Goal: Task Accomplishment & Management: Use online tool/utility

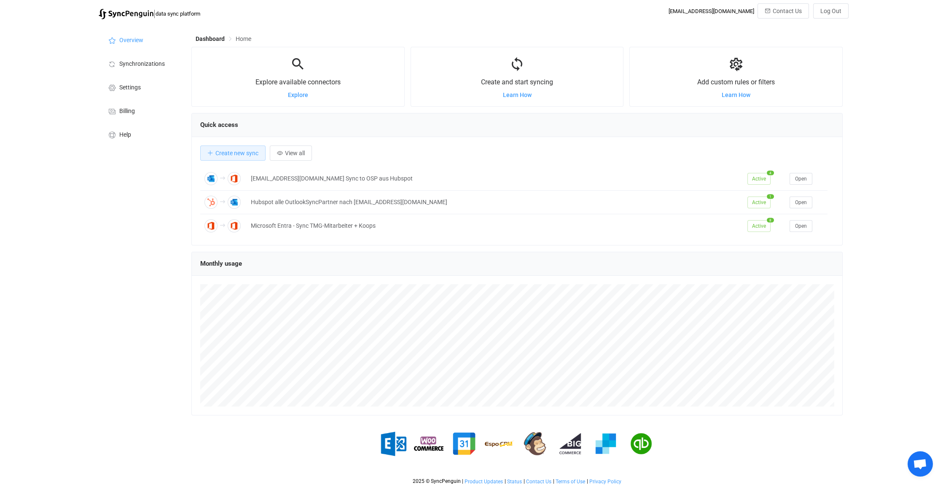
scroll to position [3391, 0]
click at [921, 461] on span "Open chat" at bounding box center [920, 465] width 14 height 12
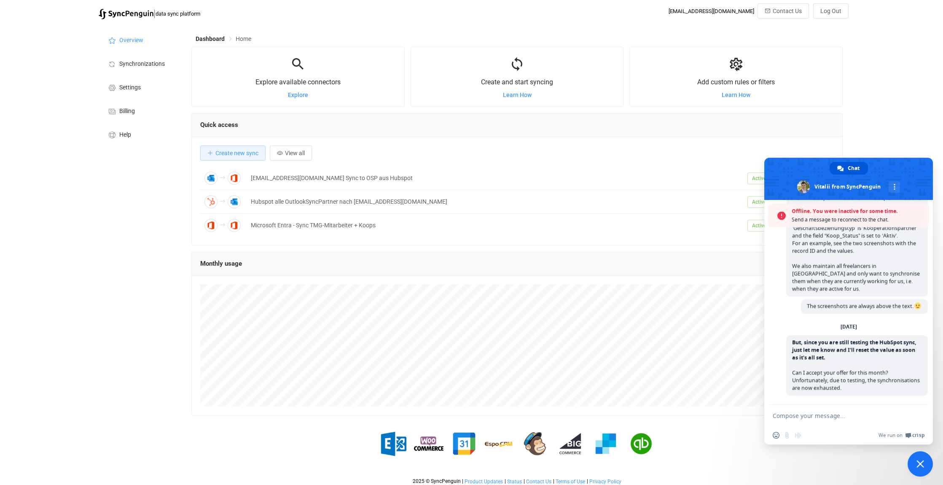
scroll to position [3418, 0]
click at [789, 469] on div "2025 © SyncPenguin | Product Updates | Status | Contact Us | Terms of Use | Pri…" at bounding box center [517, 472] width 652 height 23
click at [910, 133] on div "| data sync platform kontakte@tmg.com Contact Us Log Out Overview Synchronizati…" at bounding box center [471, 245] width 943 height 485
click at [923, 465] on span "Close chat" at bounding box center [921, 464] width 8 height 8
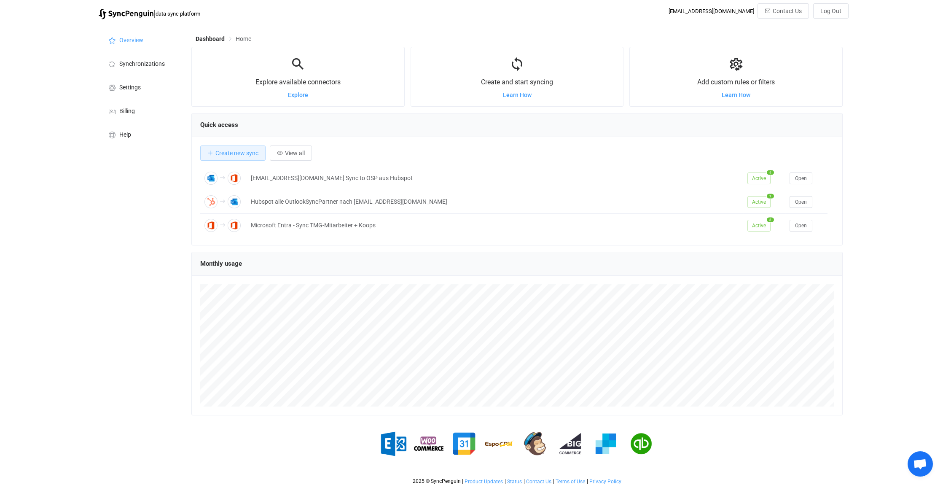
click at [921, 466] on span "Open chat" at bounding box center [920, 465] width 14 height 12
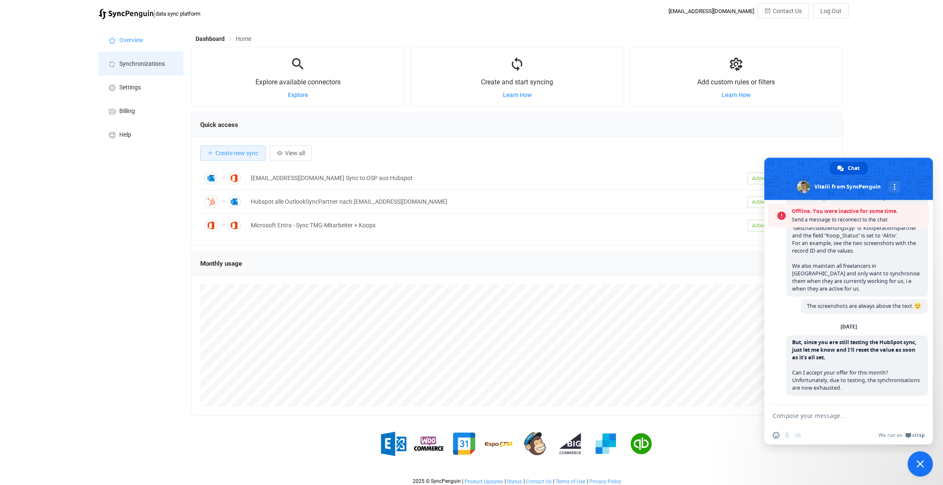
click at [135, 61] on span "Synchronizations" at bounding box center [142, 64] width 46 height 7
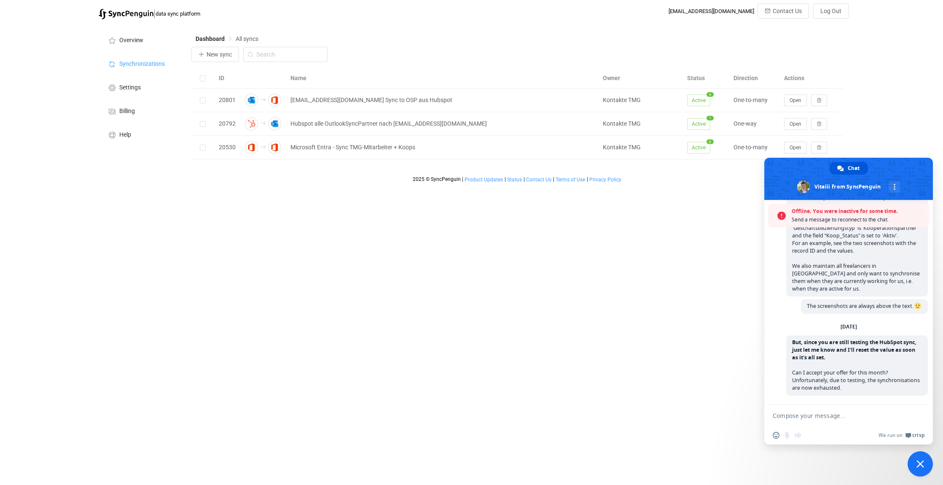
click at [663, 187] on html "| data sync platform kontakte@tmg.com Contact Us Log Out Overview Synchronizati…" at bounding box center [471, 93] width 943 height 187
click at [807, 187] on html "| data sync platform kontakte@tmg.com Contact Us Log Out Overview Synchronizati…" at bounding box center [471, 93] width 943 height 187
click at [923, 459] on span "Close chat" at bounding box center [920, 463] width 25 height 25
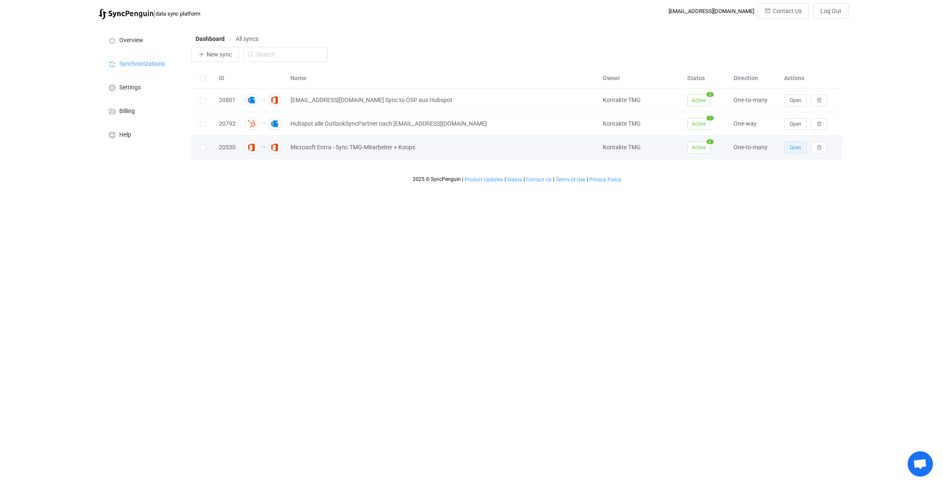
click at [798, 145] on span "Open" at bounding box center [796, 148] width 12 height 6
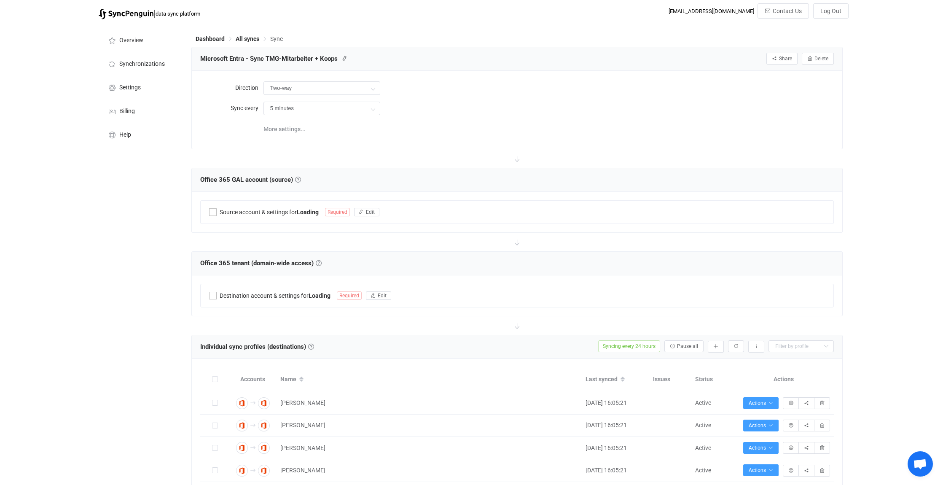
type input "Office 365 GAL → Office 365 (one to many)"
type input "24 hours"
click at [249, 39] on span "All syncs" at bounding box center [248, 38] width 24 height 7
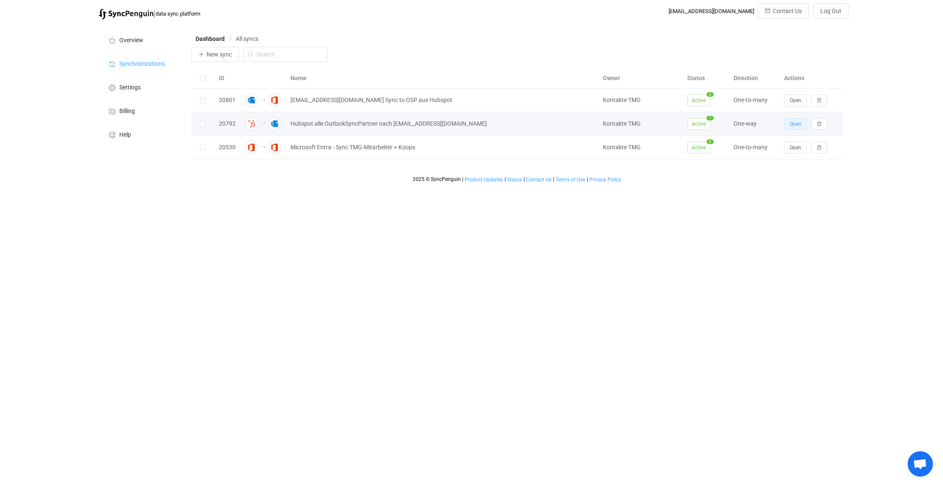
click at [798, 123] on span "Open" at bounding box center [796, 124] width 12 height 6
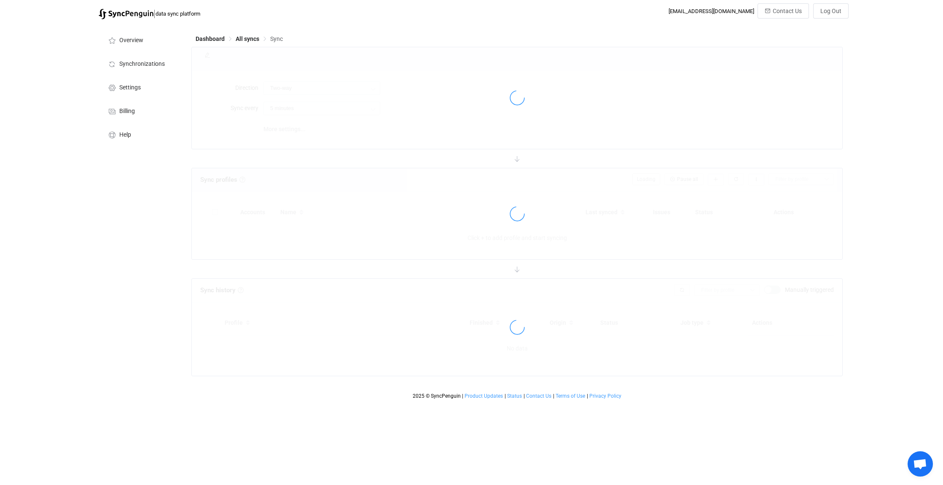
type input "HubSpot → Outlook"
type input "30 minutes"
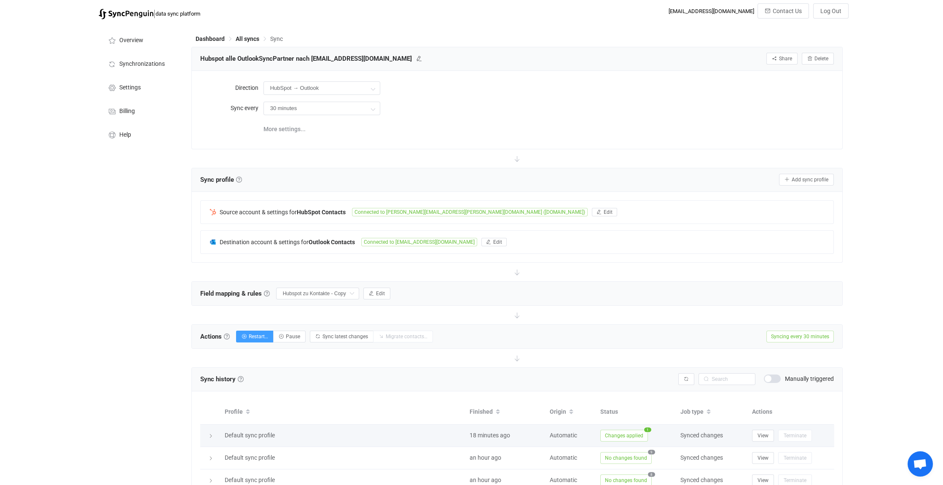
click at [213, 434] on icon at bounding box center [210, 435] width 5 height 5
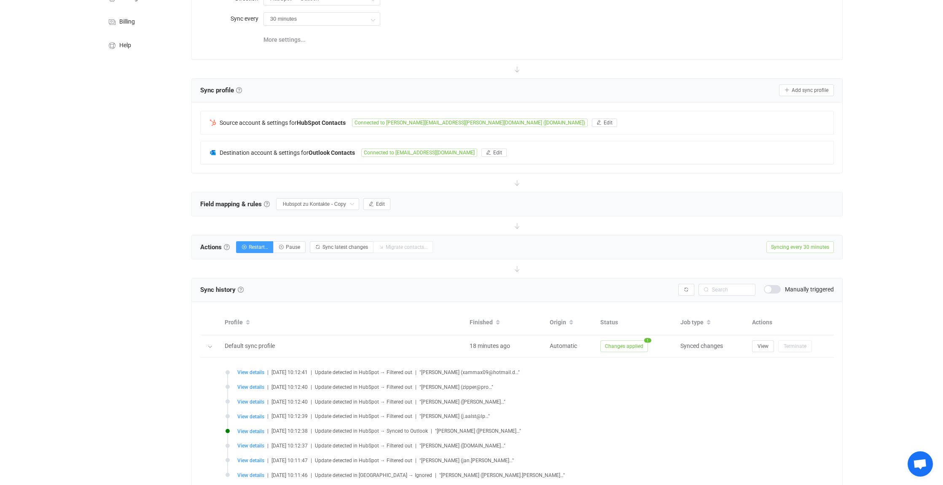
scroll to position [126, 0]
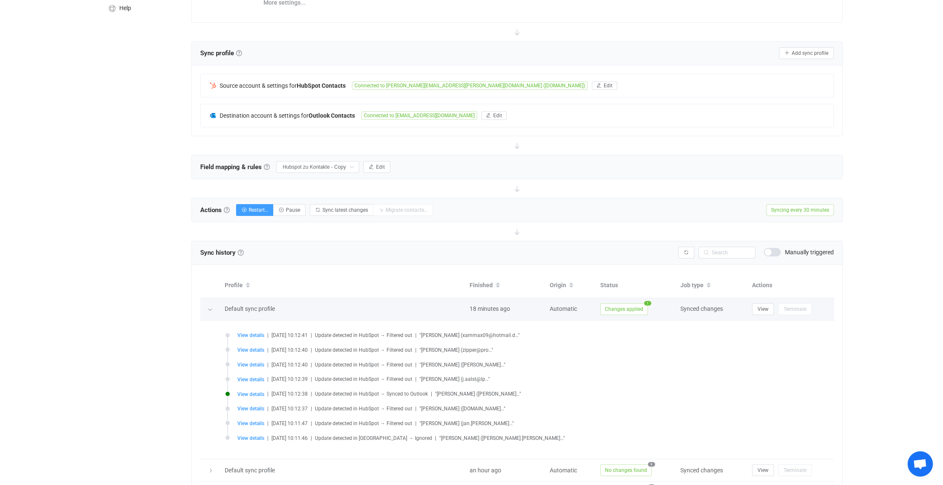
click at [211, 307] on icon at bounding box center [209, 309] width 5 height 5
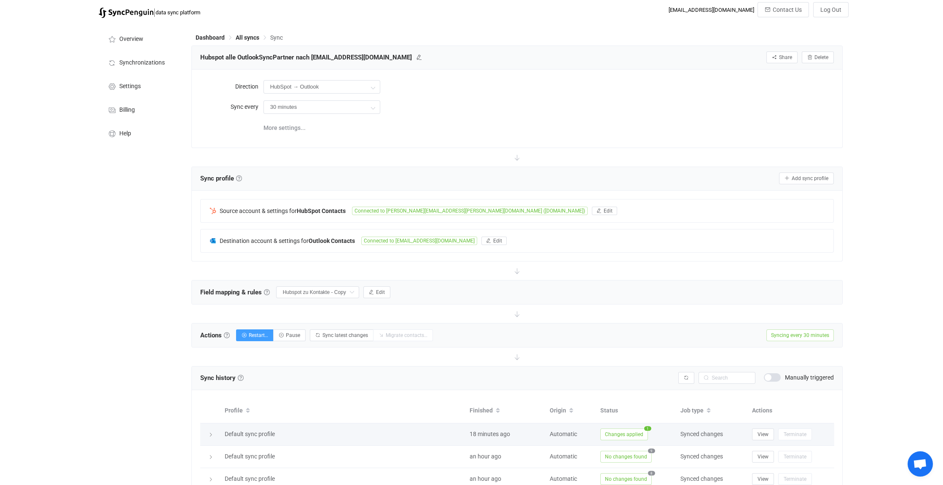
scroll to position [0, 0]
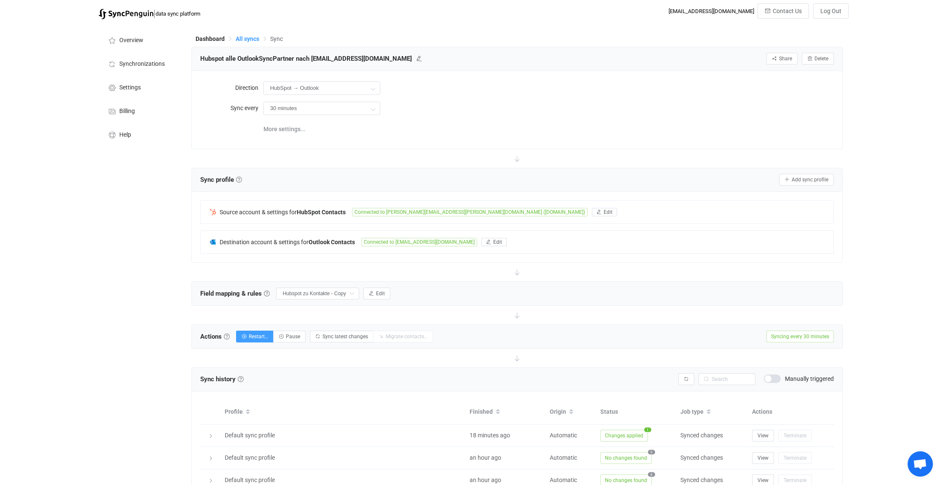
click at [253, 37] on span "All syncs" at bounding box center [248, 38] width 24 height 7
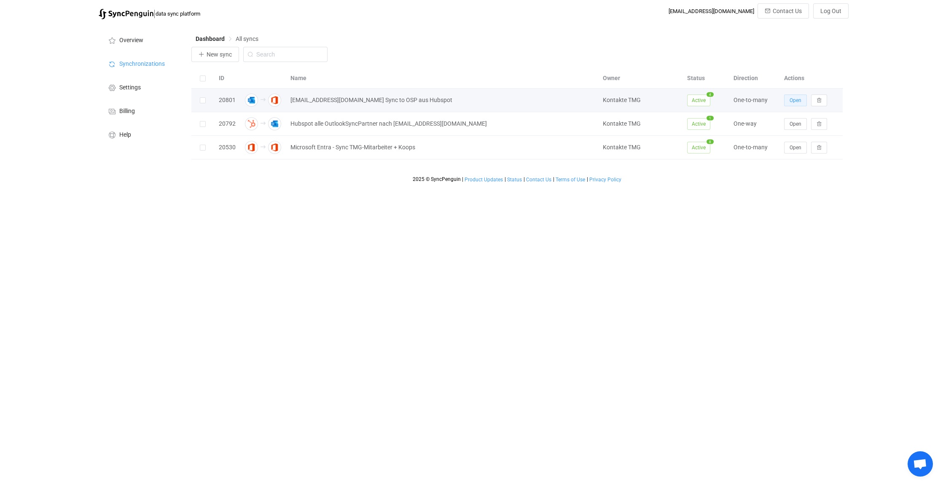
click at [800, 98] on span "Open" at bounding box center [796, 100] width 12 height 6
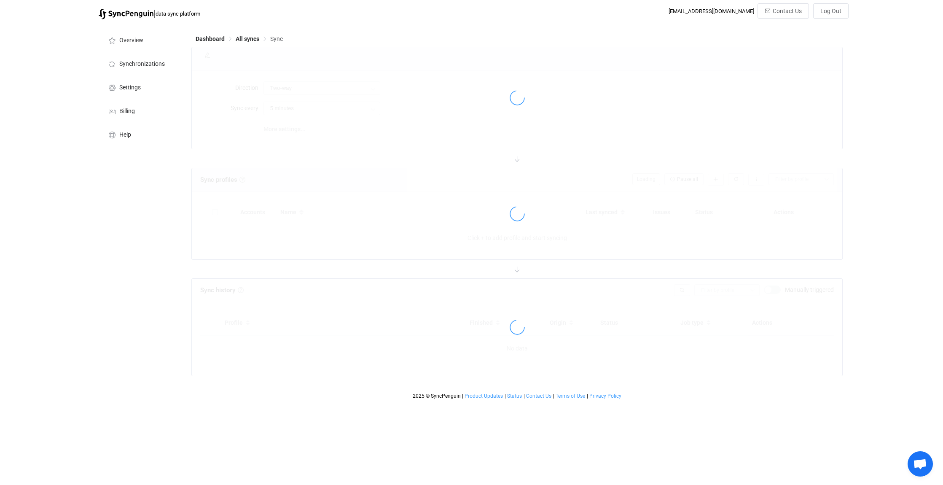
type input "Outlook → Office 365 (one to many)"
type input "1 hour"
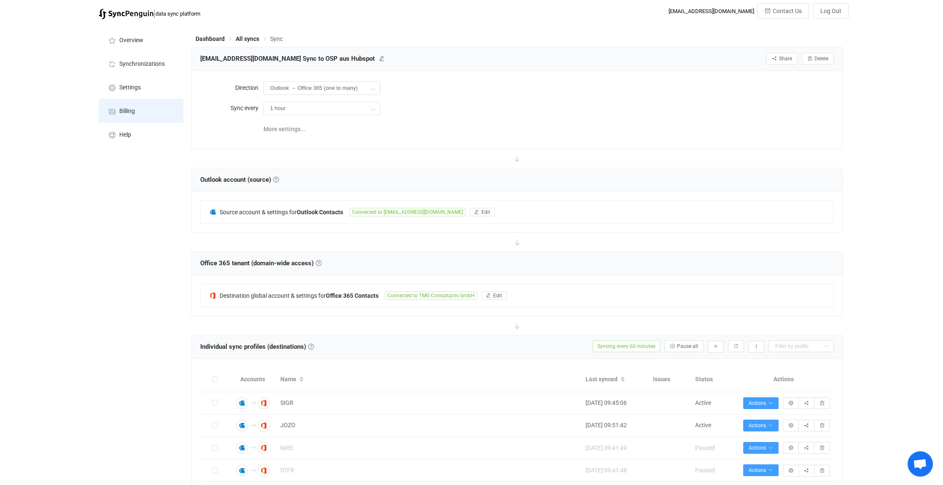
click at [134, 110] on span "Billing" at bounding box center [127, 111] width 16 height 7
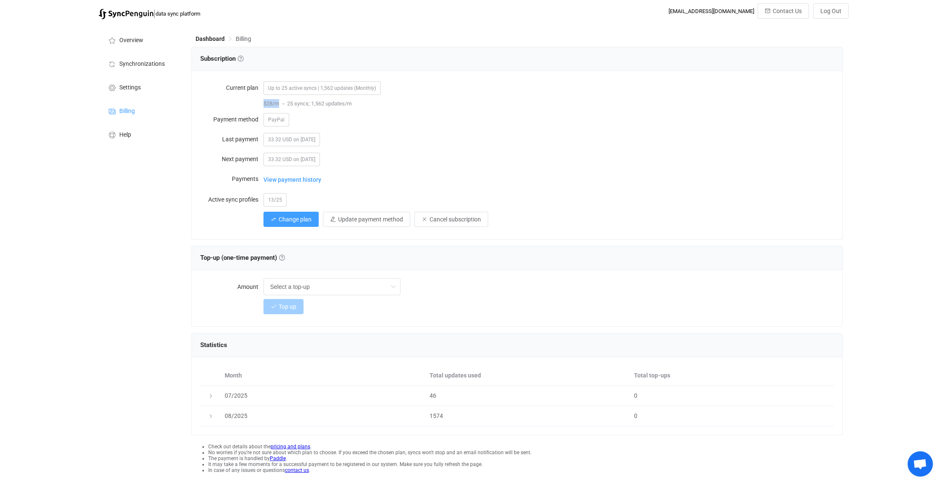
drag, startPoint x: 263, startPoint y: 103, endPoint x: 278, endPoint y: 103, distance: 15.2
click at [278, 103] on span "$28/m → 25 syncs; 1,562 updates/m" at bounding box center [308, 103] width 88 height 6
drag, startPoint x: 278, startPoint y: 103, endPoint x: 272, endPoint y: 101, distance: 6.3
click at [272, 101] on span "$28/m → 25 syncs; 1,562 updates/m" at bounding box center [308, 103] width 88 height 6
click at [266, 102] on span "$28/m → 25 syncs; 1,562 updates/m" at bounding box center [308, 103] width 88 height 6
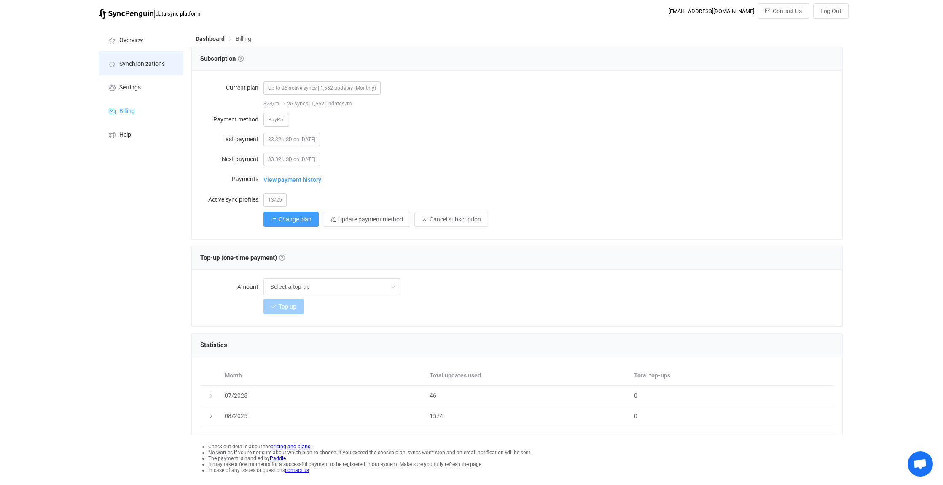
click at [143, 64] on span "Synchronizations" at bounding box center [142, 64] width 46 height 7
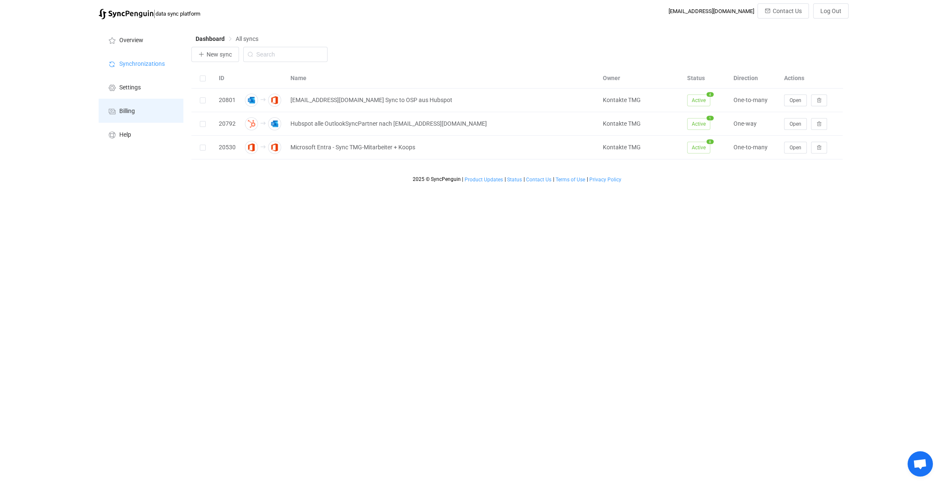
click at [133, 110] on span "Billing" at bounding box center [127, 111] width 16 height 7
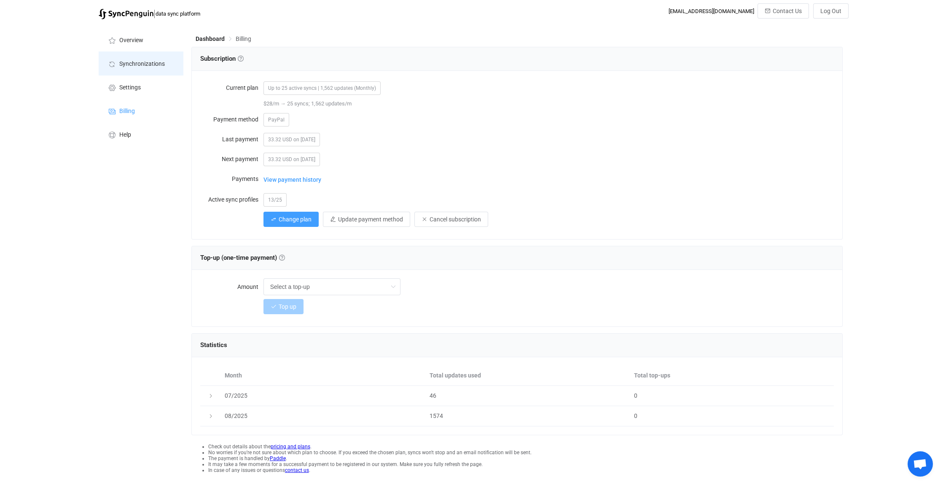
click at [146, 61] on span "Synchronizations" at bounding box center [142, 64] width 46 height 7
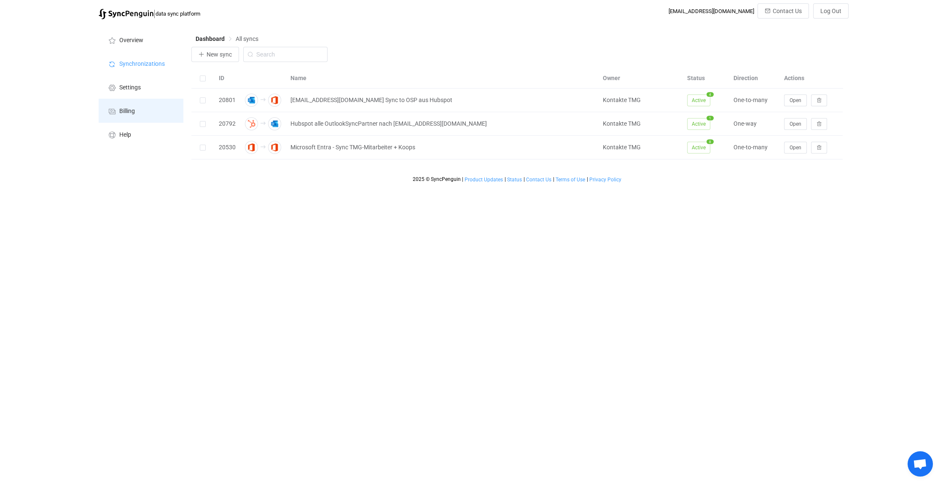
click at [156, 113] on li "Billing" at bounding box center [141, 111] width 84 height 24
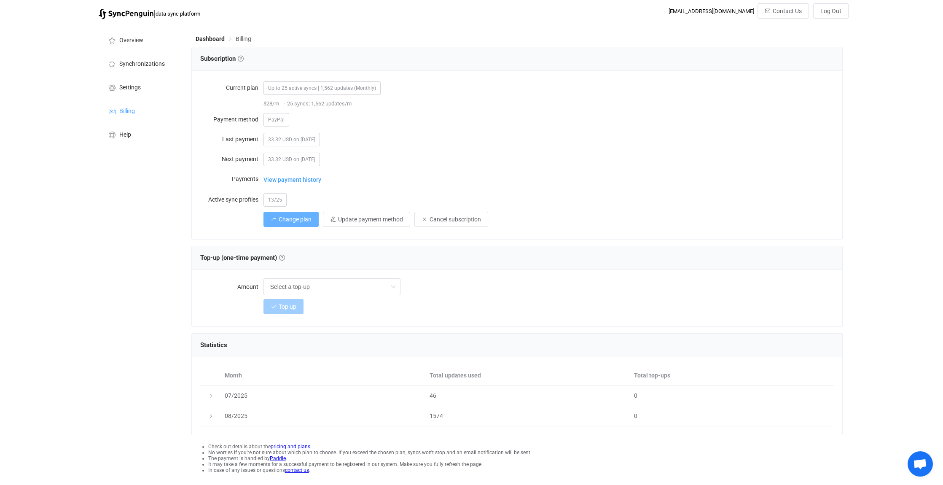
click at [303, 219] on span "Change plan" at bounding box center [295, 219] width 33 height 7
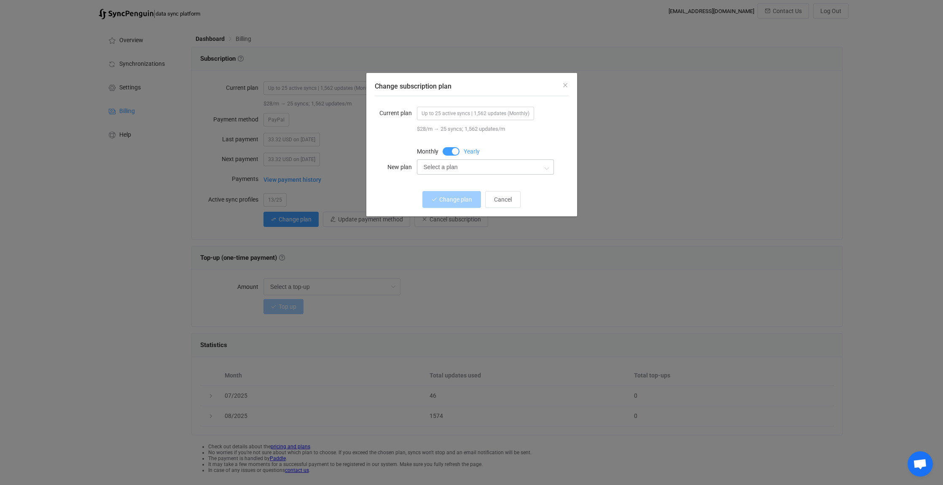
click at [550, 166] on icon "Change subscription plan" at bounding box center [546, 167] width 11 height 17
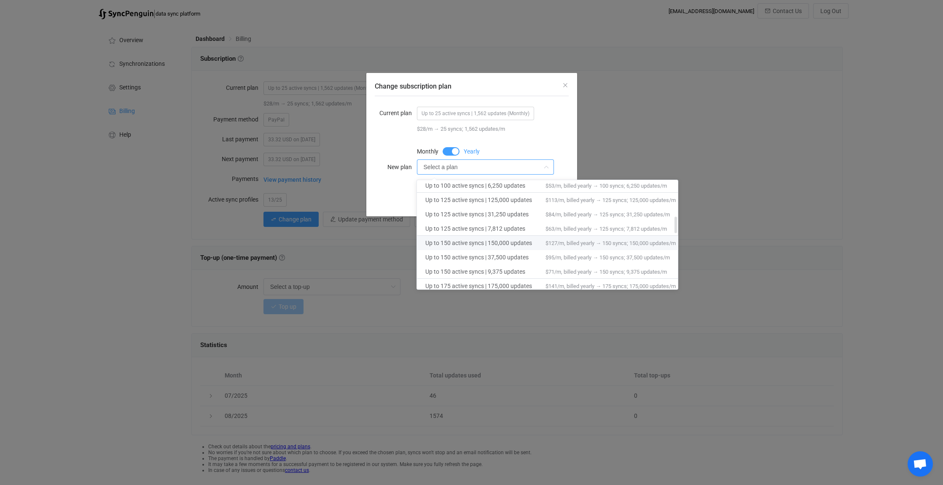
scroll to position [253, 0]
click at [561, 99] on div "Current plan Up to 25 active syncs | 1,562 updates (Monthly) $28/m → 25 syncs; …" at bounding box center [472, 141] width 194 height 91
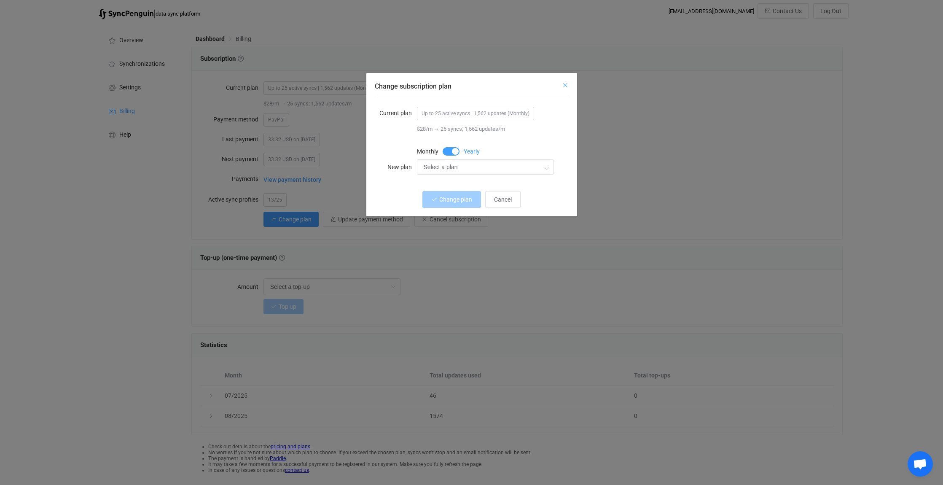
click at [565, 85] on icon "Close" at bounding box center [565, 85] width 7 height 7
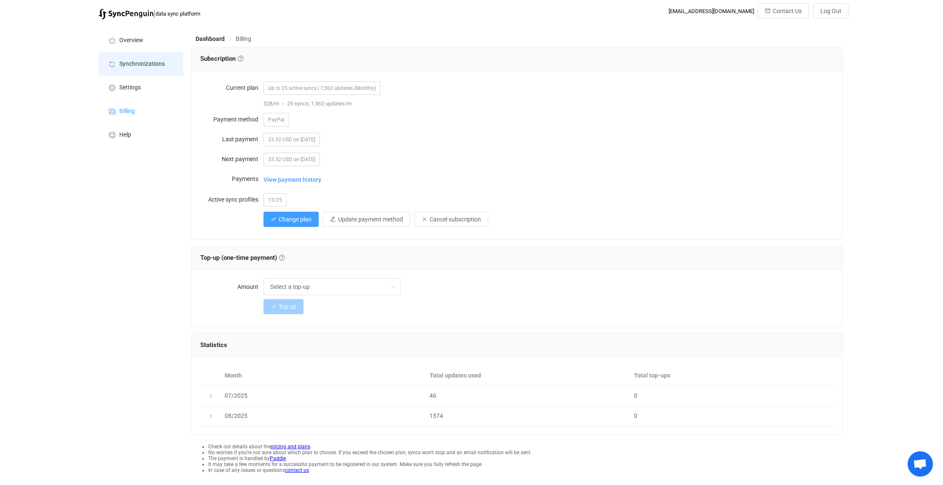
click at [132, 63] on span "Synchronizations" at bounding box center [142, 64] width 46 height 7
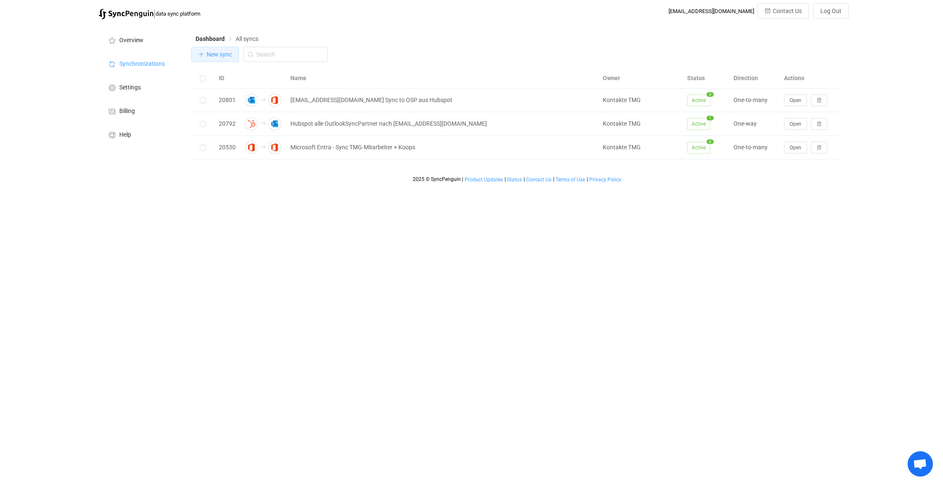
click at [224, 54] on span "New sync" at bounding box center [219, 54] width 25 height 7
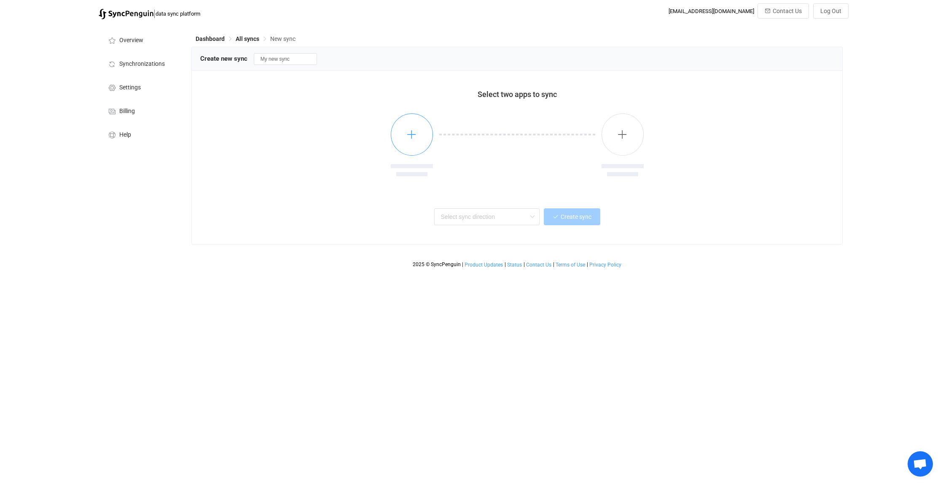
click at [417, 137] on button "button" at bounding box center [412, 134] width 42 height 42
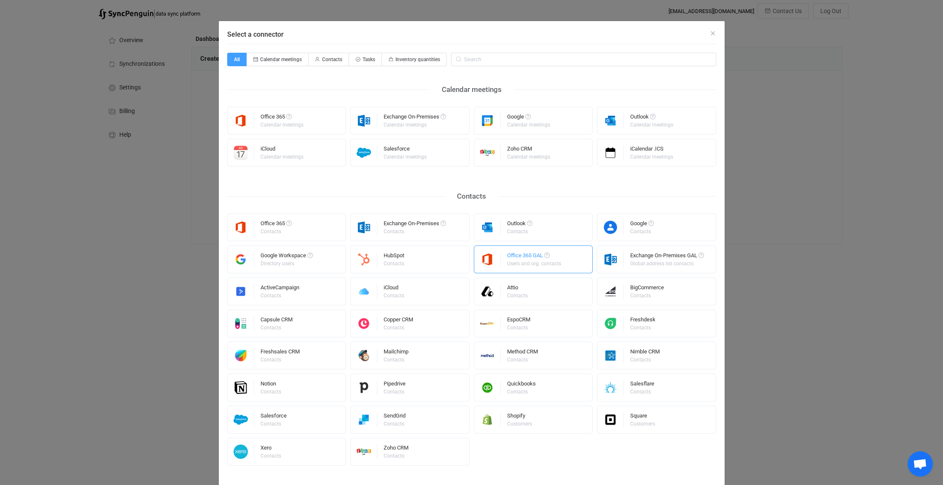
click at [546, 265] on div "Users and org. contacts" at bounding box center [534, 263] width 54 height 5
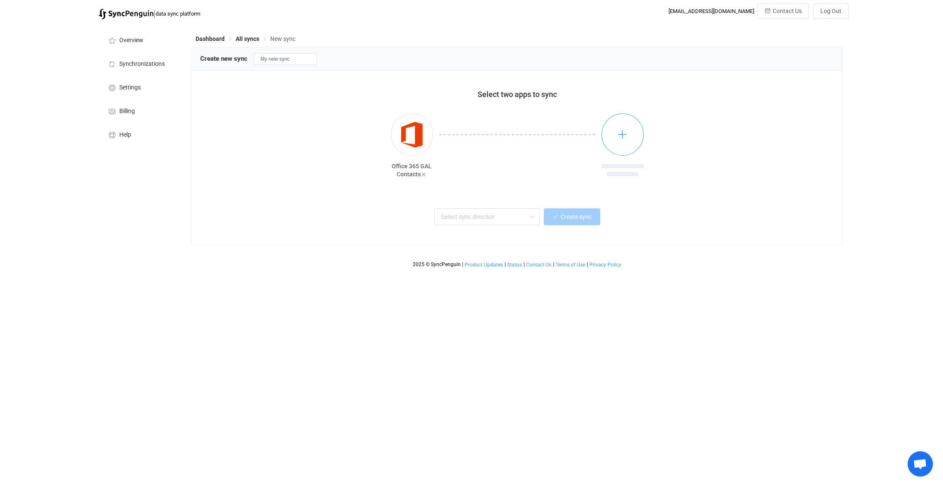
click at [622, 133] on icon "button" at bounding box center [622, 134] width 11 height 11
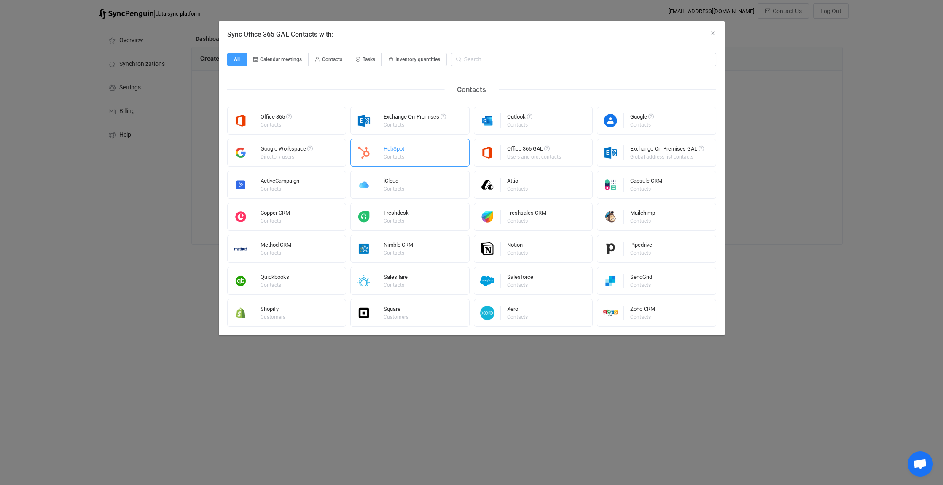
click at [401, 151] on div "HubSpot" at bounding box center [395, 150] width 22 height 8
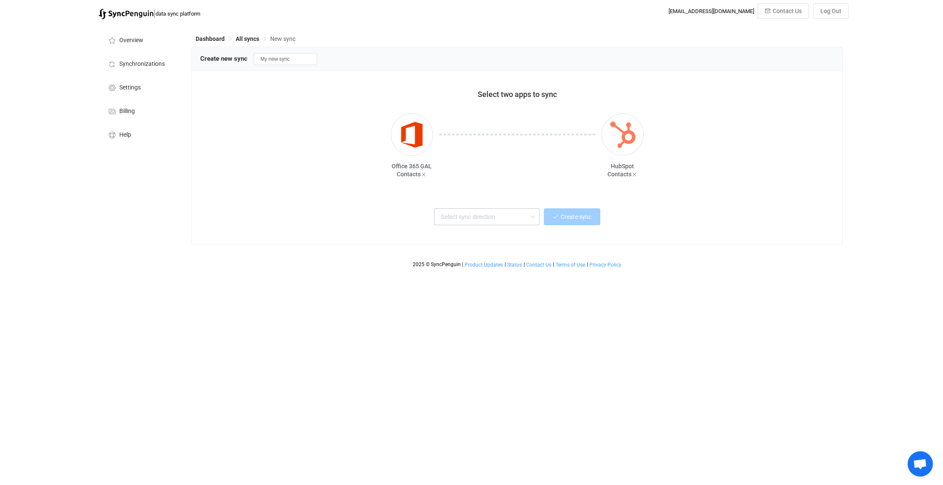
click at [533, 218] on icon at bounding box center [532, 216] width 11 height 17
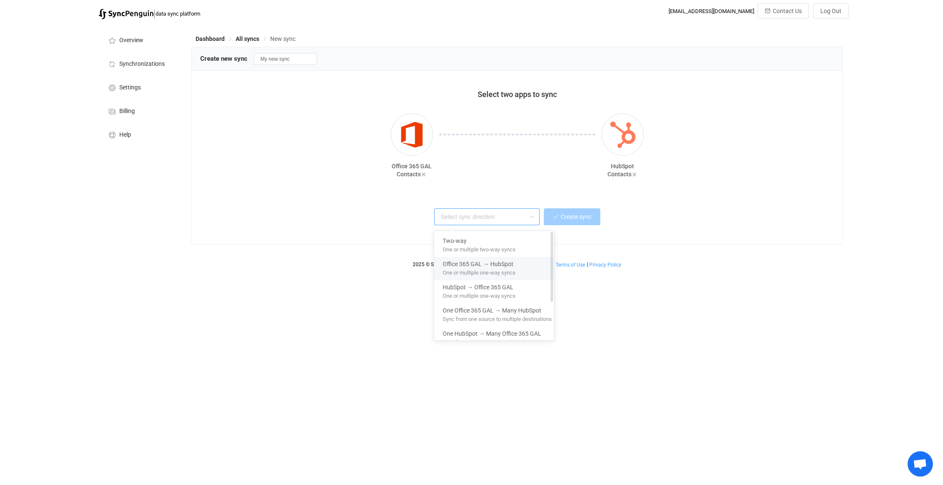
click at [530, 266] on div "Office 365 GAL → HubSpot" at bounding box center [497, 262] width 109 height 11
type input "Office 365 GAL → HubSpot"
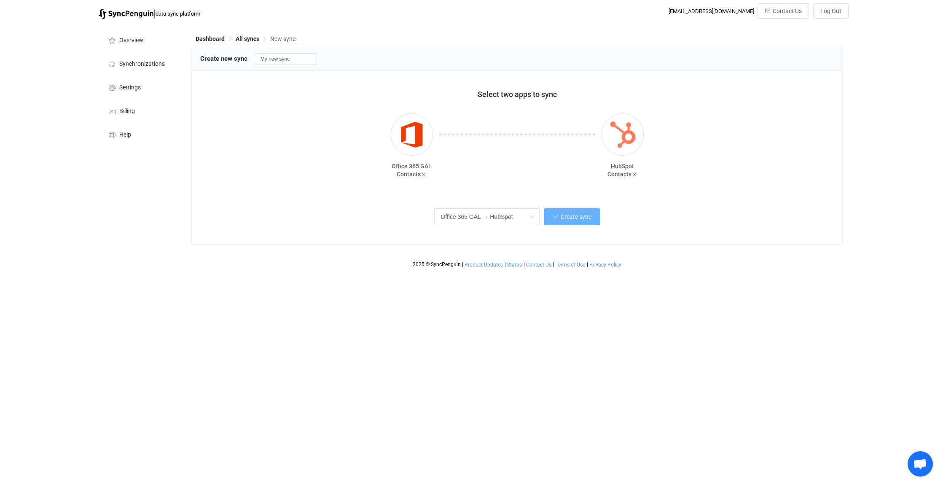
click at [570, 217] on span "Create sync" at bounding box center [576, 216] width 31 height 7
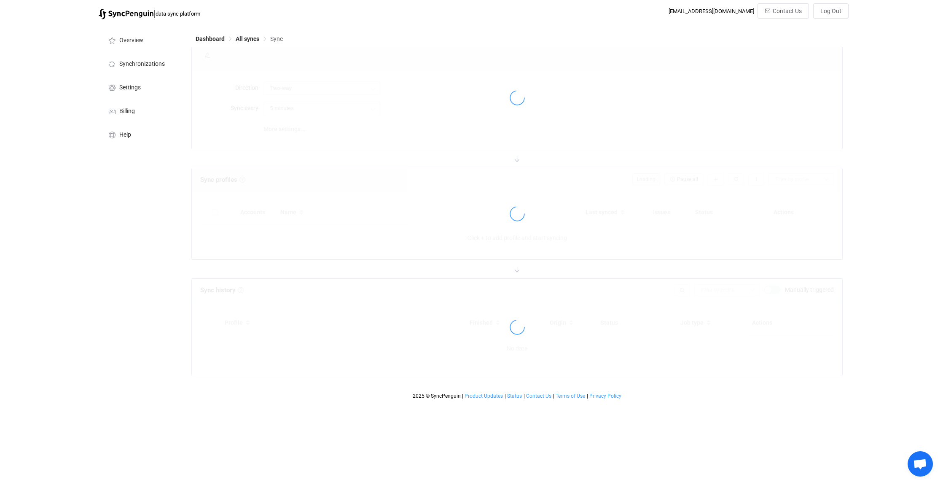
type input "Office 365 GAL → HubSpot"
type input "30 minutes"
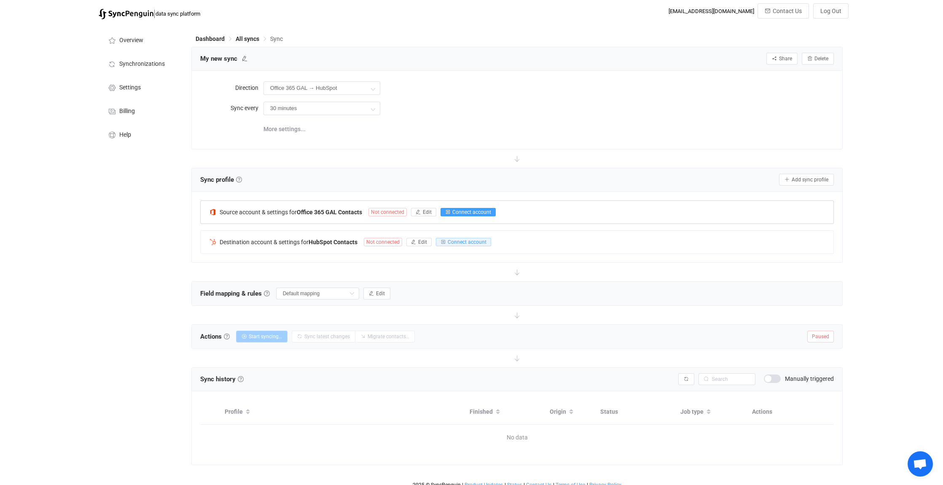
click at [469, 210] on span "Connect account" at bounding box center [471, 212] width 39 height 6
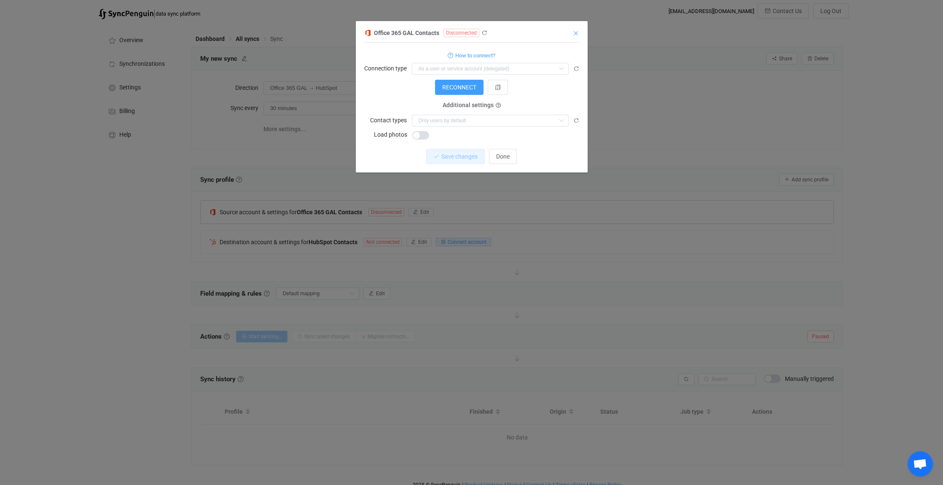
click at [576, 32] on icon "Close" at bounding box center [576, 33] width 7 height 7
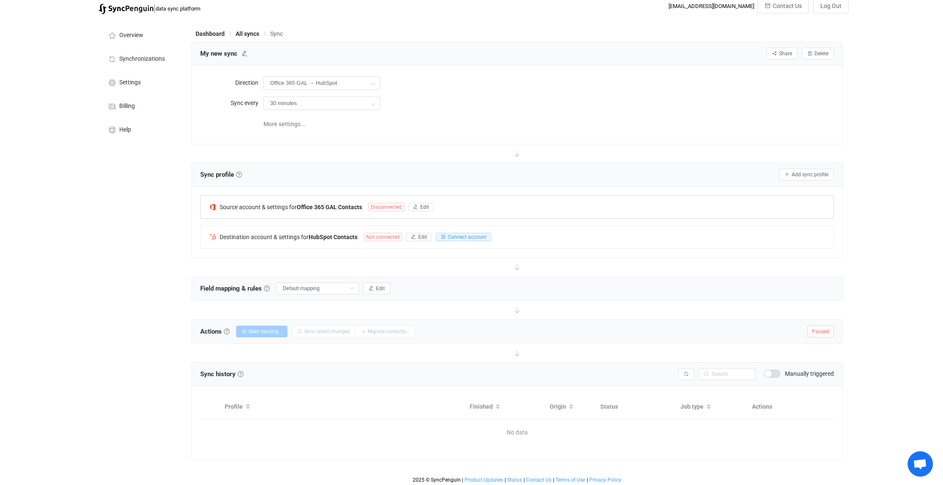
scroll to position [6, 0]
click at [541, 477] on span "Contact Us" at bounding box center [538, 479] width 25 height 6
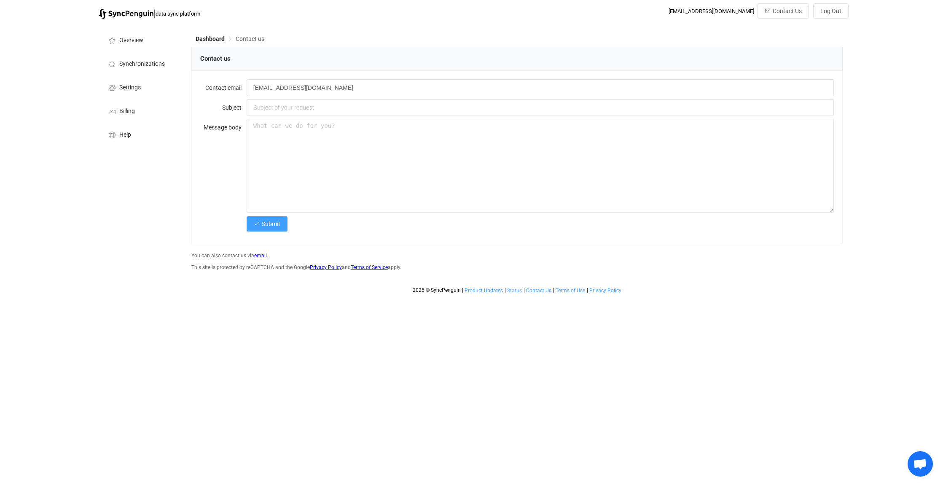
click at [511, 290] on span "Status" at bounding box center [514, 291] width 15 height 6
click at [213, 38] on span "Dashboard" at bounding box center [210, 38] width 29 height 7
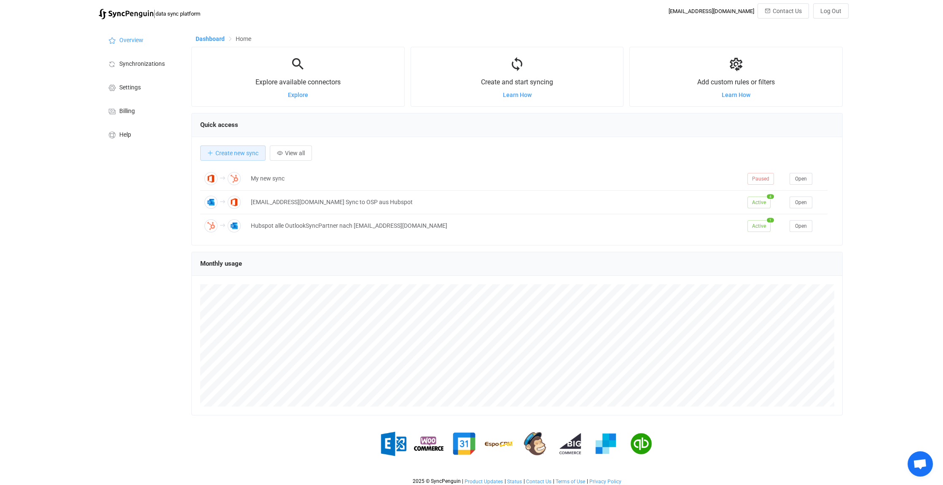
scroll to position [164, 651]
click at [138, 62] on span "Synchronizations" at bounding box center [142, 64] width 46 height 7
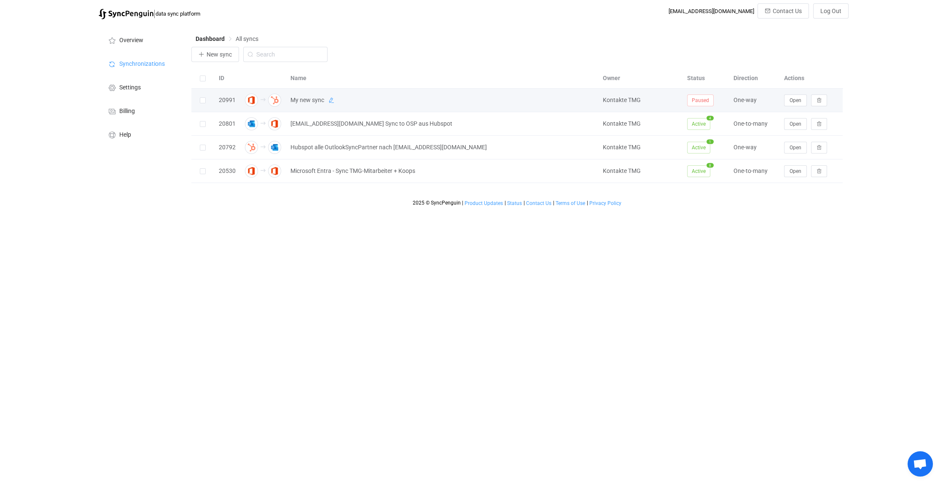
click at [331, 99] on icon at bounding box center [331, 100] width 6 height 6
drag, startPoint x: 343, startPoint y: 100, endPoint x: 287, endPoint y: 104, distance: 56.2
click at [287, 104] on input "My new sync" at bounding box center [431, 100] width 290 height 13
type input "TMG Mitarbeite zu Hubspot"
click at [796, 100] on span "Open" at bounding box center [796, 100] width 12 height 6
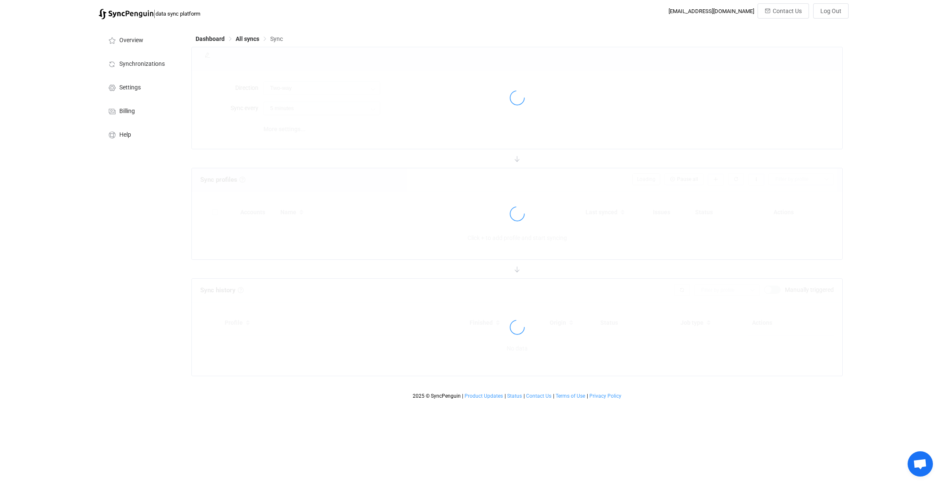
type input "Office 365 GAL → HubSpot"
type input "30 minutes"
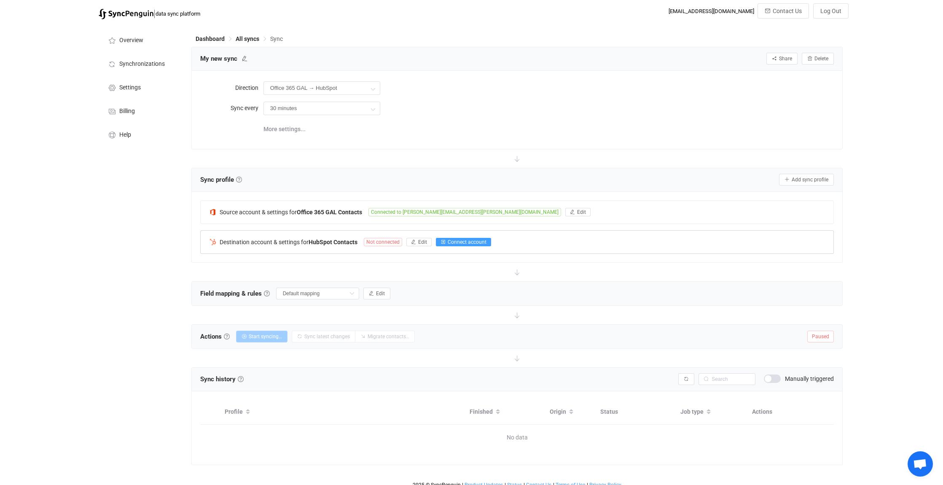
click at [468, 240] on span "Connect account" at bounding box center [467, 242] width 39 height 6
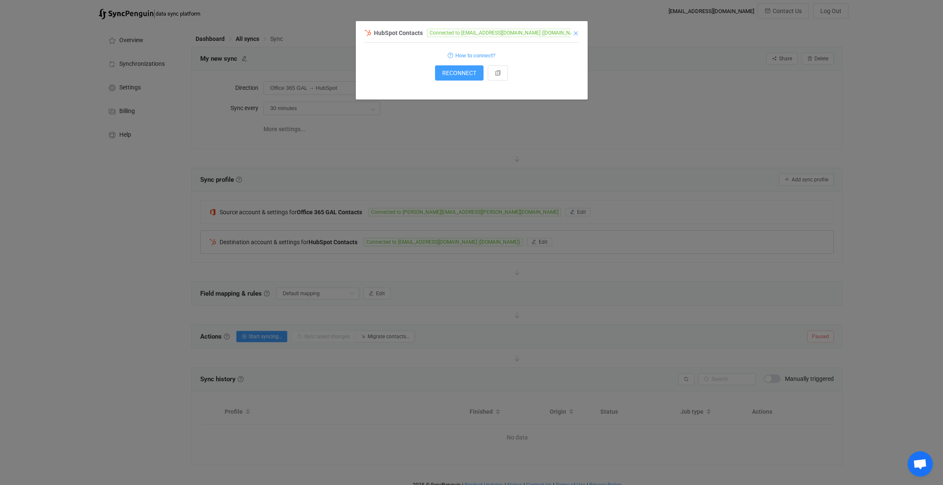
click at [576, 33] on icon "Close" at bounding box center [576, 33] width 7 height 7
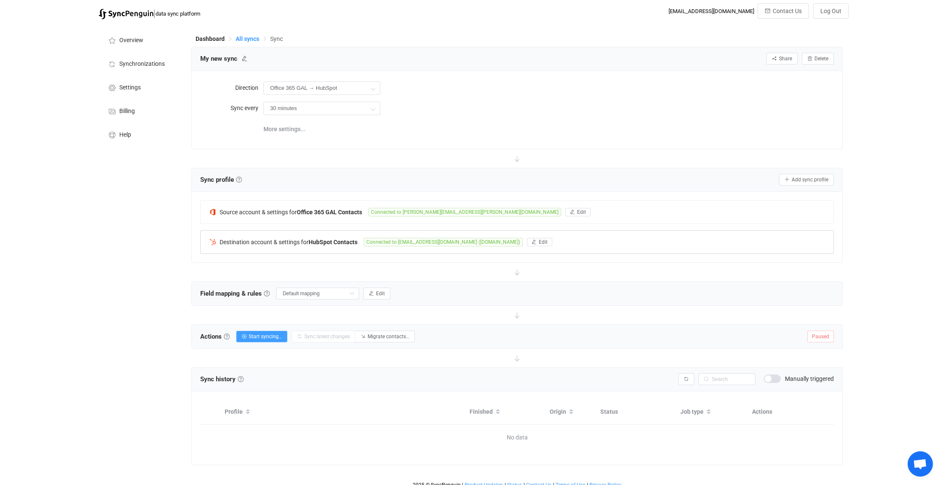
click at [250, 38] on span "All syncs" at bounding box center [248, 38] width 24 height 7
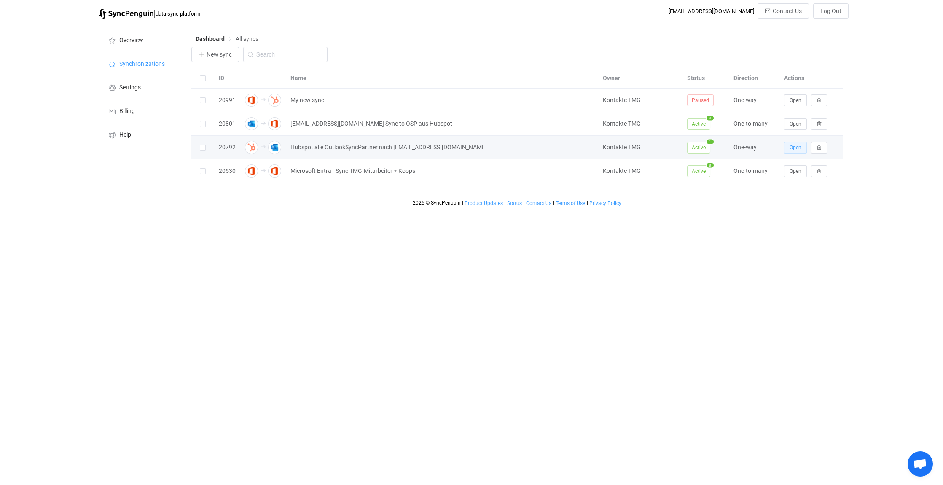
click at [792, 146] on span "Open" at bounding box center [796, 148] width 12 height 6
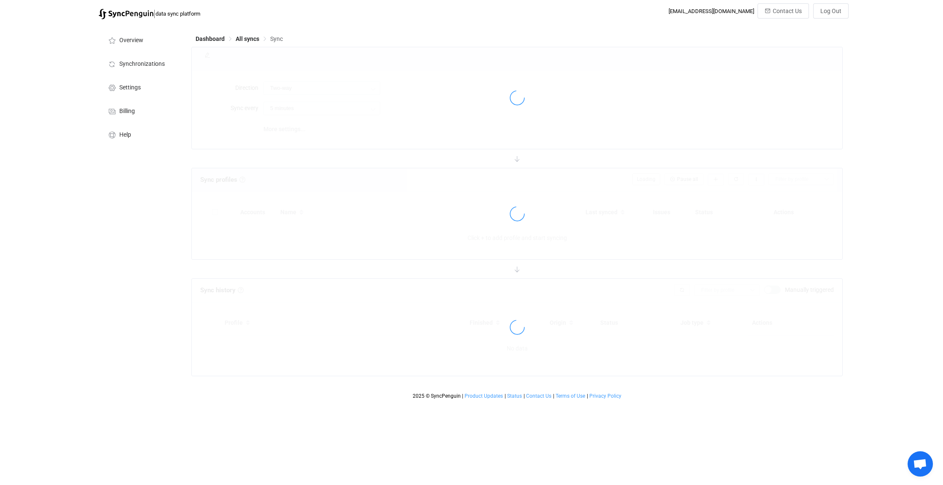
type input "HubSpot → Outlook"
type input "30 minutes"
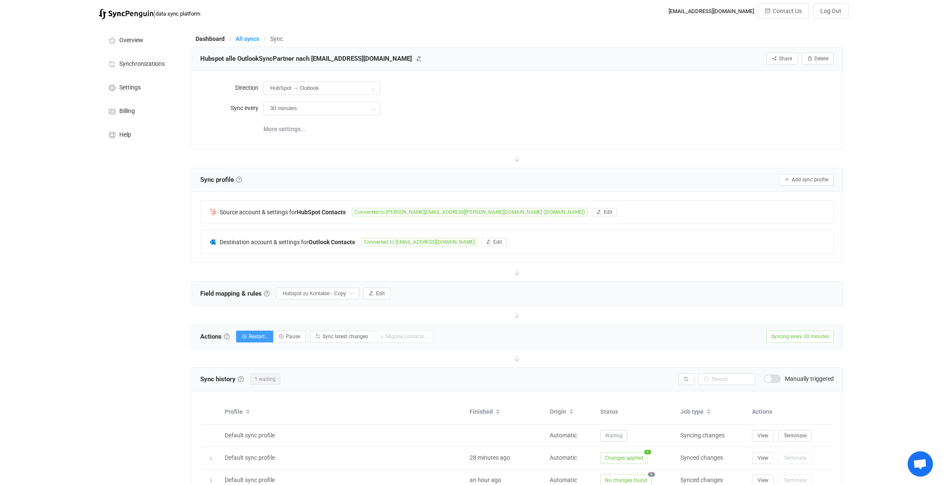
click at [239, 37] on span "All syncs" at bounding box center [248, 38] width 24 height 7
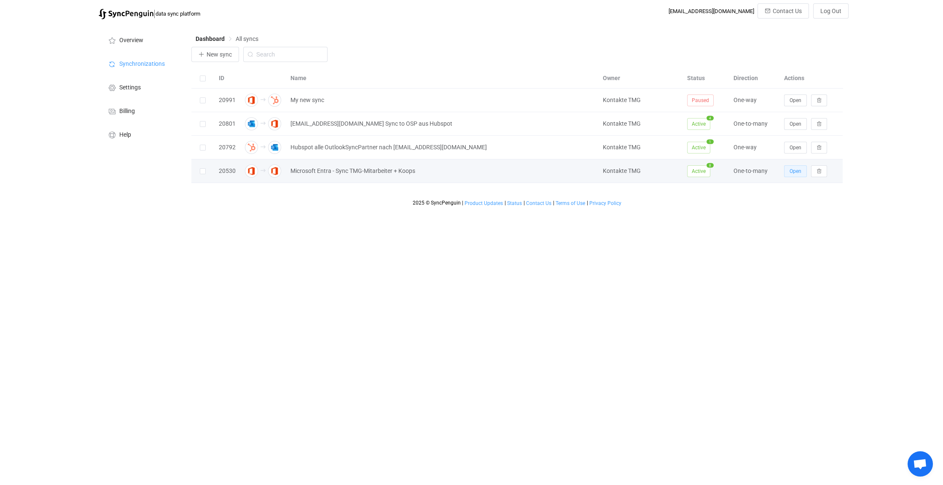
click at [798, 170] on span "Open" at bounding box center [796, 171] width 12 height 6
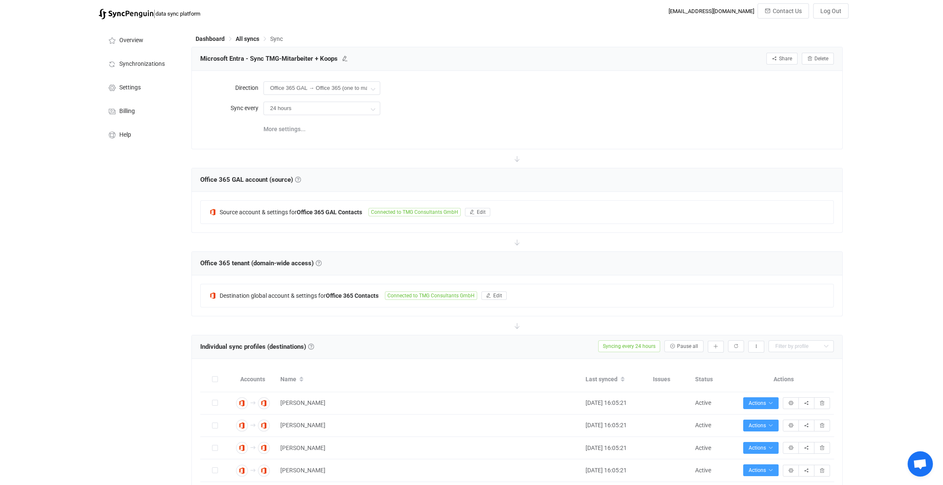
click at [253, 37] on span "All syncs" at bounding box center [248, 38] width 24 height 7
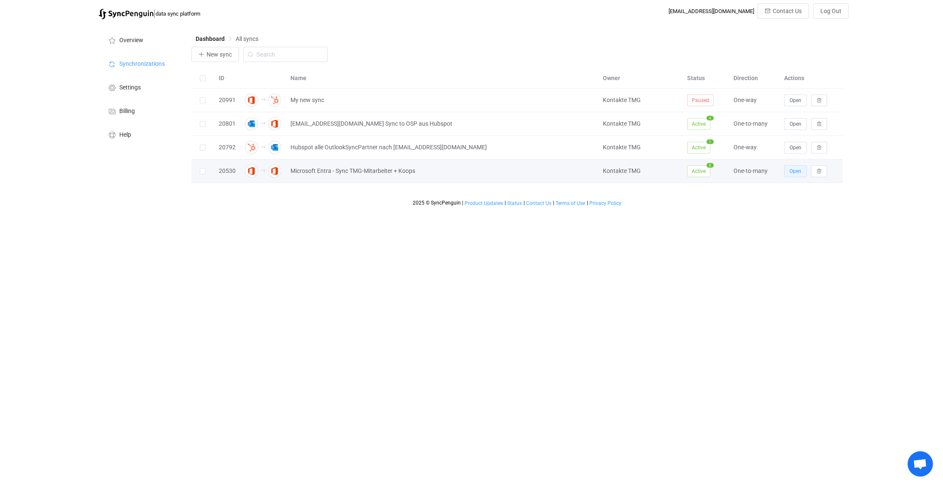
click at [799, 170] on span "Open" at bounding box center [796, 171] width 12 height 6
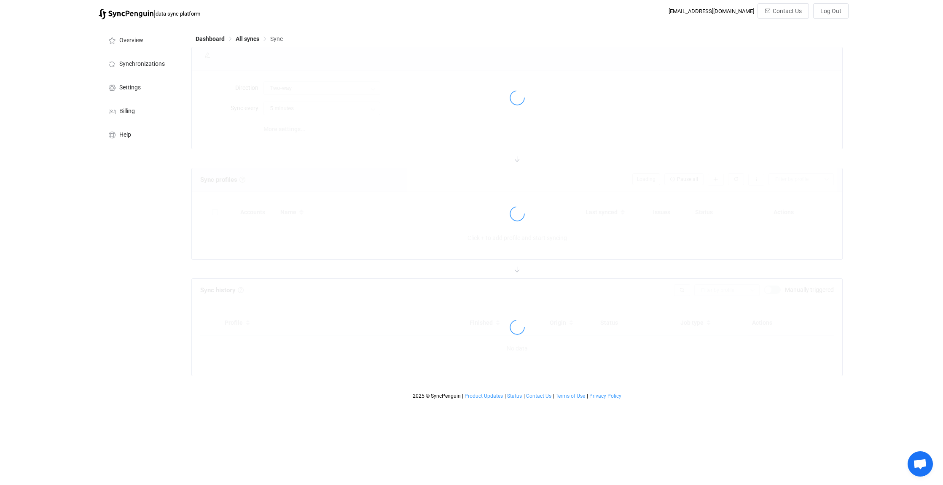
type input "Office 365 GAL → Office 365 (one to many)"
type input "24 hours"
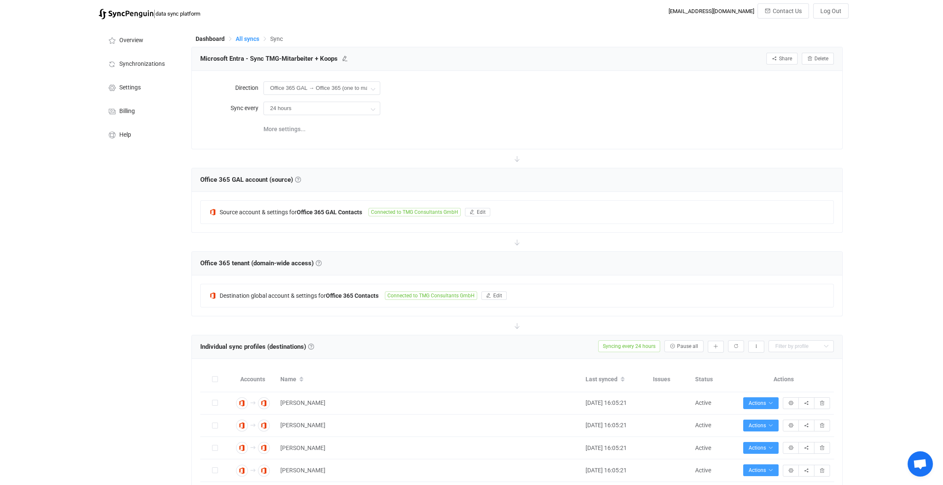
click at [247, 38] on span "All syncs" at bounding box center [248, 38] width 24 height 7
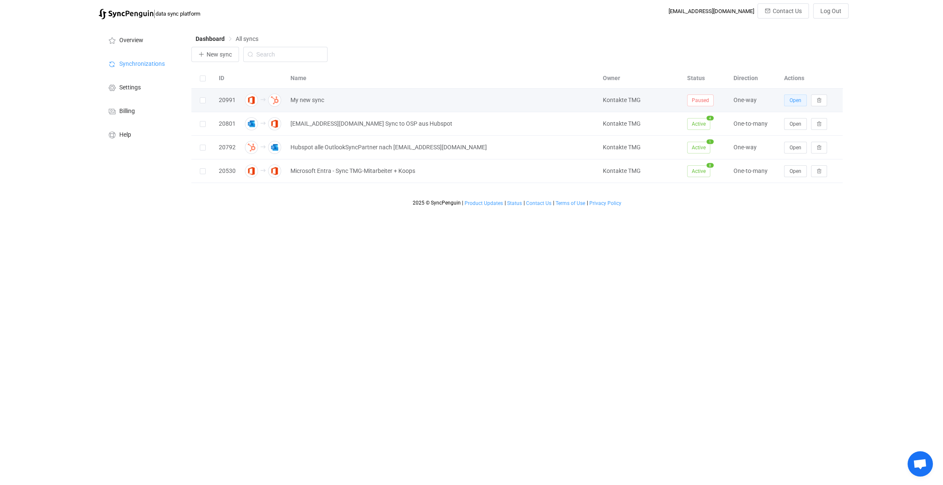
click at [799, 100] on span "Open" at bounding box center [796, 100] width 12 height 6
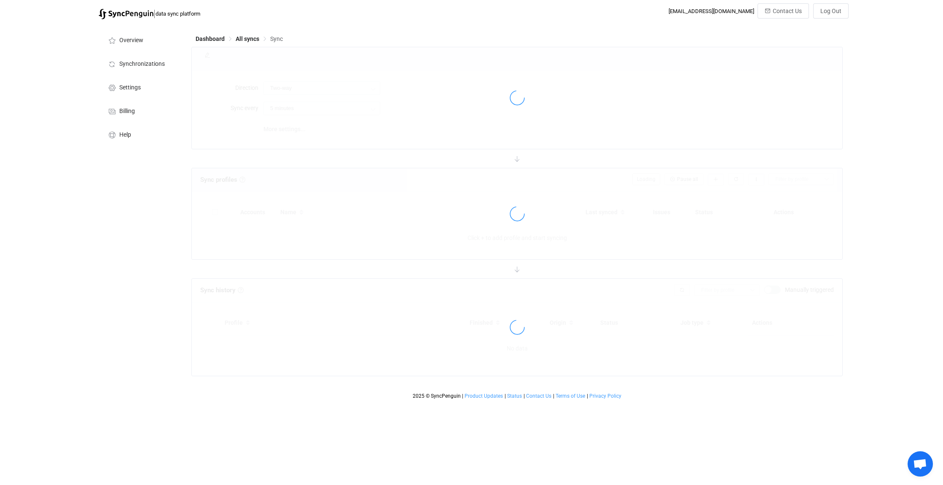
type input "Office 365 GAL → HubSpot"
type input "30 minutes"
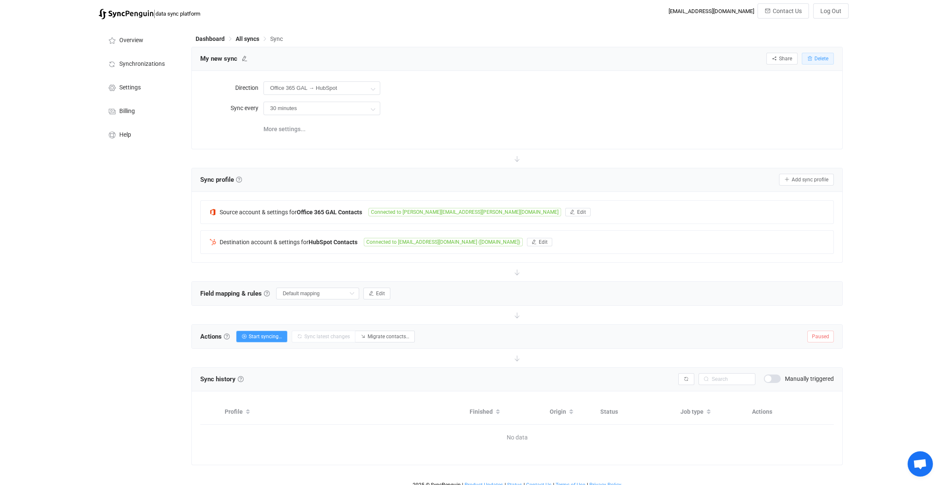
click at [822, 57] on span "Delete" at bounding box center [822, 59] width 14 height 6
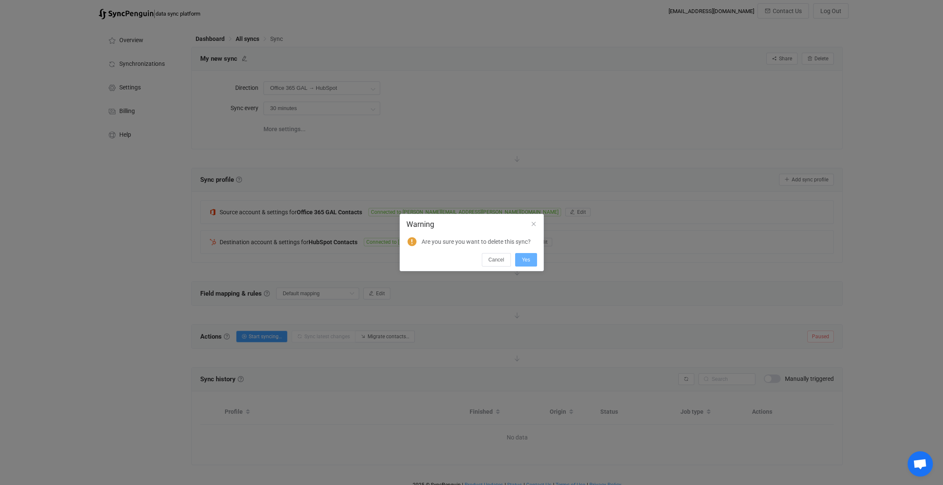
click at [528, 259] on span "Yes" at bounding box center [526, 260] width 8 height 6
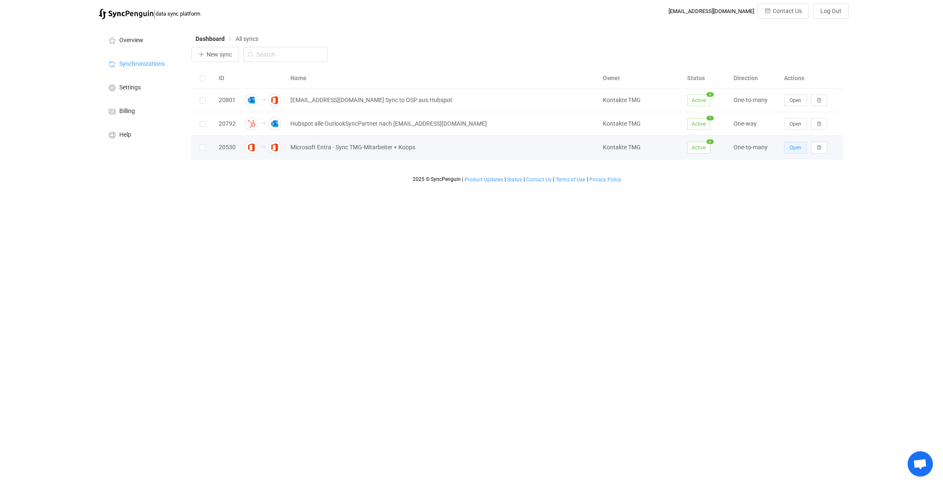
click at [795, 148] on span "Open" at bounding box center [796, 148] width 12 height 6
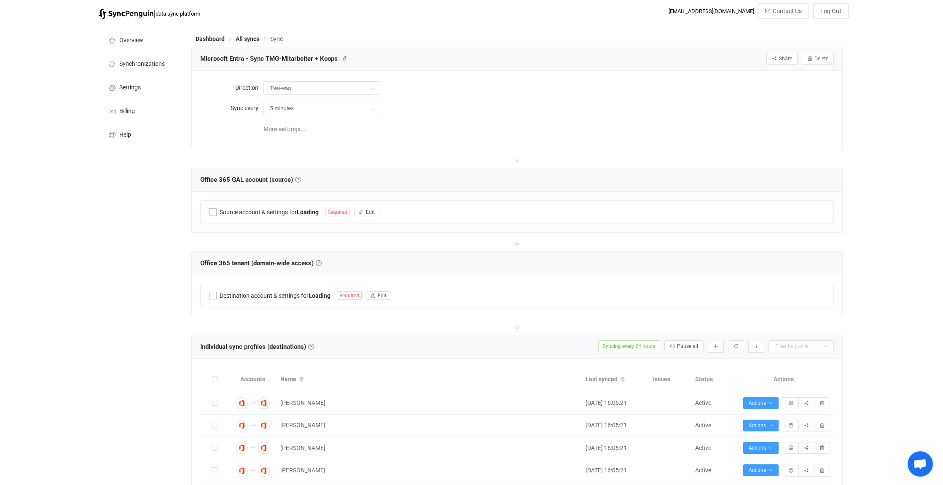
type input "Office 365 GAL → Office 365 (one to many)"
type input "24 hours"
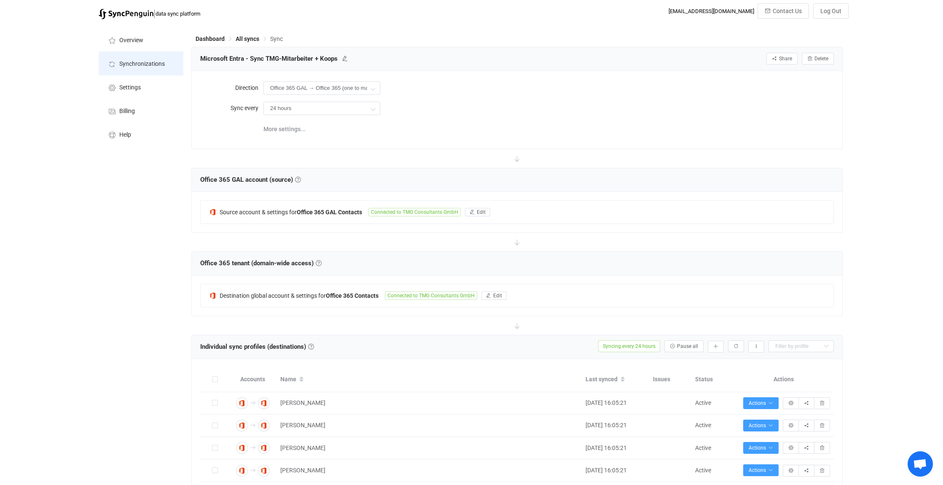
click at [142, 64] on span "Synchronizations" at bounding box center [142, 64] width 46 height 7
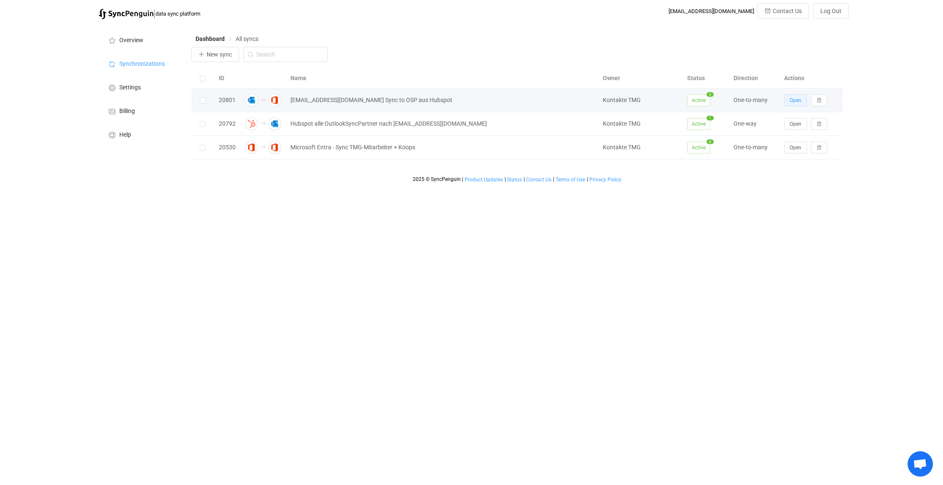
click at [795, 96] on button "Open" at bounding box center [795, 100] width 23 height 12
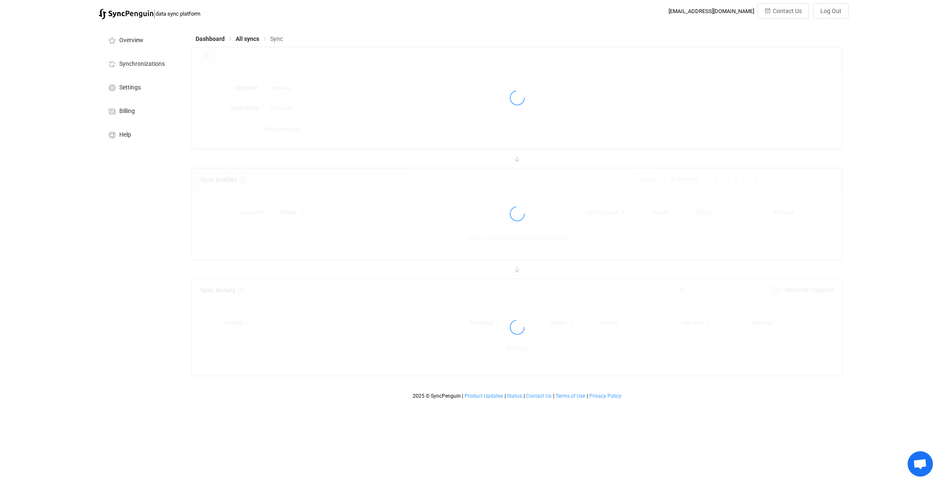
type input "Outlook → Office 365 (one to many)"
type input "1 hour"
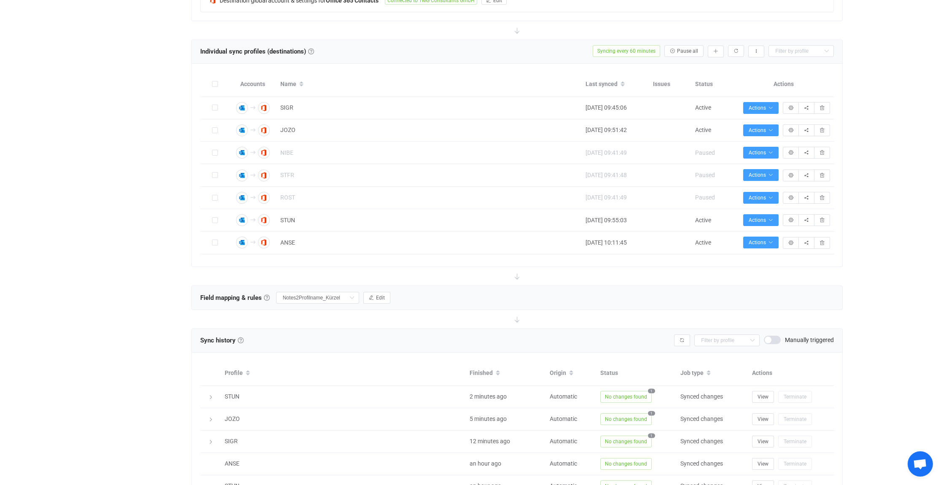
scroll to position [337, 0]
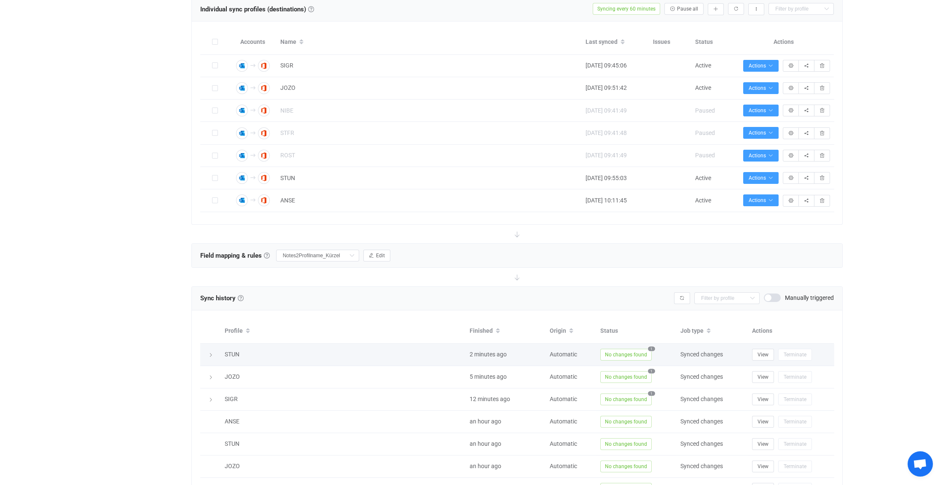
click at [210, 353] on icon at bounding box center [210, 355] width 5 height 5
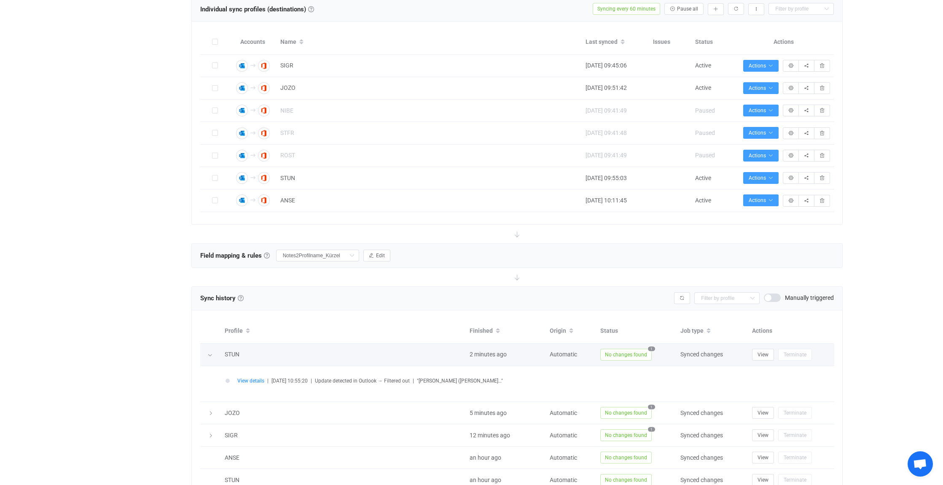
click at [211, 353] on icon at bounding box center [209, 355] width 5 height 5
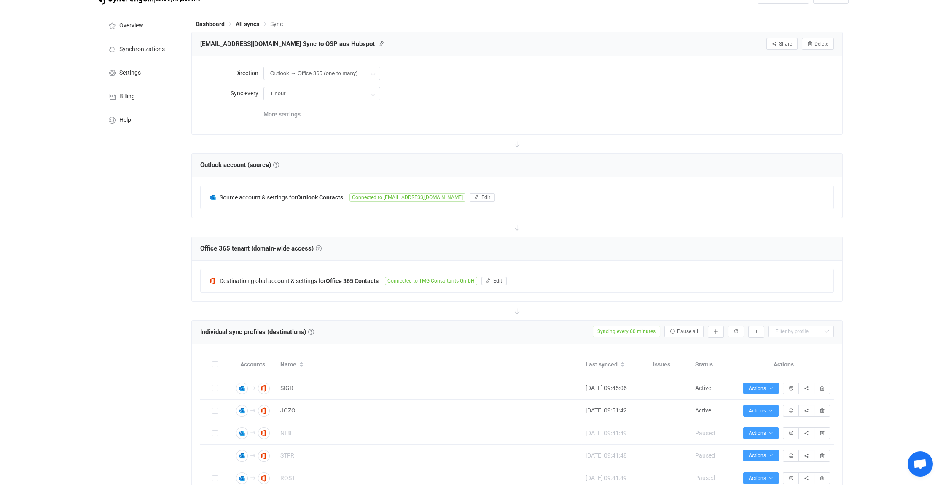
scroll to position [0, 0]
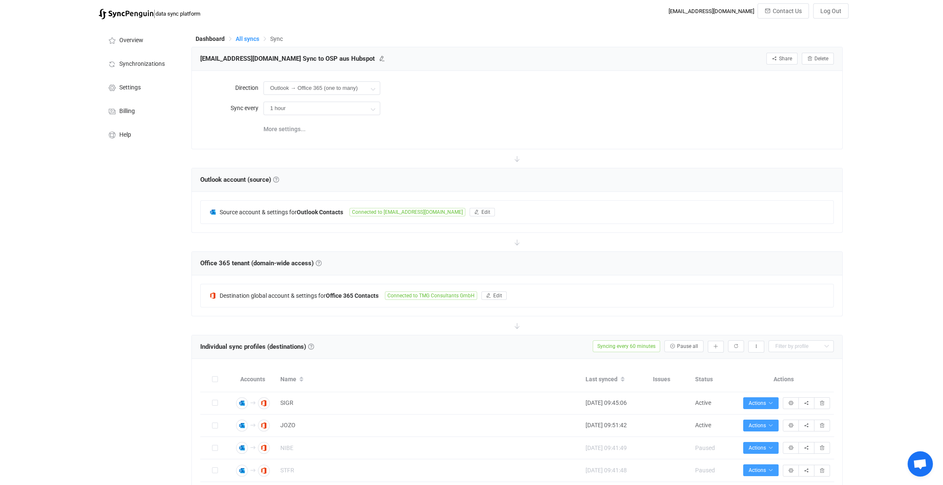
click at [250, 38] on span "All syncs" at bounding box center [248, 38] width 24 height 7
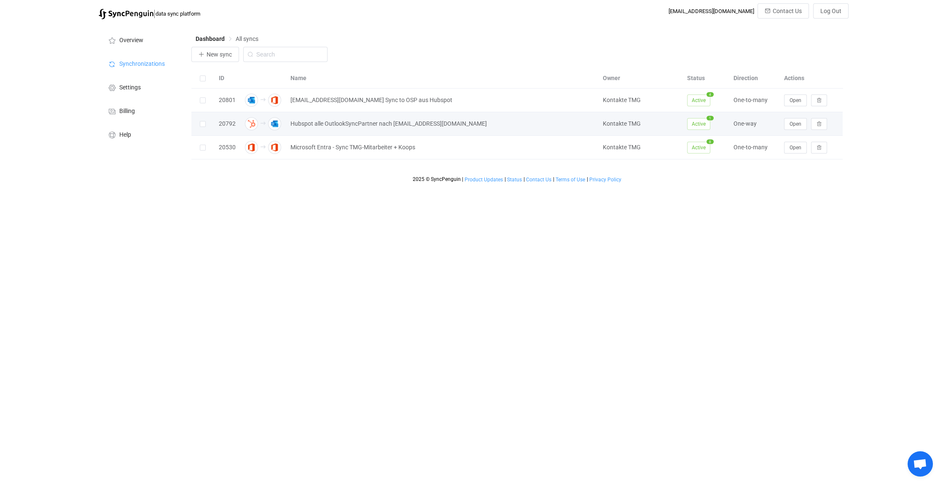
scroll to position [3391, 0]
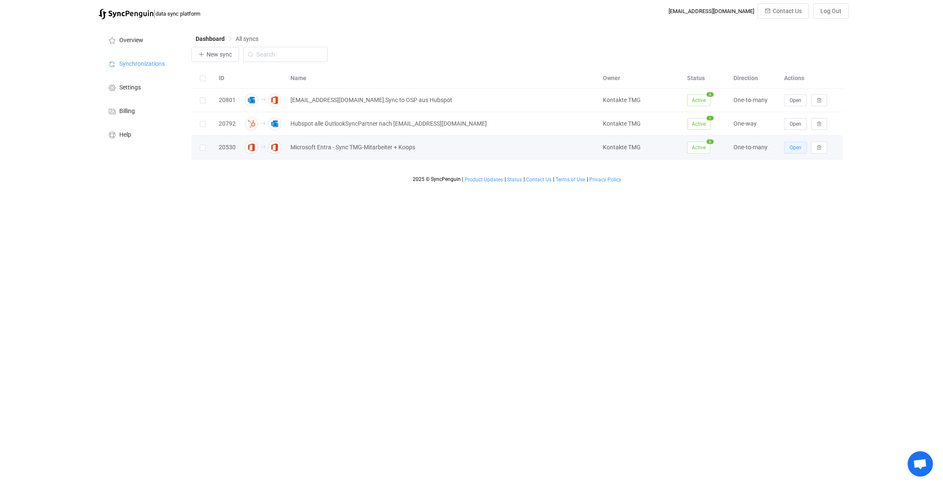
click at [799, 145] on span "Open" at bounding box center [796, 148] width 12 height 6
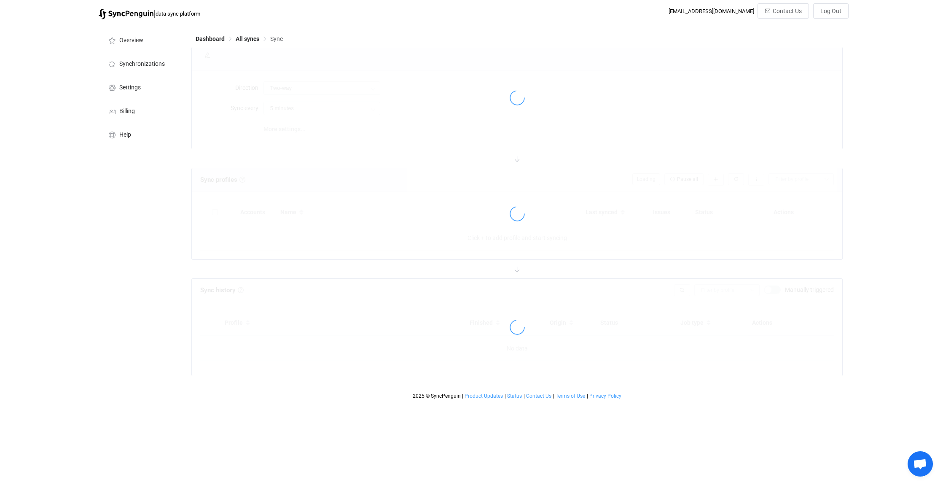
type input "Office 365 GAL → Office 365 (one to many)"
type input "24 hours"
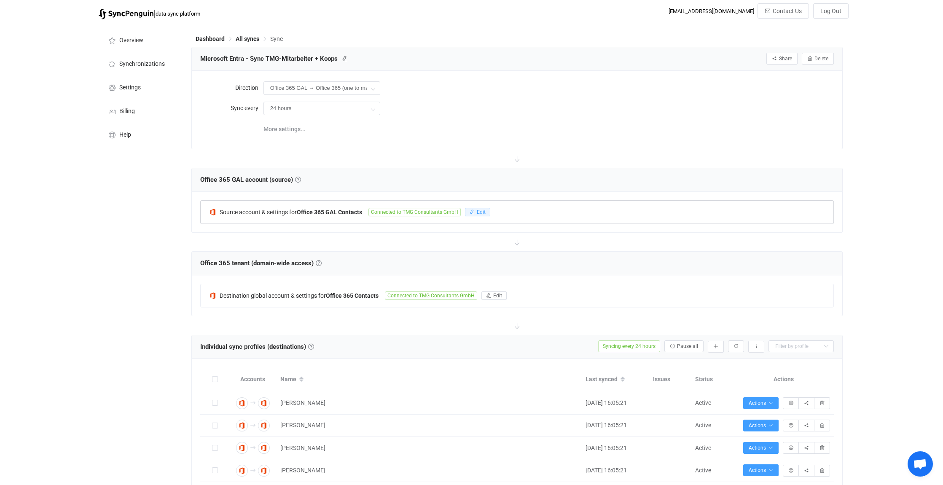
click at [482, 210] on span "Edit" at bounding box center [481, 212] width 9 height 6
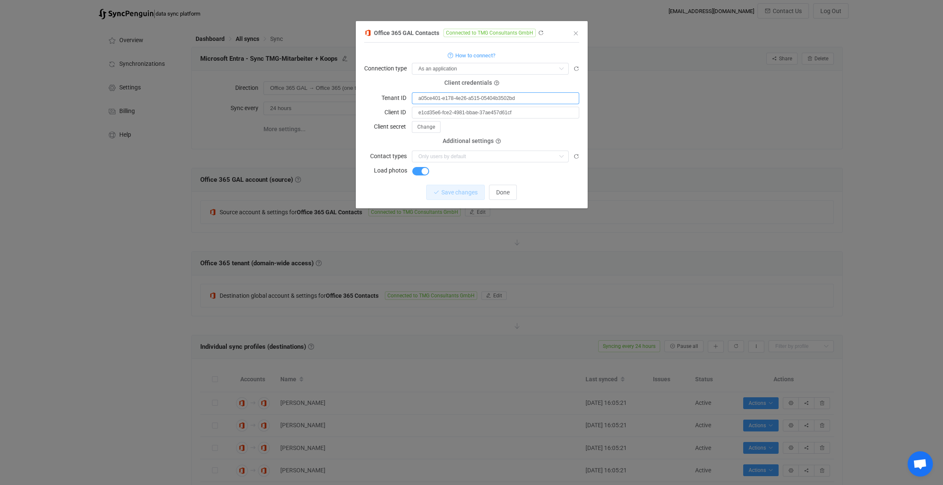
drag, startPoint x: 534, startPoint y: 97, endPoint x: 390, endPoint y: 99, distance: 143.8
click at [390, 99] on div "Tenant ID a05ce401-e178-4e26-a515-05404b3502bd" at bounding box center [471, 98] width 215 height 12
drag, startPoint x: 524, startPoint y: 114, endPoint x: 410, endPoint y: 110, distance: 114.3
click at [410, 110] on div "Client ID e1cd35e6-fce2-4981-bbae-37ae457d61cf" at bounding box center [471, 112] width 215 height 12
click at [576, 33] on icon "Close" at bounding box center [576, 33] width 7 height 7
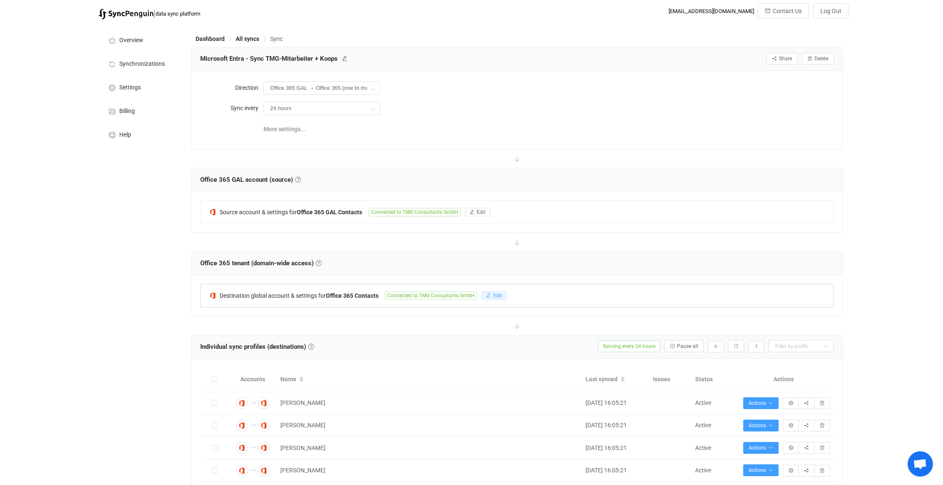
click at [489, 294] on icon "button" at bounding box center [488, 295] width 5 height 5
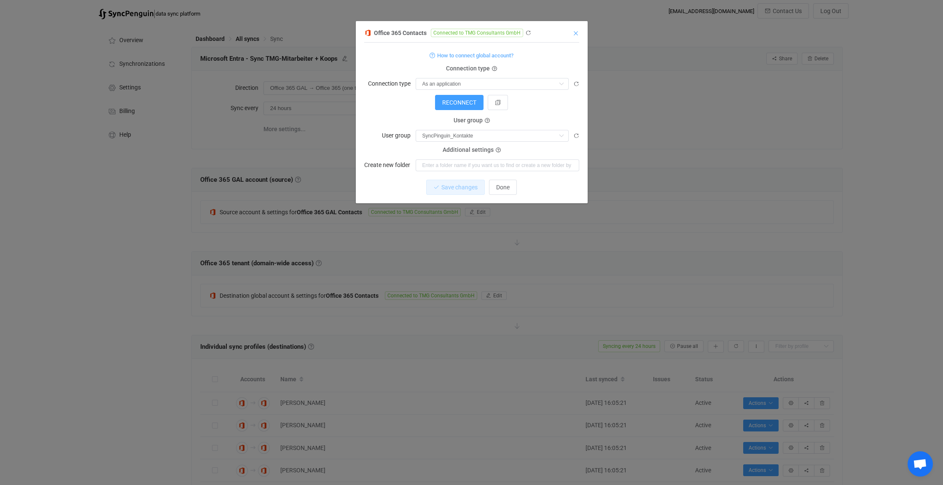
click at [576, 31] on icon "Close" at bounding box center [576, 33] width 7 height 7
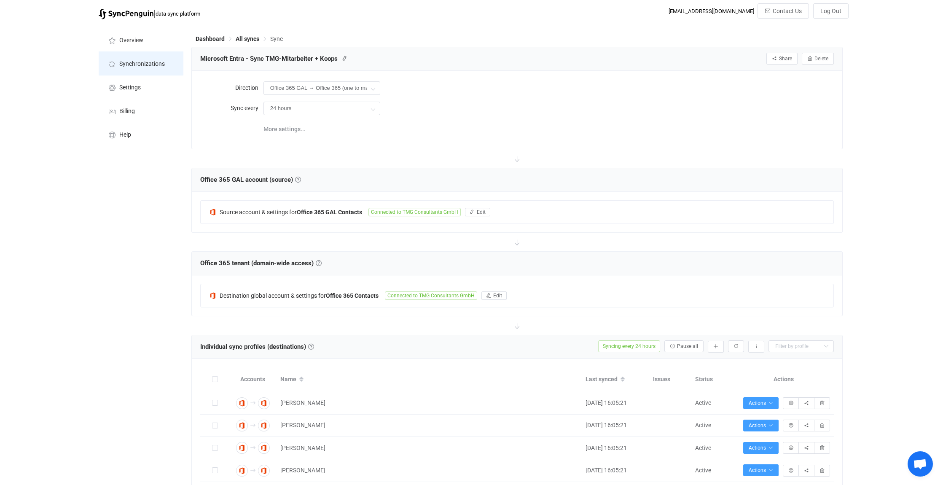
click at [136, 64] on span "Synchronizations" at bounding box center [142, 64] width 46 height 7
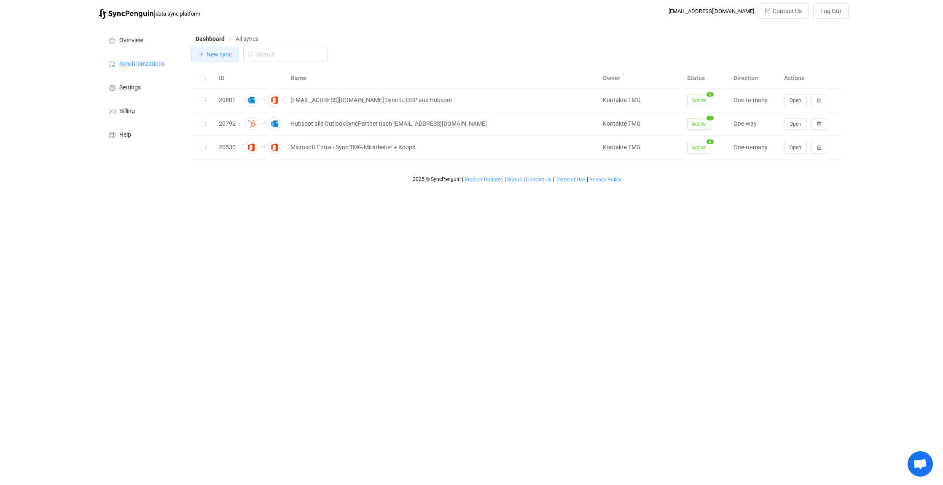
click at [222, 53] on span "New sync" at bounding box center [219, 54] width 25 height 7
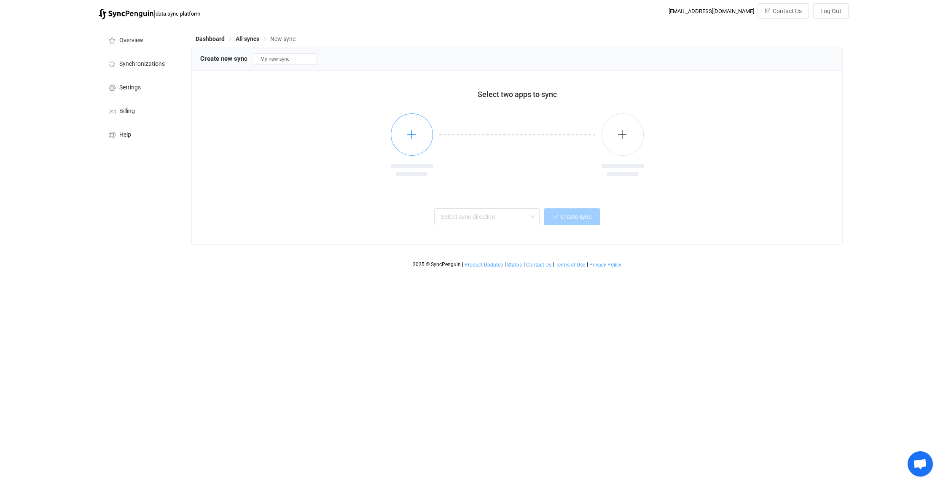
click at [419, 134] on button "button" at bounding box center [412, 134] width 42 height 42
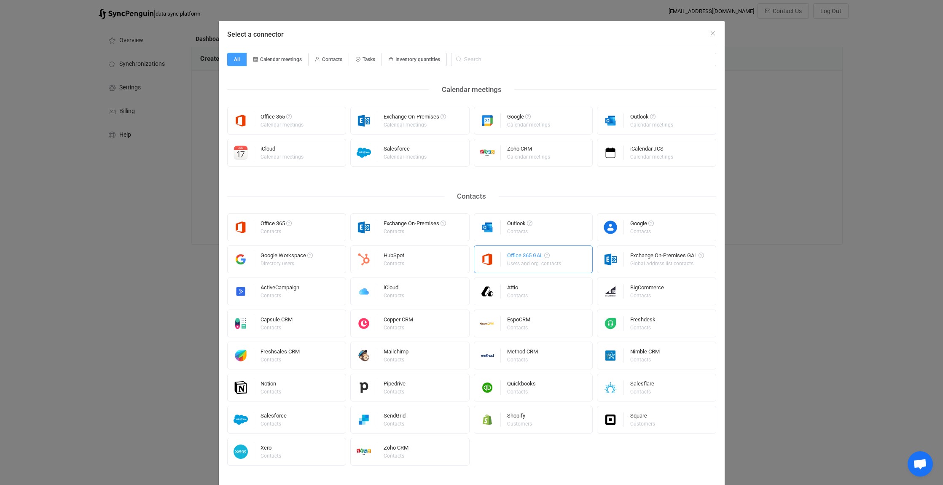
click at [527, 258] on div "Office 365 GAL" at bounding box center [534, 257] width 55 height 8
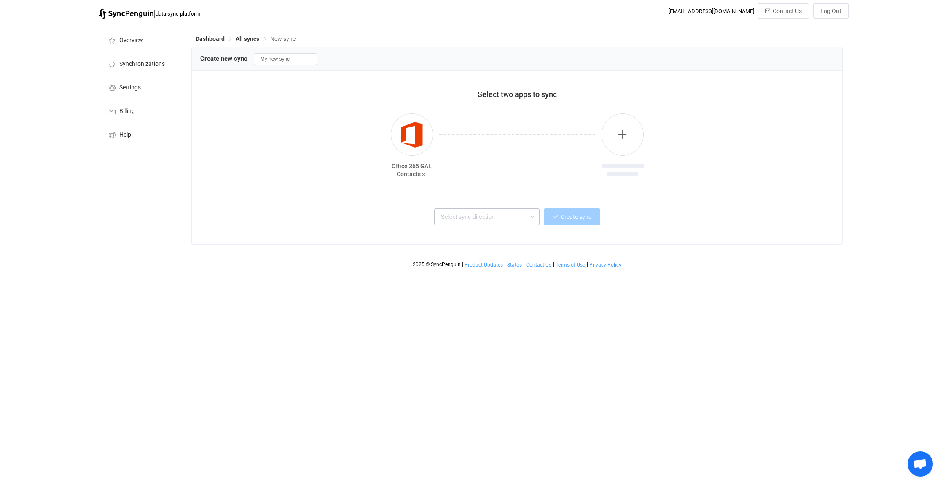
click at [534, 213] on icon at bounding box center [532, 216] width 11 height 17
click at [477, 180] on div at bounding box center [517, 151] width 169 height 76
click at [629, 135] on button "button" at bounding box center [623, 134] width 42 height 42
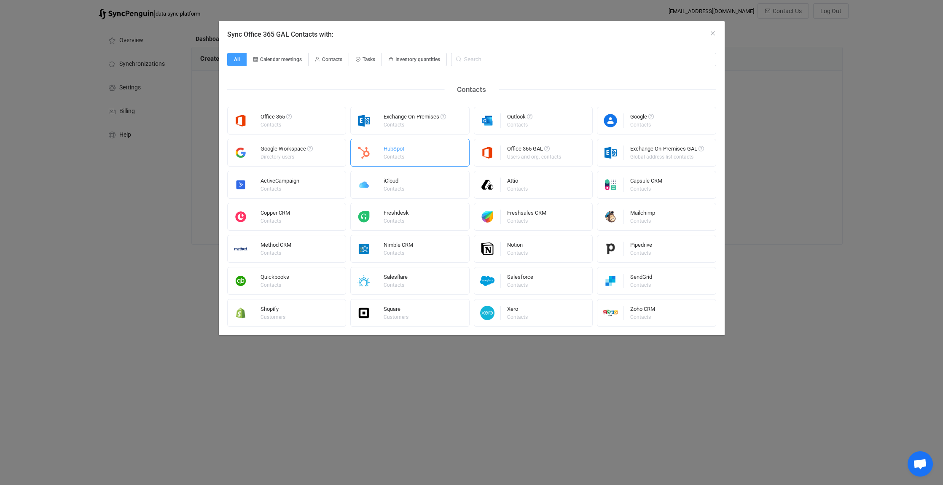
click at [389, 148] on div "HubSpot" at bounding box center [395, 150] width 22 height 8
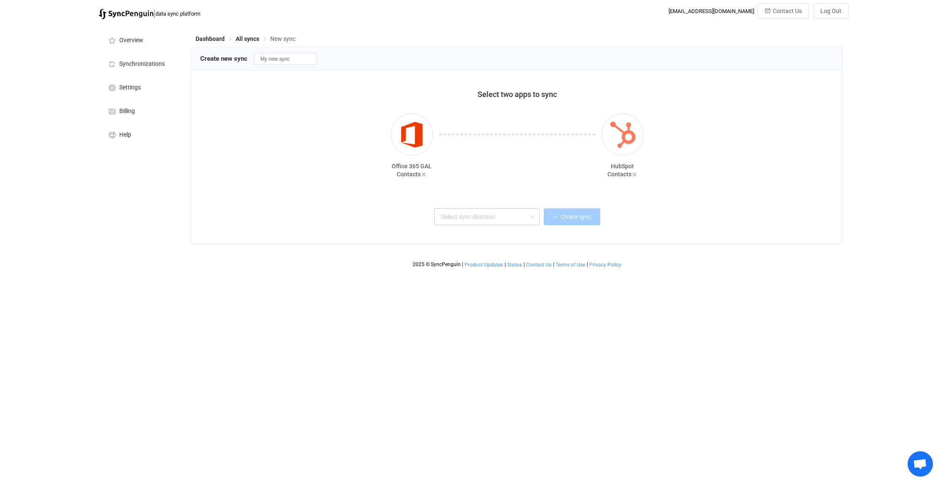
click at [533, 214] on icon at bounding box center [532, 216] width 11 height 17
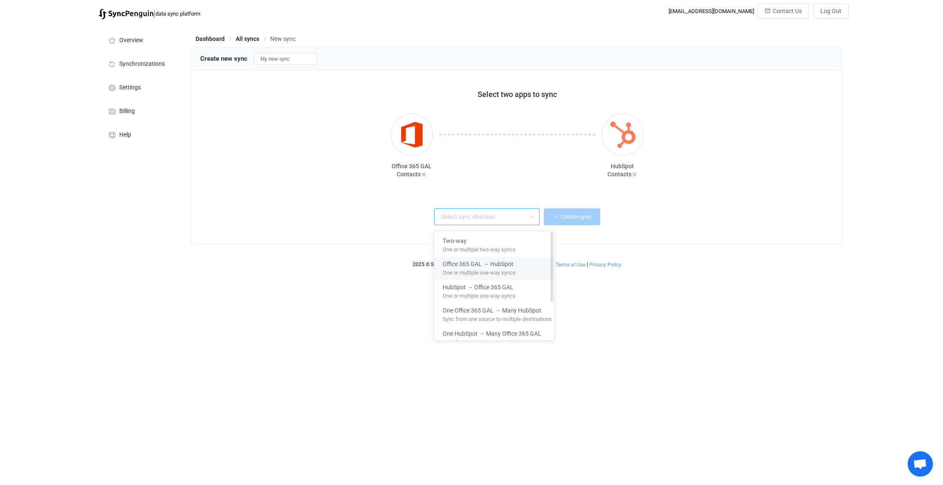
click at [462, 266] on span "One or multiple one-way syncs" at bounding box center [479, 270] width 73 height 9
type input "Office 365 GAL → HubSpot"
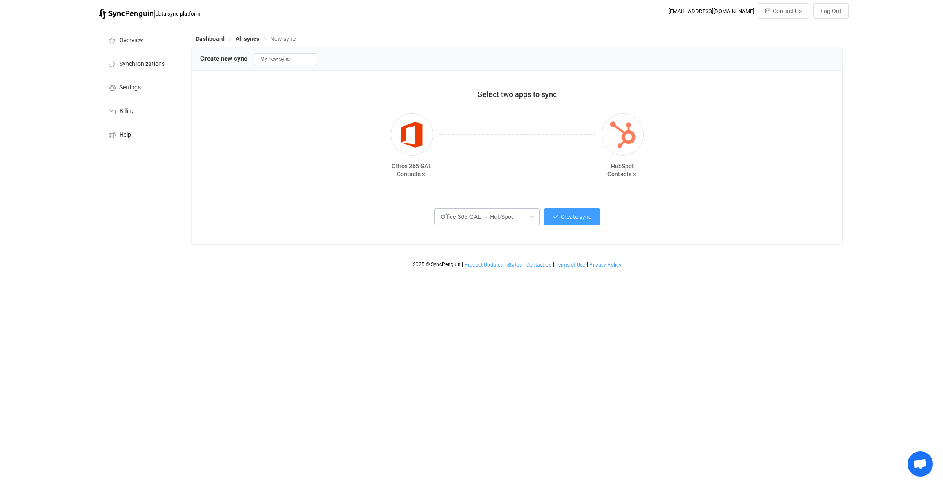
click at [531, 216] on icon at bounding box center [532, 216] width 11 height 17
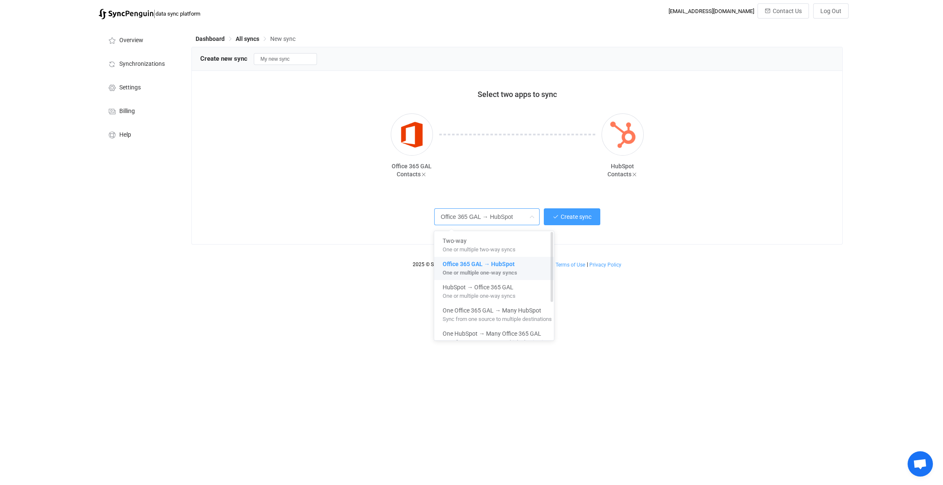
click at [498, 271] on span "One or multiple one-way syncs" at bounding box center [480, 270] width 75 height 9
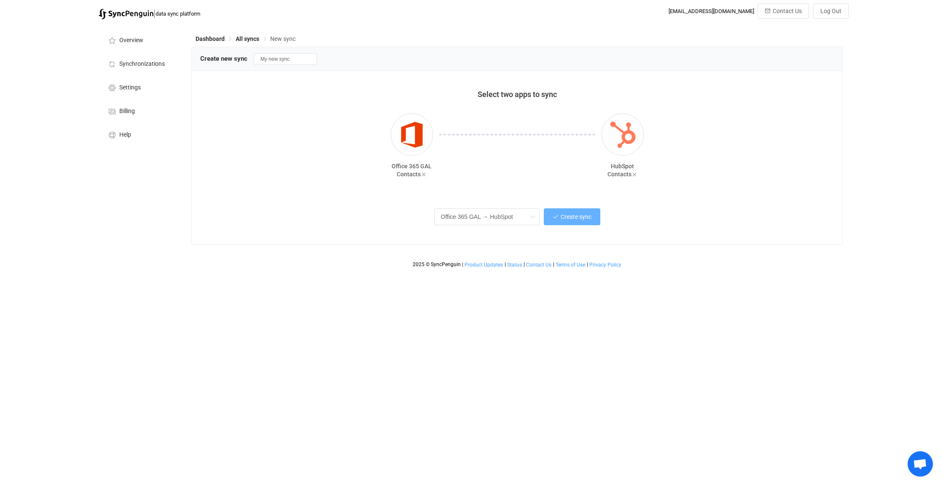
click at [573, 216] on span "Create sync" at bounding box center [576, 216] width 31 height 7
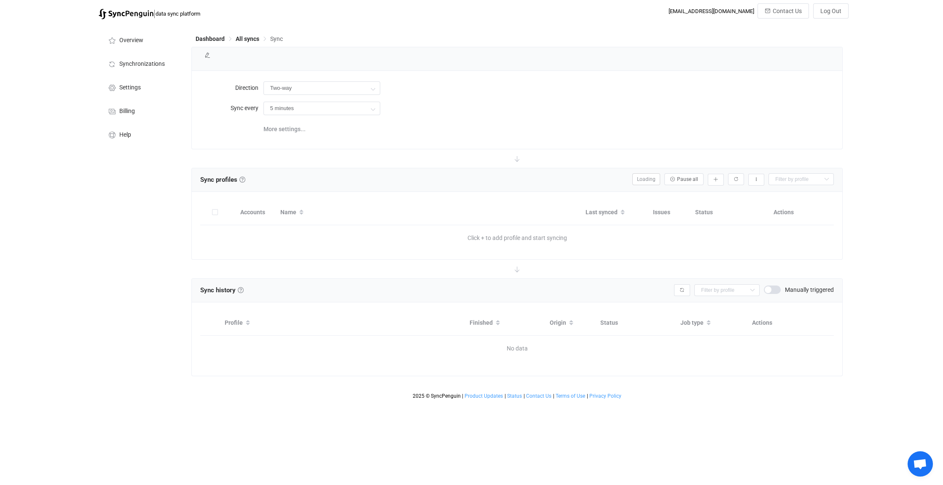
type input "Office 365 GAL → HubSpot"
type input "30 minutes"
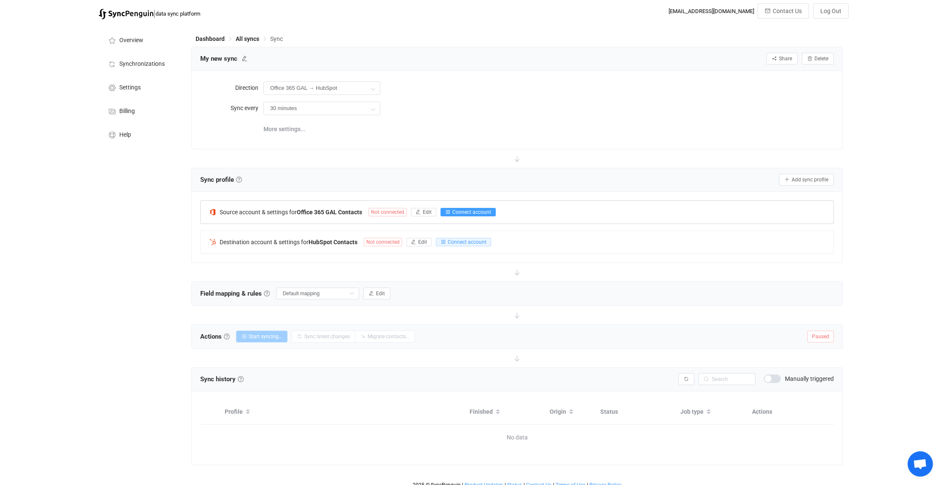
click at [461, 211] on span "Connect account" at bounding box center [471, 212] width 39 height 6
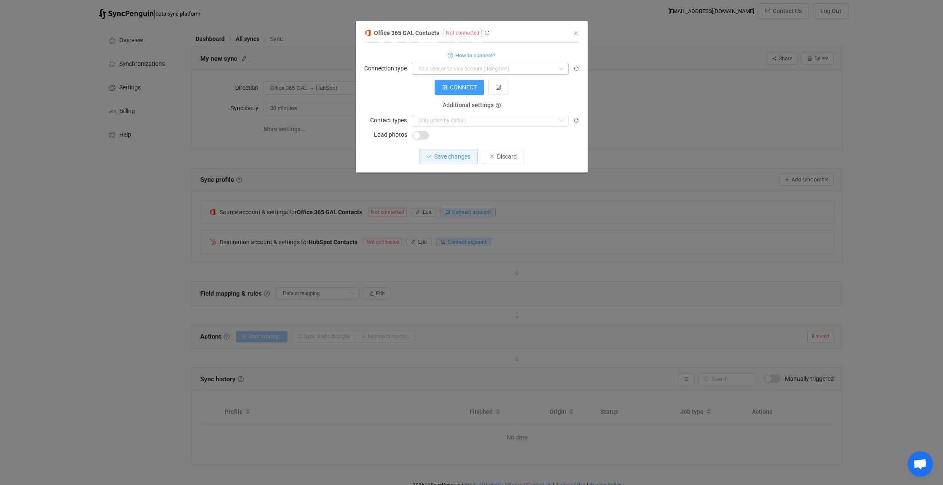
click at [558, 69] on icon "dialog" at bounding box center [561, 69] width 11 height 12
click at [457, 102] on span "As an application" at bounding box center [442, 104] width 45 height 7
type input "As an application"
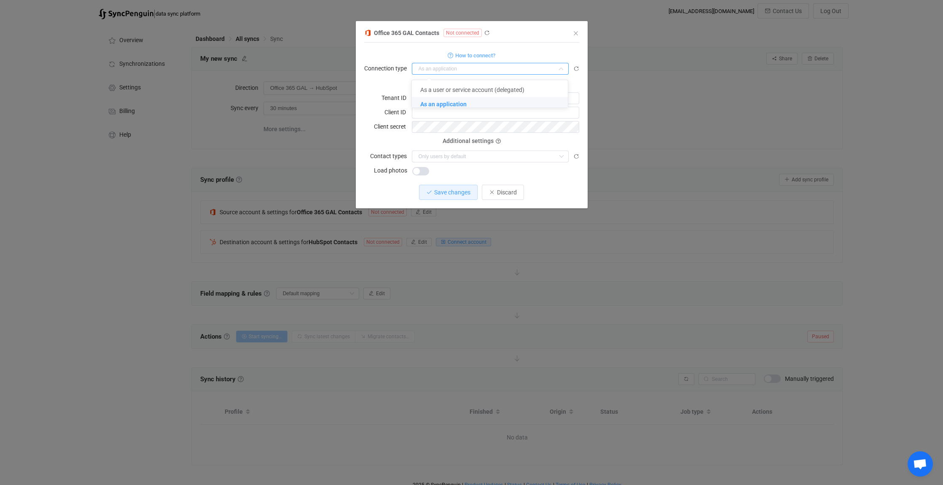
click at [440, 105] on span "As an application" at bounding box center [443, 104] width 46 height 7
type input "As an application"
click at [441, 111] on input "dialog" at bounding box center [495, 113] width 167 height 12
paste input "d24b2813-e241-435f-b053-20f1e70ad1d2"
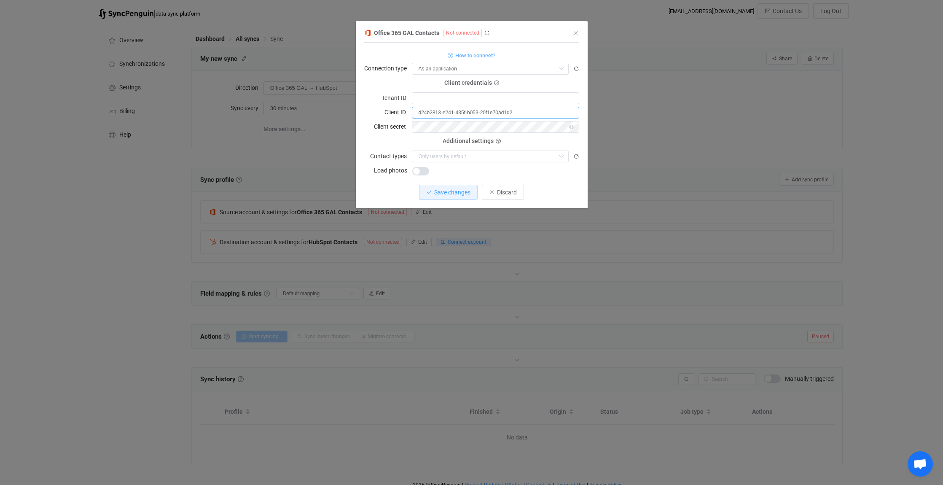
type input "d24b2813-e241-435f-b053-20f1e70ad1d2"
click at [497, 82] on icon "dialog" at bounding box center [496, 83] width 5 height 5
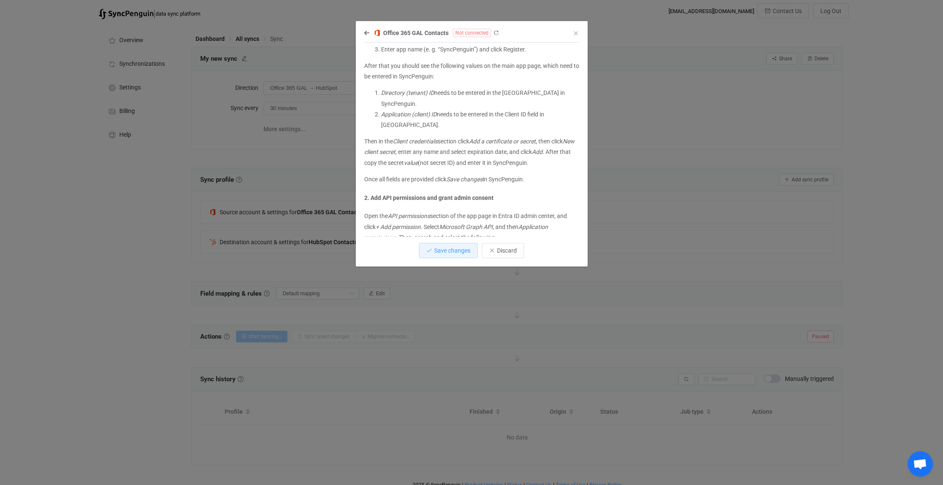
scroll to position [211, 0]
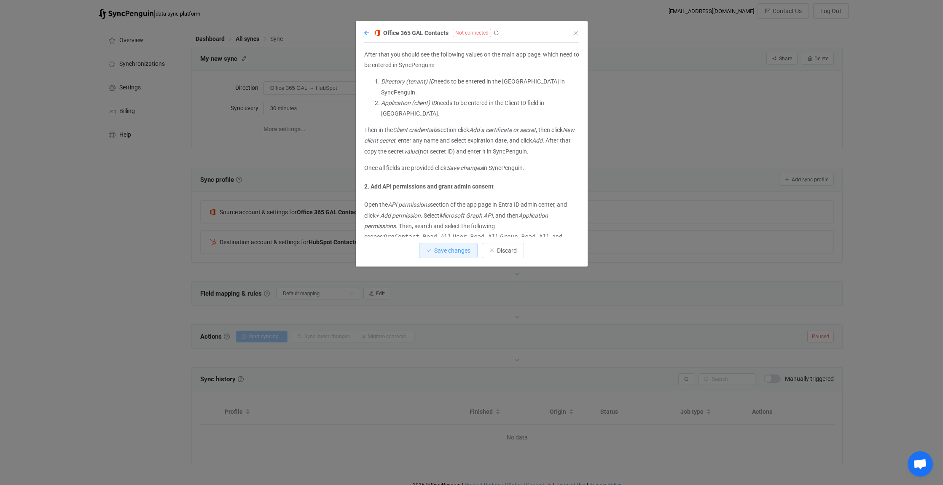
click at [367, 30] on icon "dialog" at bounding box center [366, 33] width 5 height 6
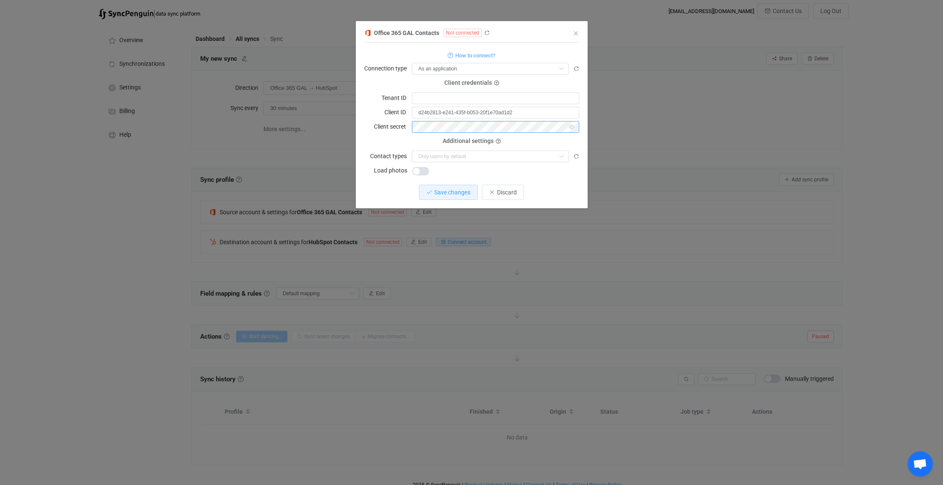
click at [401, 124] on div "Client secret" at bounding box center [471, 127] width 215 height 12
click at [531, 112] on input "d24b2813-e241-435f-b053-20f1e70ad1d2" at bounding box center [495, 113] width 167 height 12
drag, startPoint x: 502, startPoint y: 112, endPoint x: 401, endPoint y: 109, distance: 101.7
click at [401, 109] on div "Client ID d24b2813-e241-435f-b053-20f1e70ad1d2" at bounding box center [471, 112] width 215 height 12
paste input "e1cd35e6-fce2-4981-bbae-37ae457d61cf"
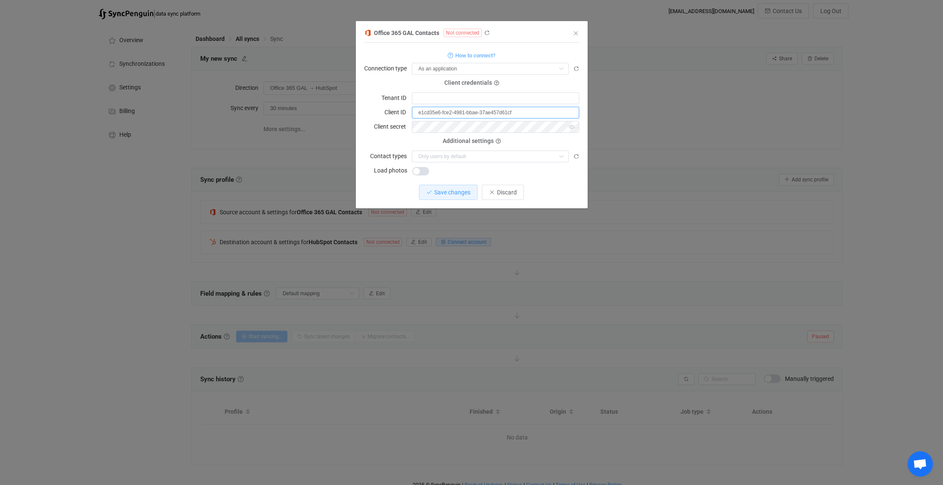
type input "e1cd35e6-fce2-4981-bbae-37ae457d61cf"
click at [476, 93] on input "dialog" at bounding box center [495, 98] width 167 height 12
paste input "a05ce401-e178-4e26-a515-05404b3502bd"
type input "a05ce401-e178-4e26-a515-05404b3502bd"
click at [561, 154] on icon "dialog" at bounding box center [561, 157] width 11 height 12
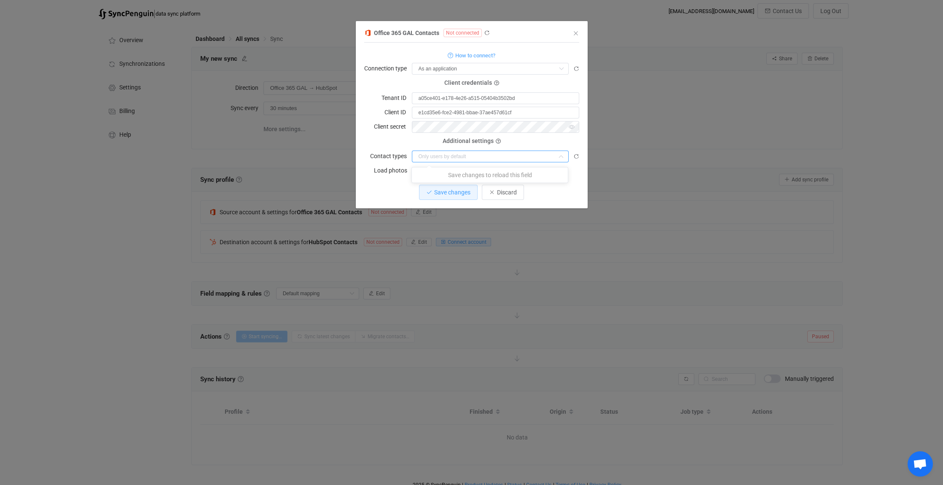
click at [561, 154] on icon "dialog" at bounding box center [561, 157] width 11 height 12
click at [531, 141] on div "Additional settings" at bounding box center [471, 141] width 215 height 0
click at [452, 192] on span "Save changes" at bounding box center [452, 192] width 36 height 7
click at [503, 190] on span "Done" at bounding box center [502, 192] width 13 height 7
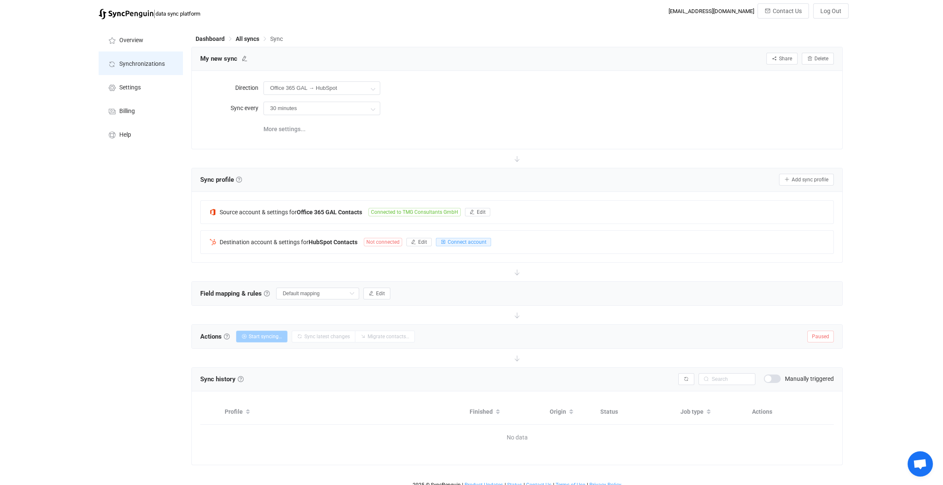
click at [133, 63] on span "Synchronizations" at bounding box center [142, 64] width 46 height 7
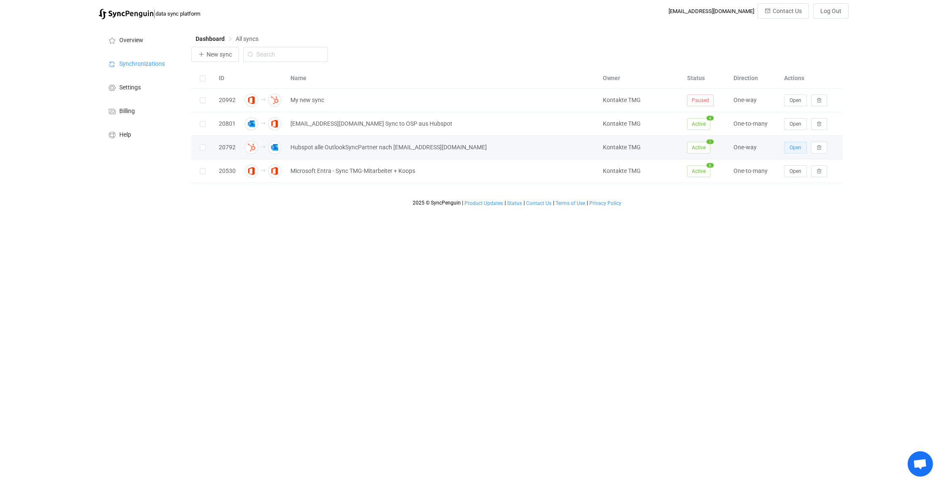
click at [800, 146] on span "Open" at bounding box center [796, 148] width 12 height 6
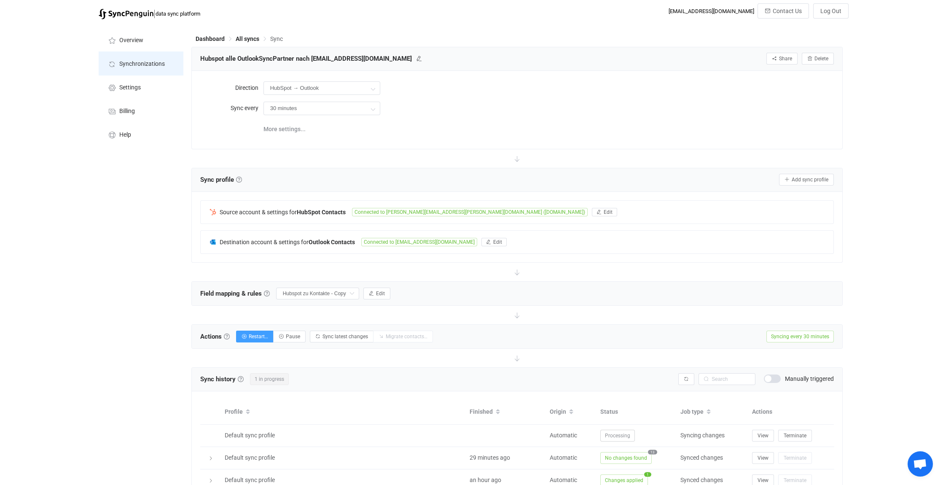
click at [143, 61] on span "Synchronizations" at bounding box center [142, 64] width 46 height 7
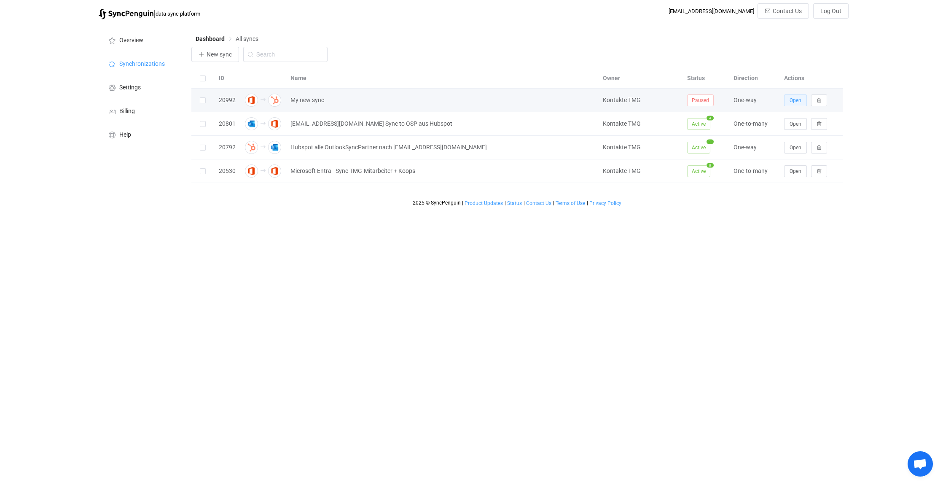
click at [795, 97] on span "Open" at bounding box center [796, 100] width 12 height 6
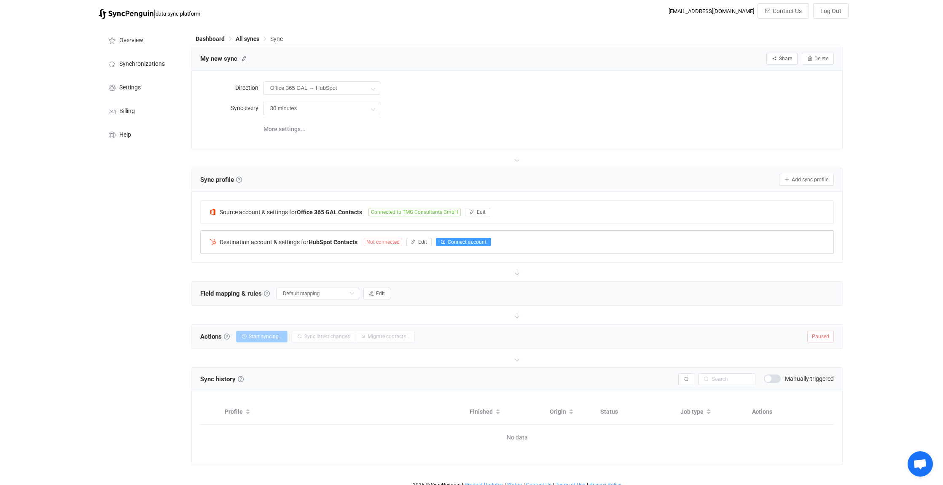
click at [477, 240] on span "Connect account" at bounding box center [467, 242] width 39 height 6
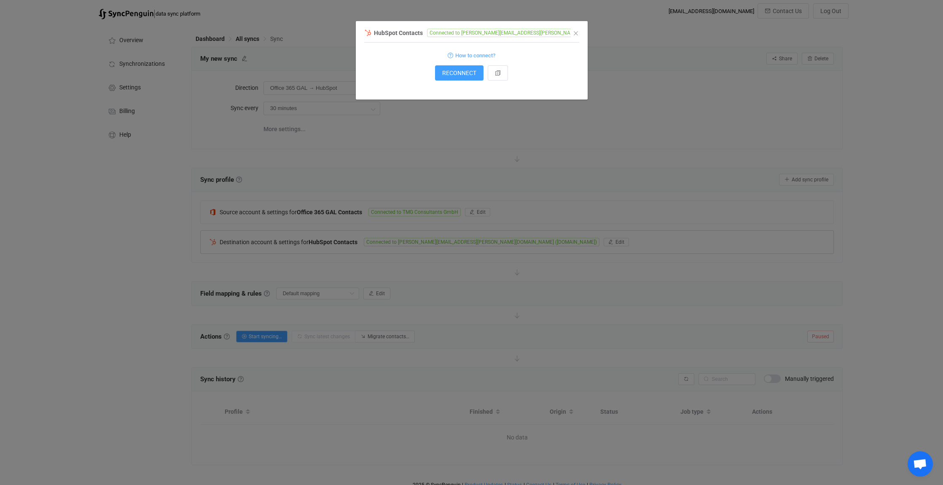
click at [579, 30] on div "HubSpot Contacts Connected to silvio.grafe@tmg.com (www.tmg.com) 1 { { "accessT…" at bounding box center [472, 63] width 232 height 72
click at [576, 32] on icon "Close" at bounding box center [576, 33] width 7 height 7
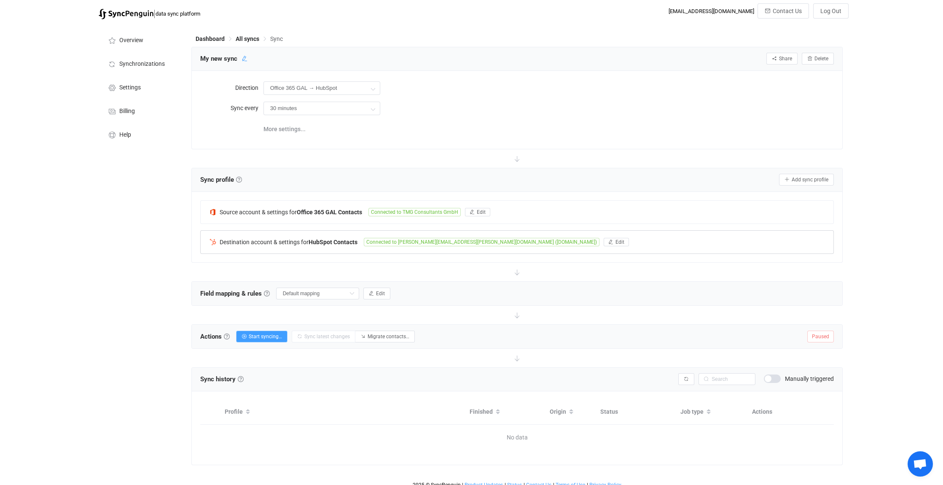
click at [244, 57] on icon at bounding box center [245, 59] width 6 height 6
drag, startPoint x: 240, startPoint y: 58, endPoint x: 196, endPoint y: 56, distance: 44.3
click at [196, 56] on input "My new sync" at bounding box center [236, 58] width 80 height 13
type input "TMG-Mitarbeiter nach Hubspot"
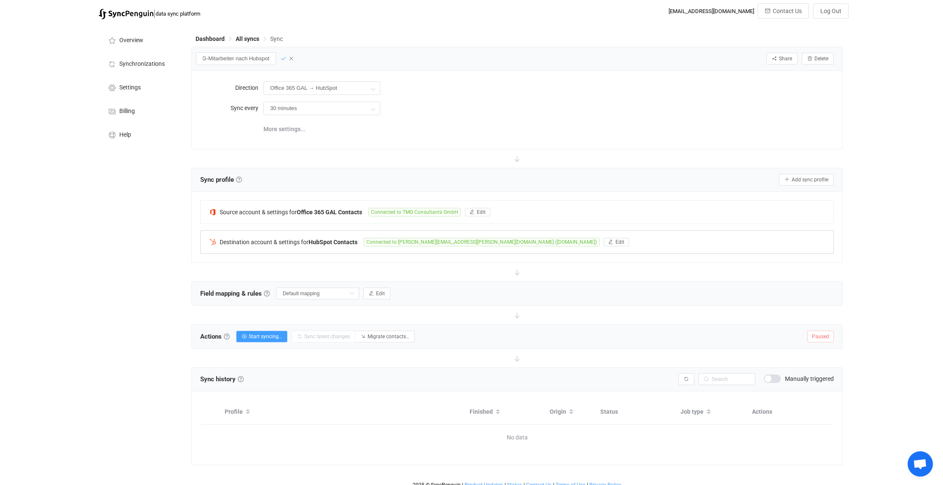
click at [280, 57] on icon at bounding box center [283, 59] width 6 height 6
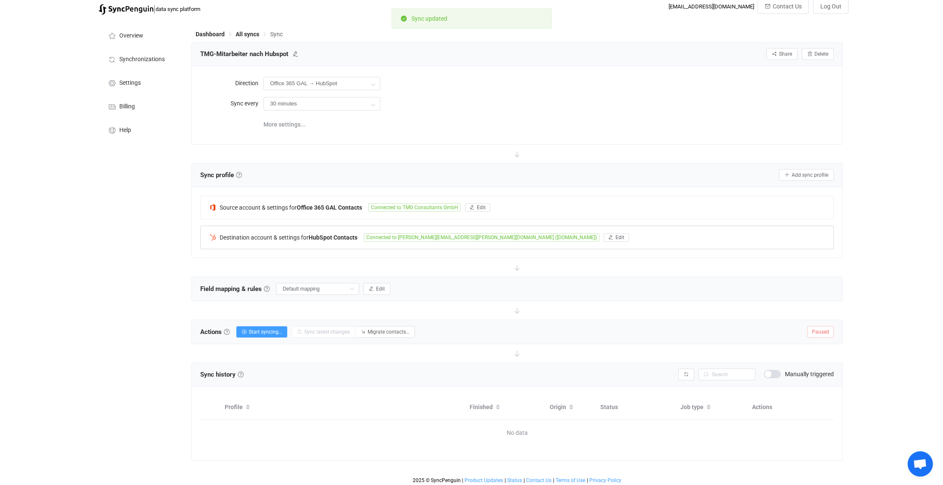
scroll to position [6, 0]
click at [385, 284] on span "Edit" at bounding box center [380, 287] width 9 height 6
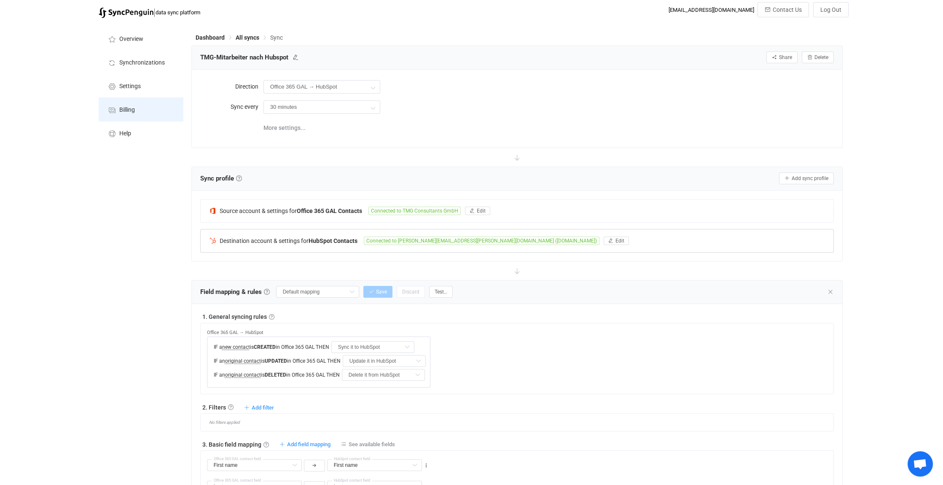
scroll to position [0, 0]
click at [250, 37] on span "All syncs" at bounding box center [248, 38] width 24 height 7
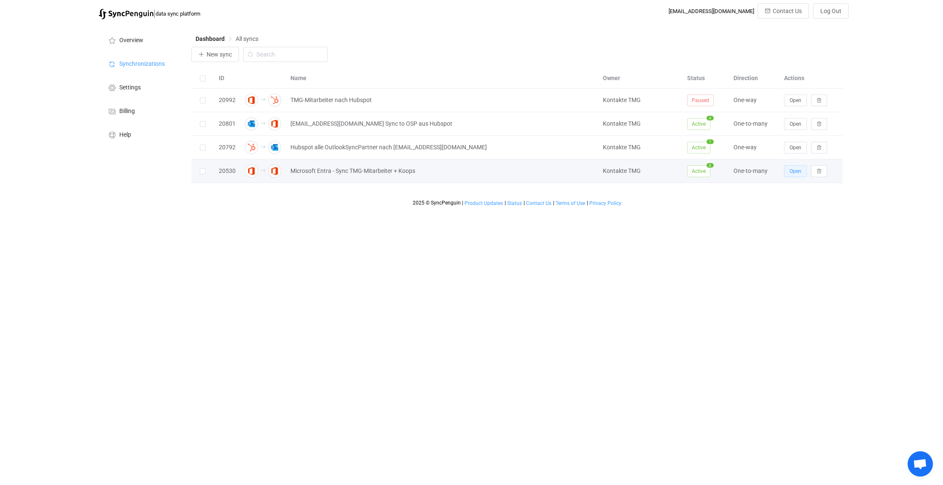
click at [795, 171] on span "Open" at bounding box center [796, 171] width 12 height 6
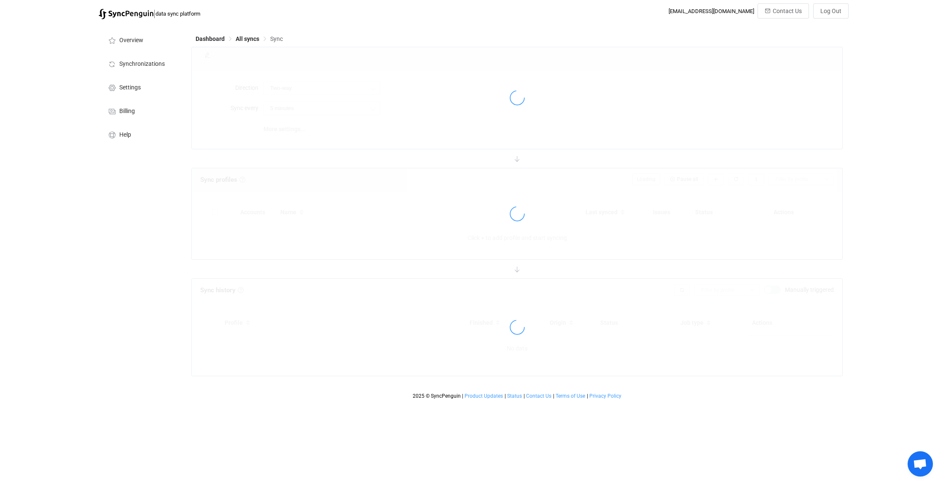
type input "Office 365 GAL → Office 365 (one to many)"
type input "24 hours"
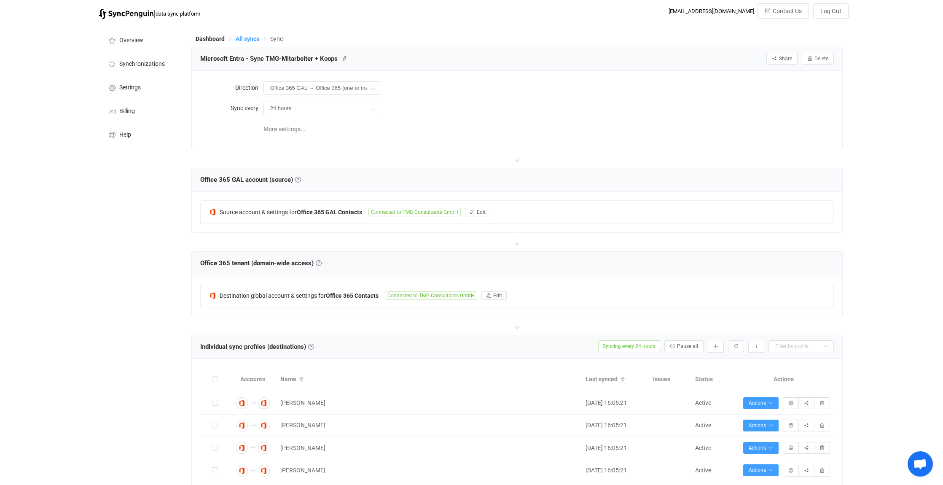
click at [248, 38] on span "All syncs" at bounding box center [248, 38] width 24 height 7
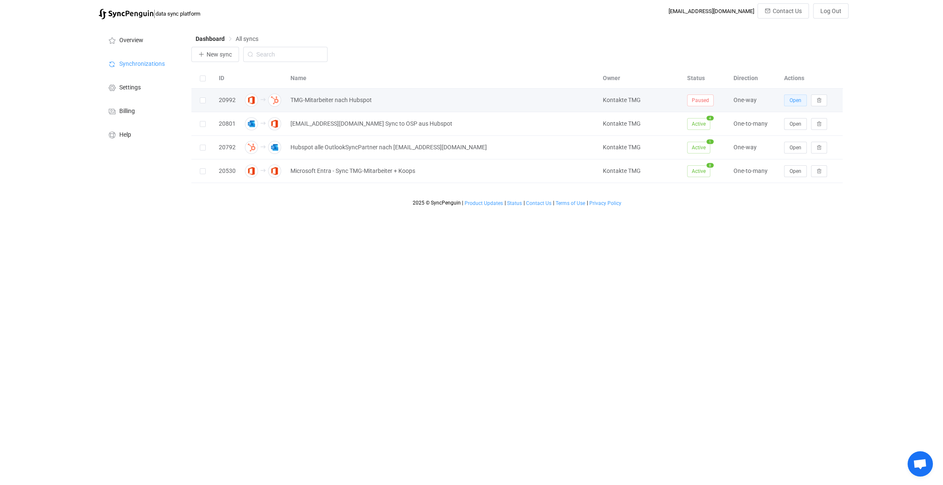
click at [799, 100] on span "Open" at bounding box center [796, 100] width 12 height 6
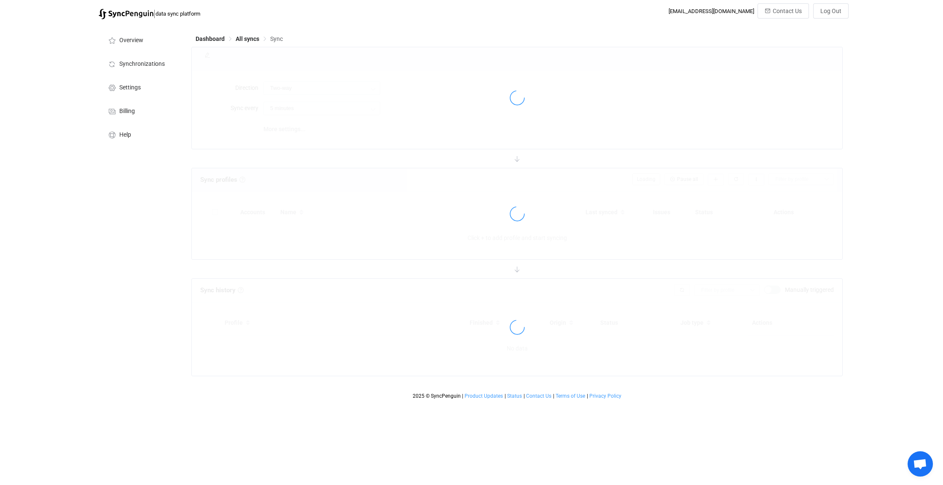
type input "Office 365 GAL → HubSpot"
type input "30 minutes"
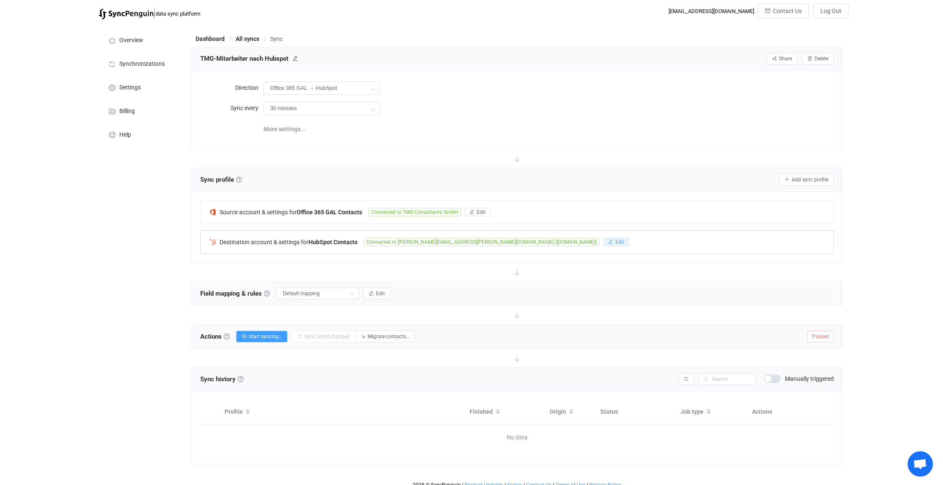
click at [616, 240] on span "Edit" at bounding box center [620, 242] width 9 height 6
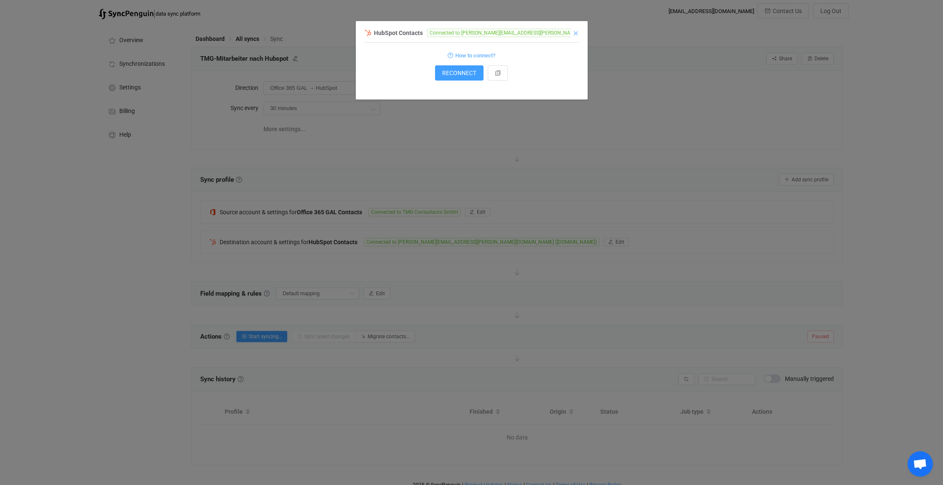
click at [576, 33] on icon "Close" at bounding box center [576, 33] width 7 height 7
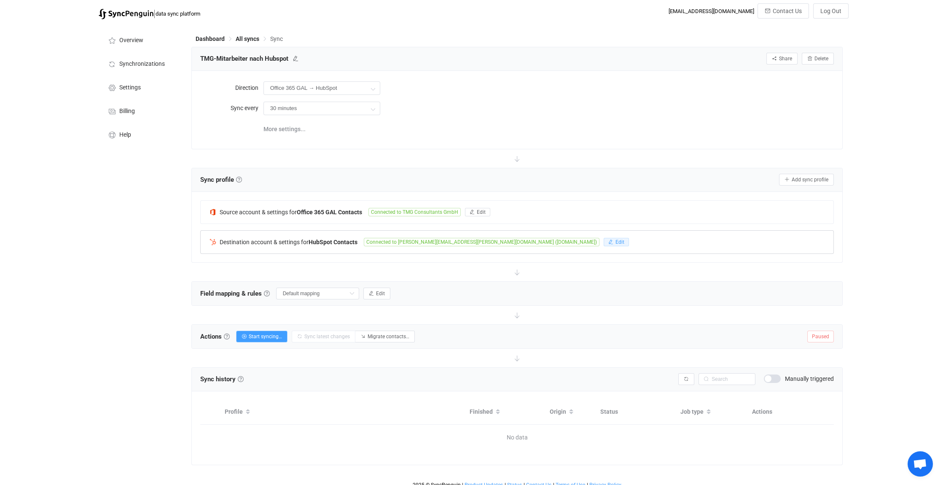
click at [616, 239] on span "Edit" at bounding box center [620, 242] width 9 height 6
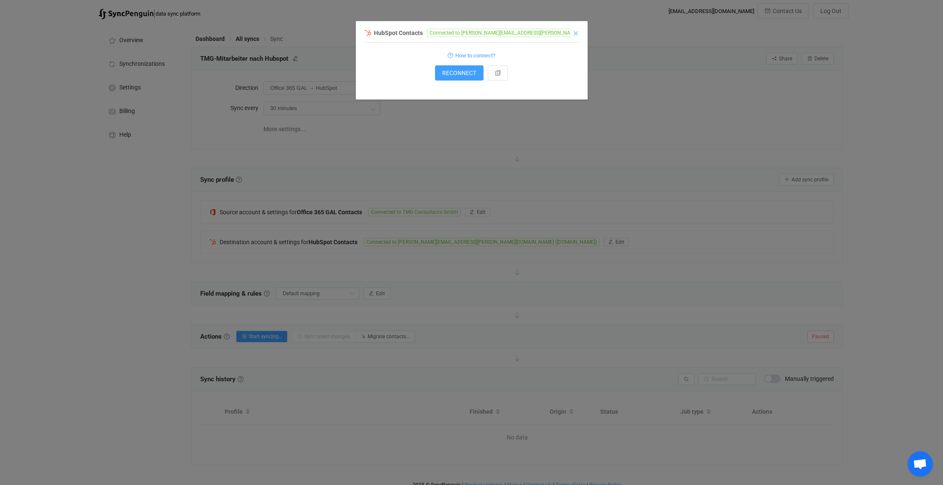
click at [577, 32] on icon "Close" at bounding box center [576, 33] width 7 height 7
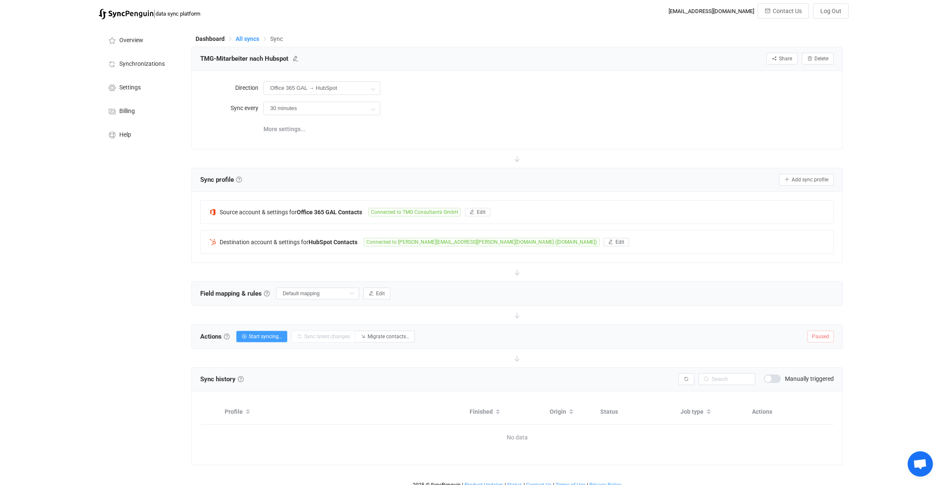
click at [249, 40] on span "All syncs" at bounding box center [248, 38] width 24 height 7
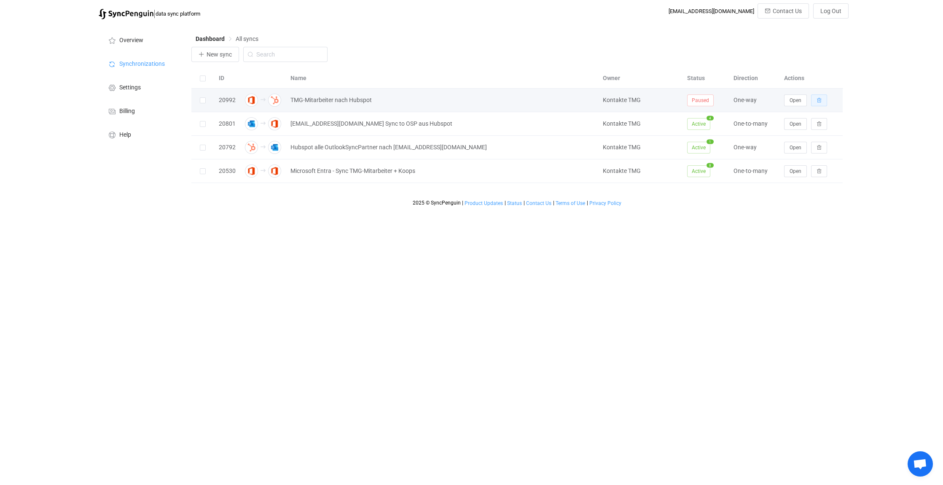
click at [821, 99] on icon "button" at bounding box center [819, 100] width 5 height 5
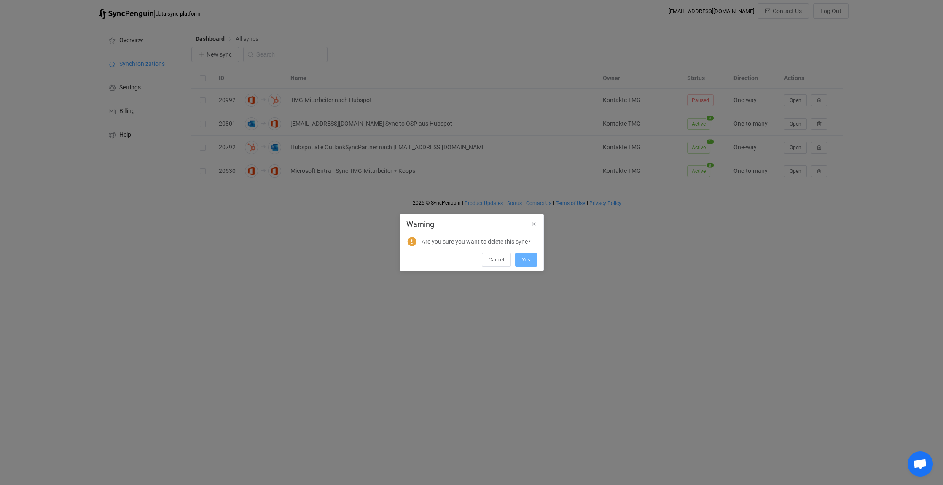
click at [525, 261] on span "Yes" at bounding box center [526, 260] width 8 height 6
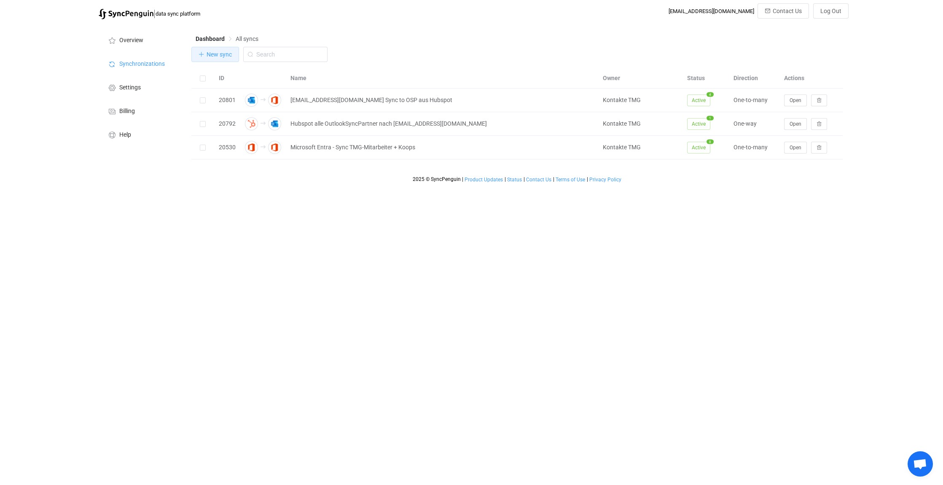
click at [216, 54] on span "New sync" at bounding box center [219, 54] width 25 height 7
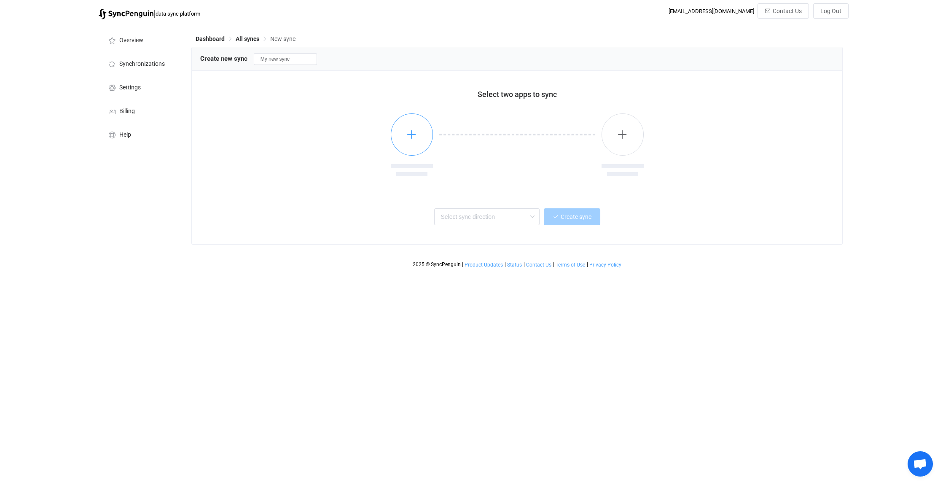
click at [398, 137] on button "button" at bounding box center [412, 134] width 42 height 42
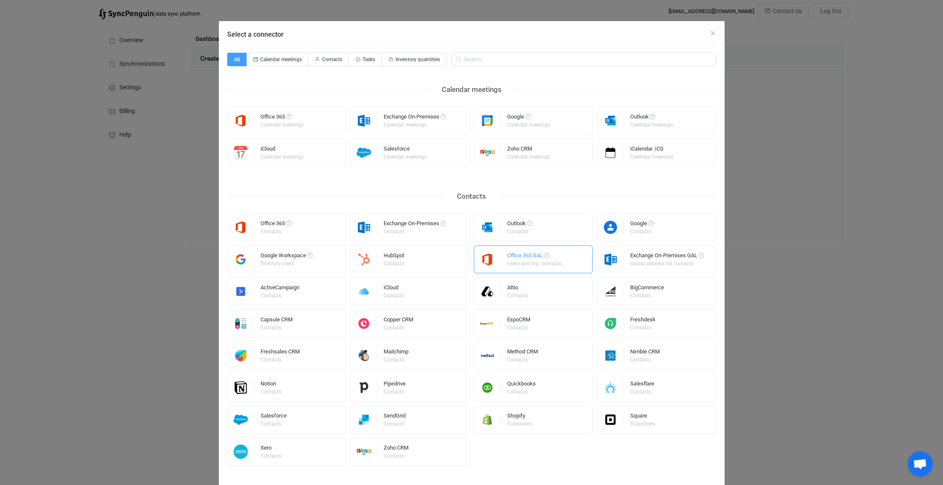
click at [533, 257] on div "Office 365 GAL" at bounding box center [534, 257] width 55 height 8
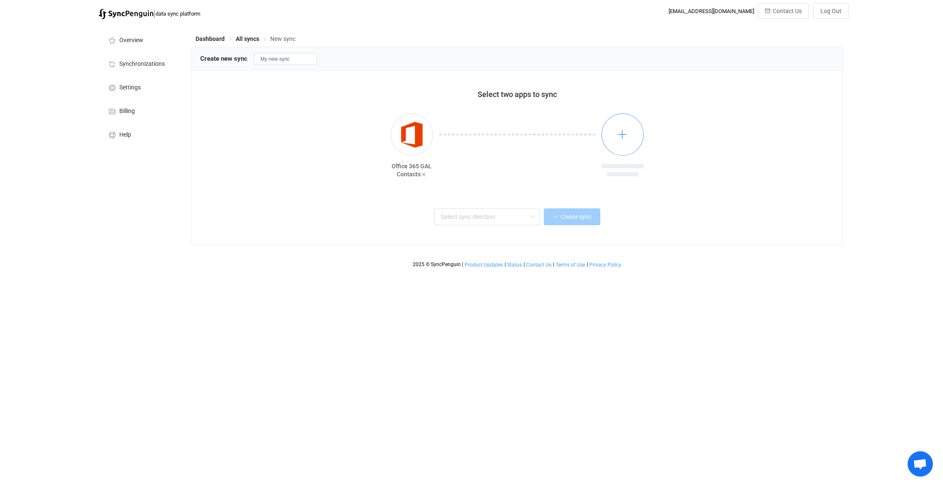
click at [625, 135] on icon "button" at bounding box center [622, 134] width 11 height 11
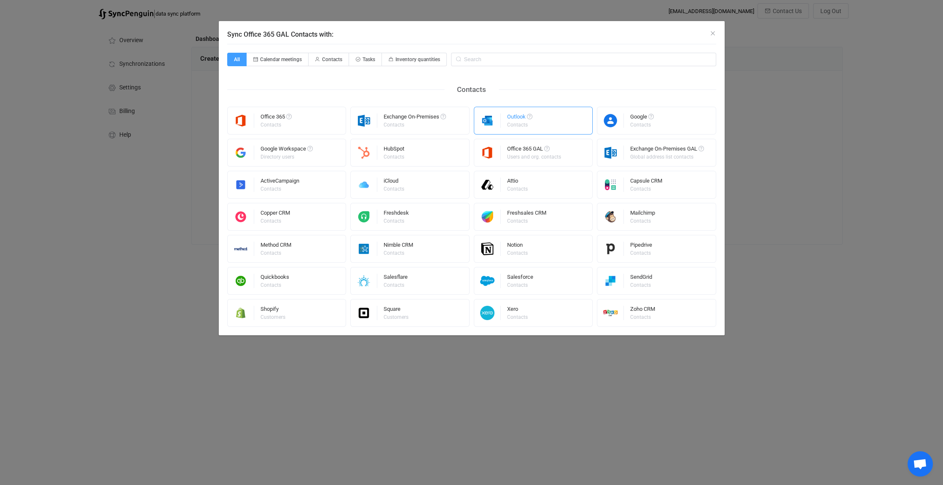
click at [519, 122] on div "Contacts" at bounding box center [519, 124] width 24 height 5
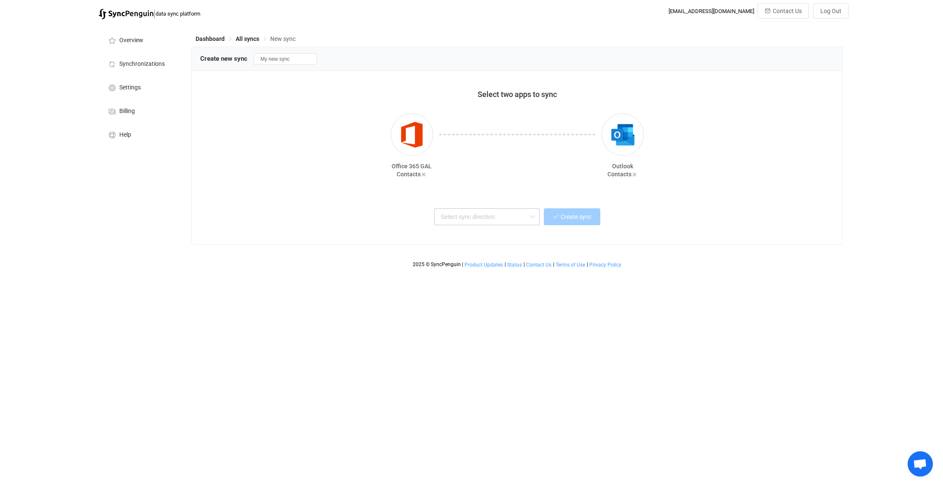
click at [534, 216] on icon at bounding box center [532, 216] width 11 height 17
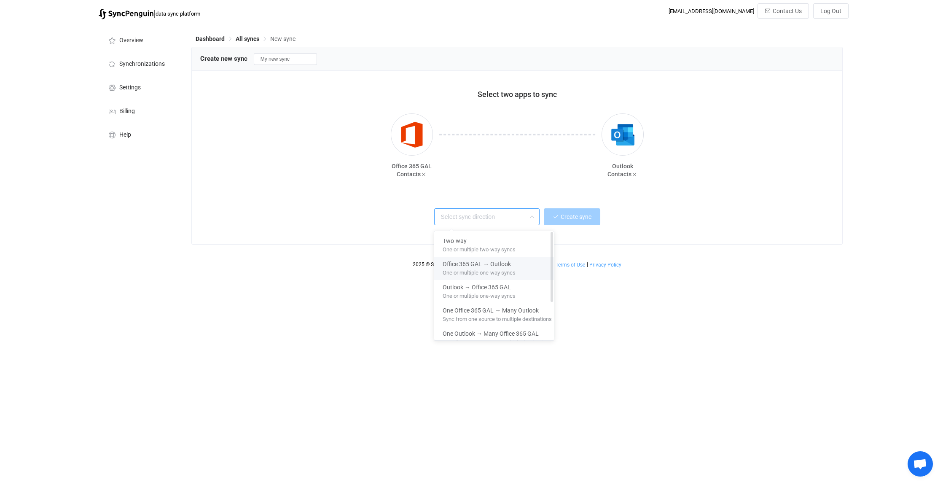
click at [506, 265] on span "Office 365 GAL → Outlook" at bounding box center [477, 263] width 68 height 10
type input "Office 365 GAL → Outlook"
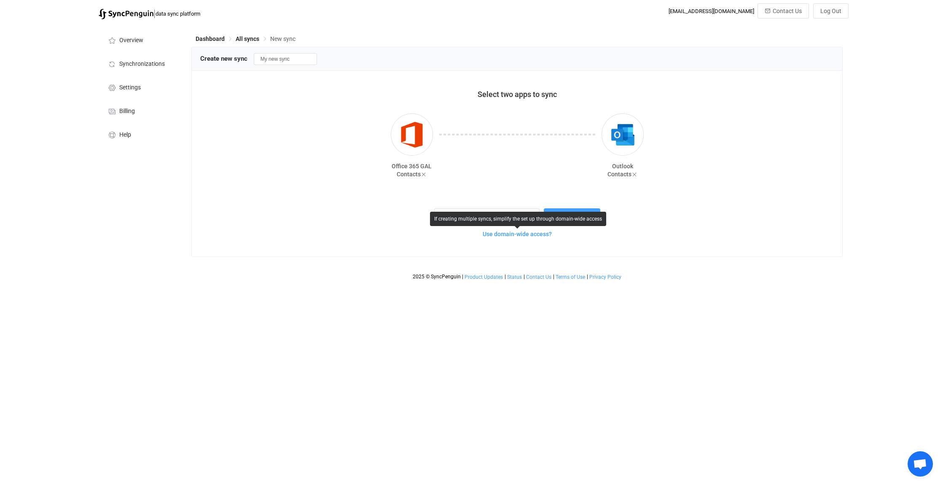
click at [544, 234] on span "Use domain-wide access?" at bounding box center [517, 234] width 69 height 7
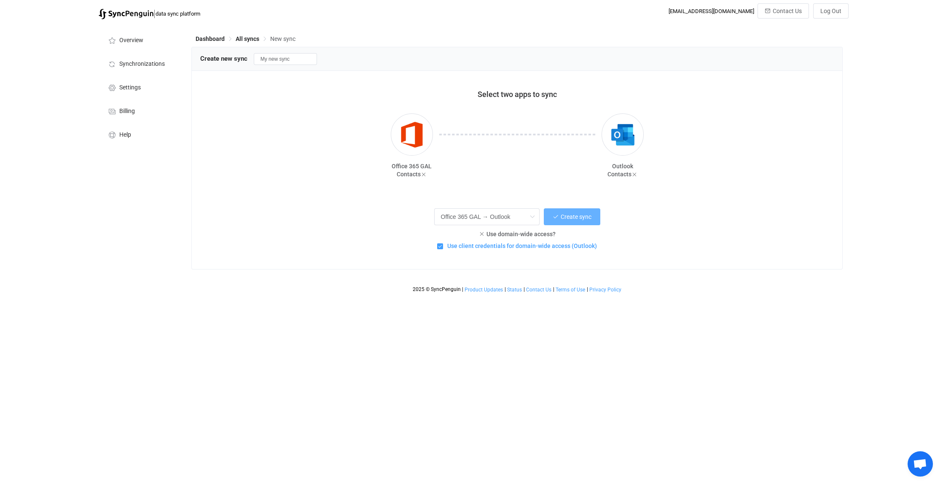
click at [578, 214] on span "Create sync" at bounding box center [576, 216] width 31 height 7
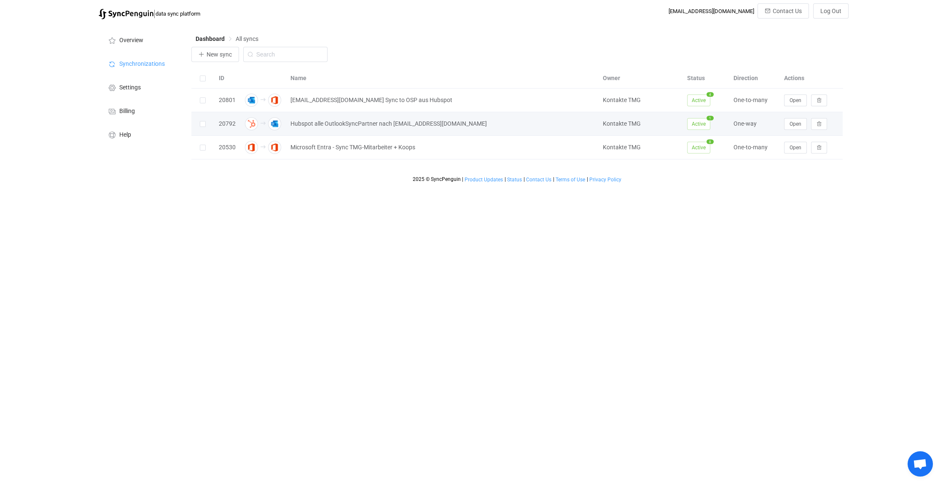
scroll to position [3391, 0]
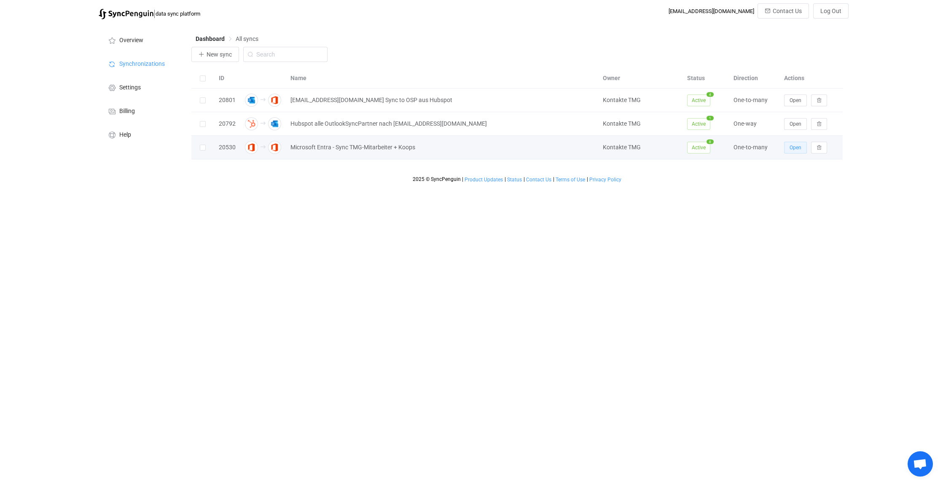
click at [795, 147] on span "Open" at bounding box center [796, 148] width 12 height 6
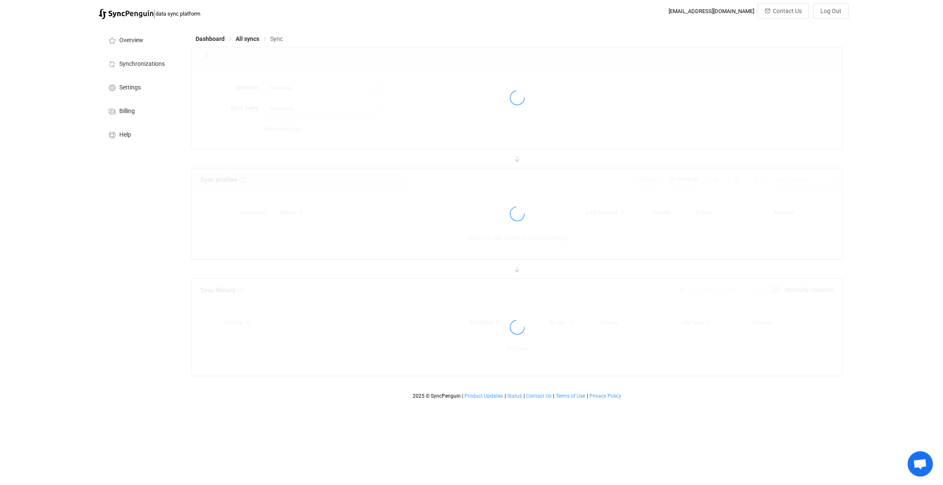
type input "Office 365 GAL → Office 365 (one to many)"
type input "24 hours"
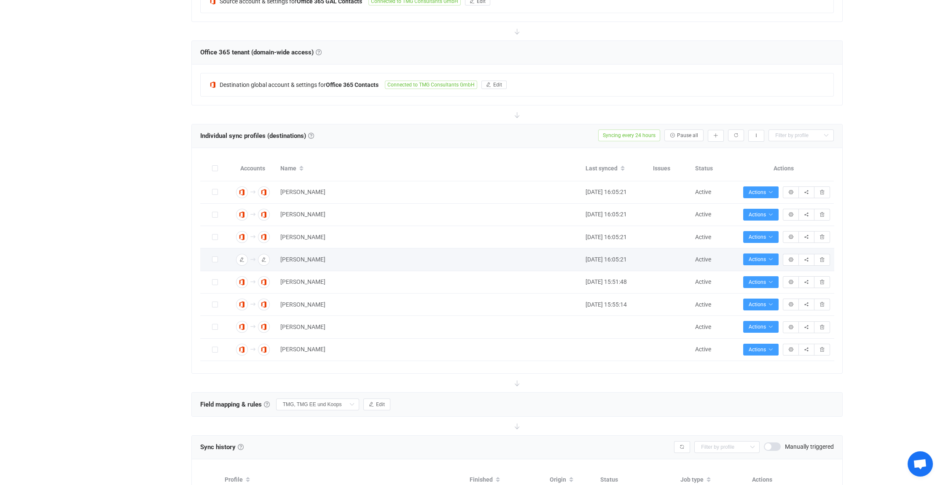
scroll to position [379, 0]
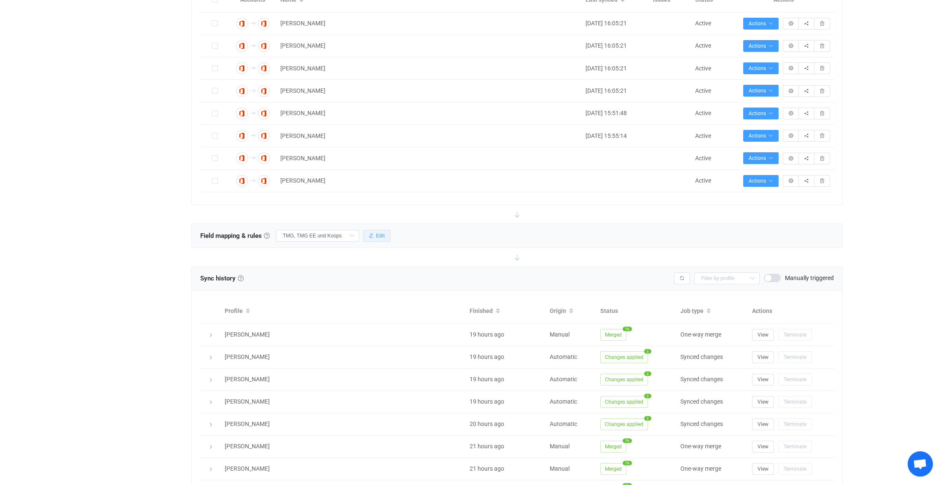
click at [380, 237] on span "Edit" at bounding box center [380, 236] width 9 height 6
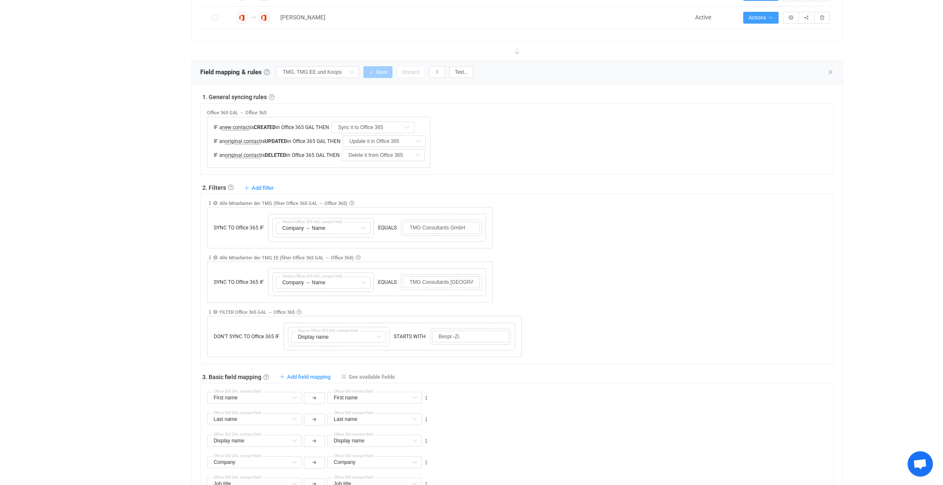
scroll to position [548, 0]
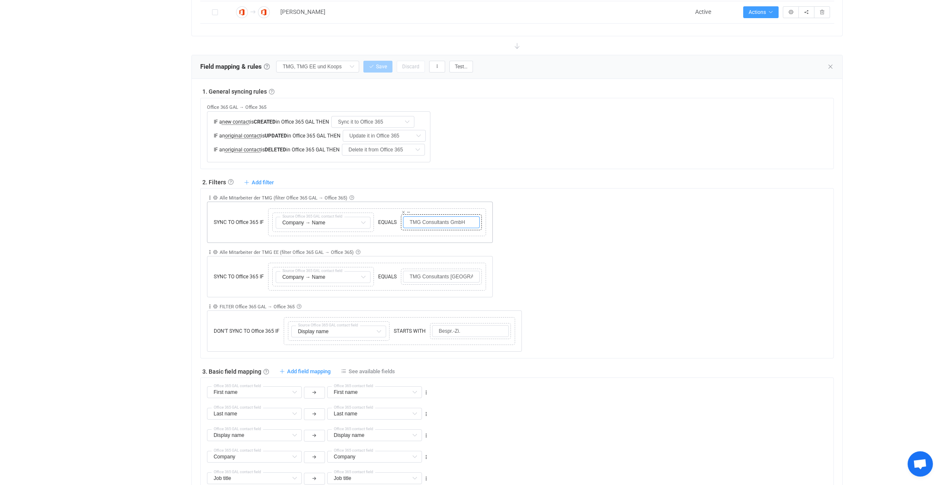
drag, startPoint x: 468, startPoint y: 221, endPoint x: 408, endPoint y: 223, distance: 60.3
click at [408, 223] on input "TMG Consultants GmbH" at bounding box center [441, 222] width 77 height 12
drag, startPoint x: 406, startPoint y: 275, endPoint x: 529, endPoint y: 272, distance: 122.3
click at [529, 272] on div "Collapse Move up Move down Delete Rule description Alle Mitarbeiter der TMG EE …" at bounding box center [520, 270] width 627 height 54
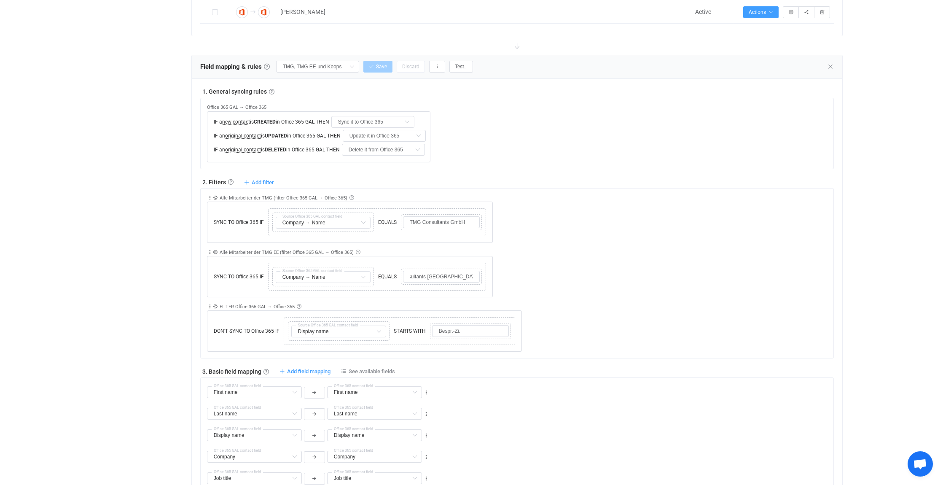
scroll to position [0, 0]
drag, startPoint x: 473, startPoint y: 328, endPoint x: 434, endPoint y: 325, distance: 38.9
click at [434, 325] on input "Bespr.-Zi." at bounding box center [470, 331] width 77 height 12
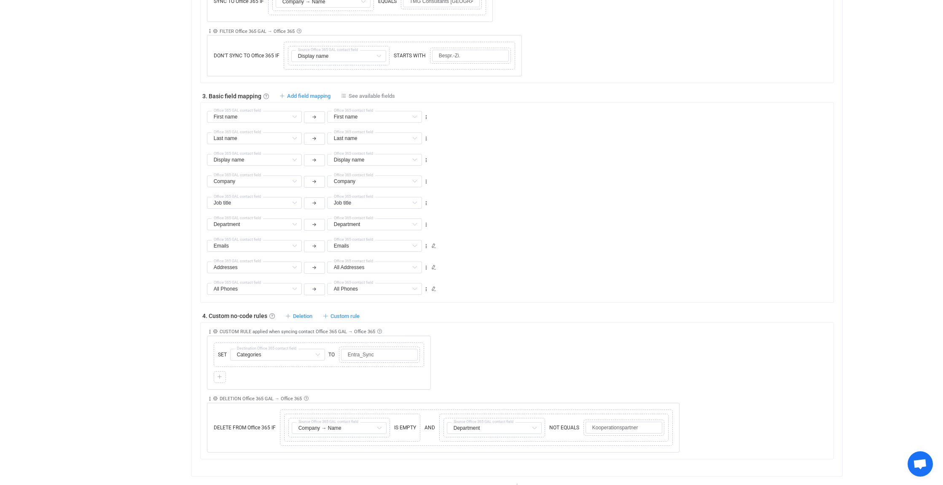
scroll to position [843, 0]
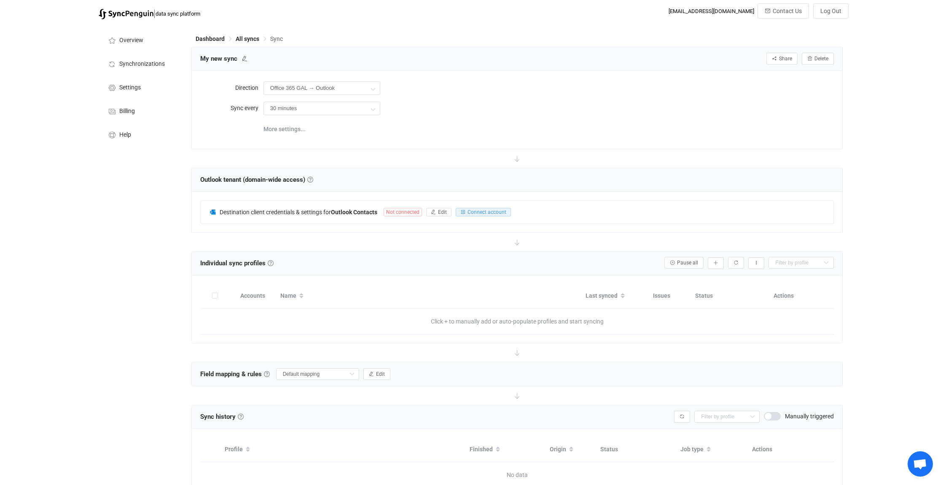
scroll to position [3391, 0]
click at [823, 60] on span "Delete" at bounding box center [822, 59] width 14 height 6
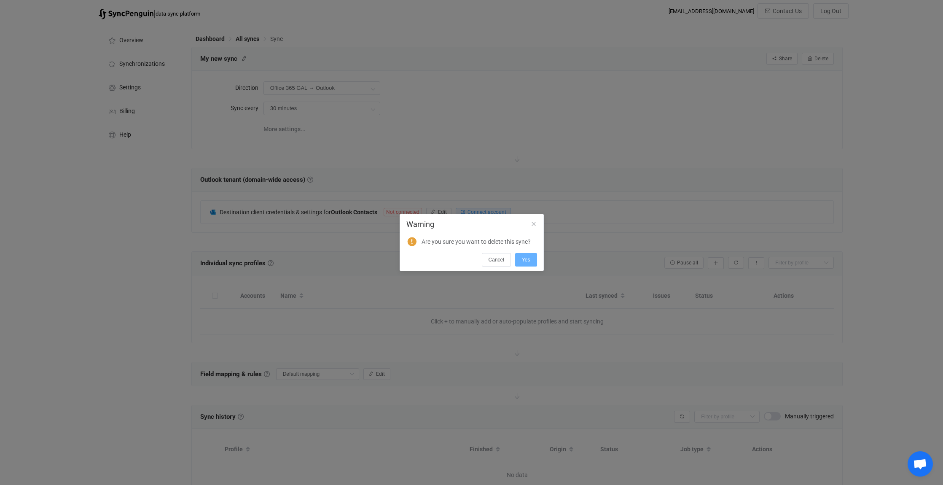
click at [530, 257] on span "Yes" at bounding box center [526, 260] width 8 height 6
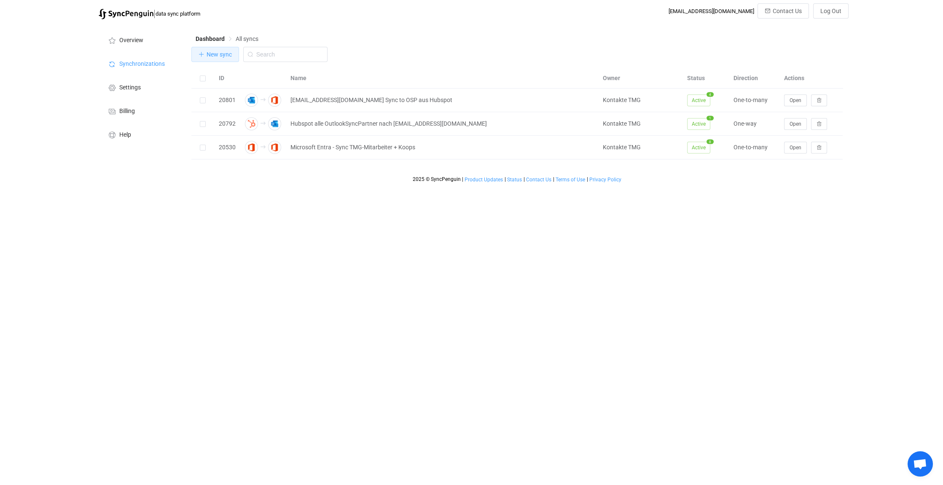
click at [212, 56] on span "New sync" at bounding box center [219, 54] width 25 height 7
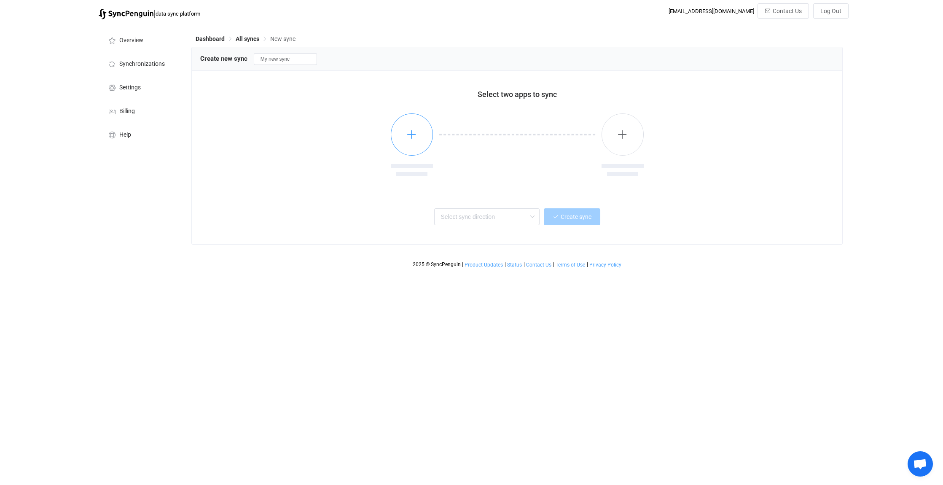
click at [420, 138] on button "button" at bounding box center [412, 134] width 42 height 42
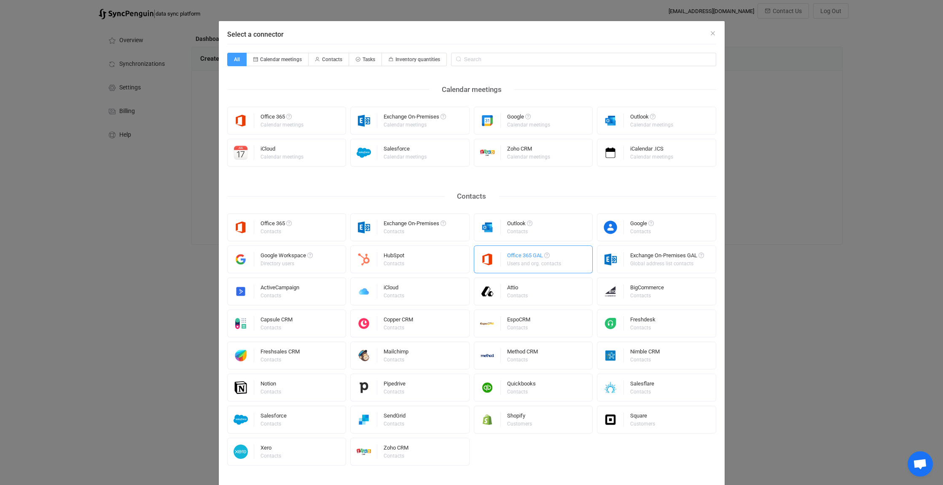
click at [522, 260] on div "Office 365 GAL" at bounding box center [534, 257] width 55 height 8
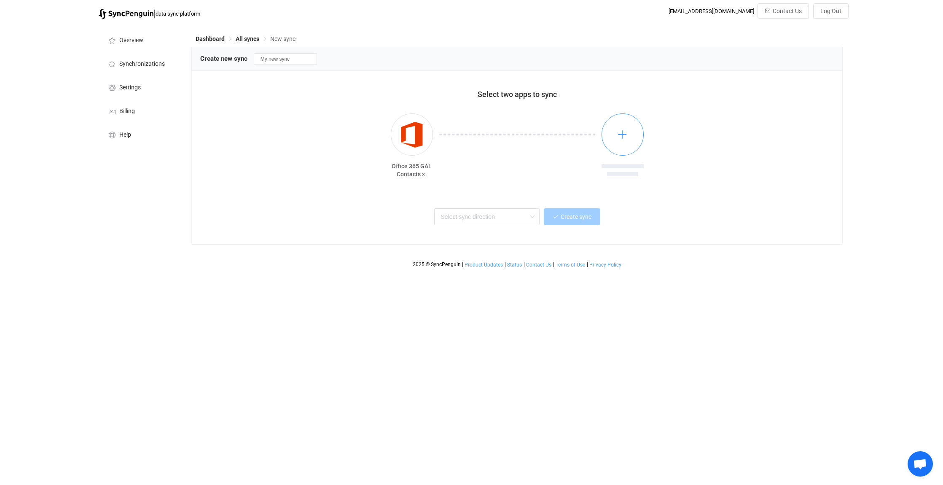
click at [625, 129] on button "button" at bounding box center [623, 134] width 42 height 42
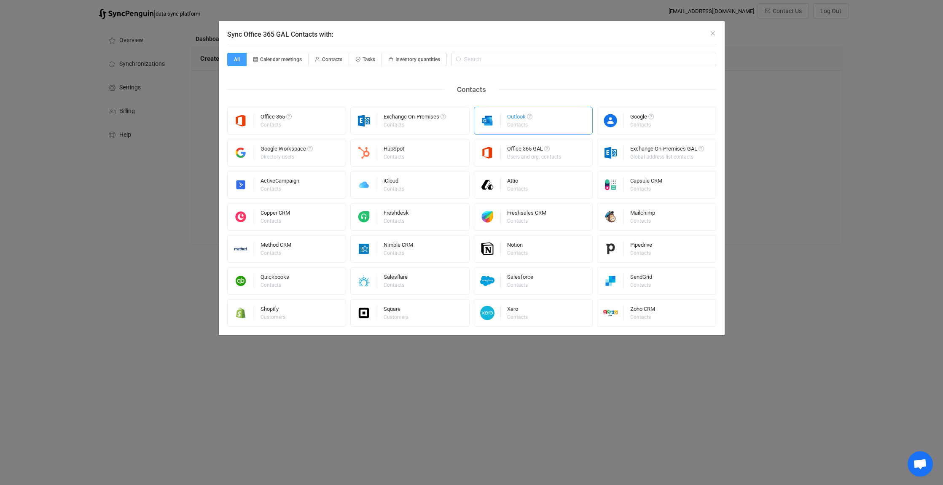
click at [530, 124] on div "Contacts" at bounding box center [519, 124] width 24 height 5
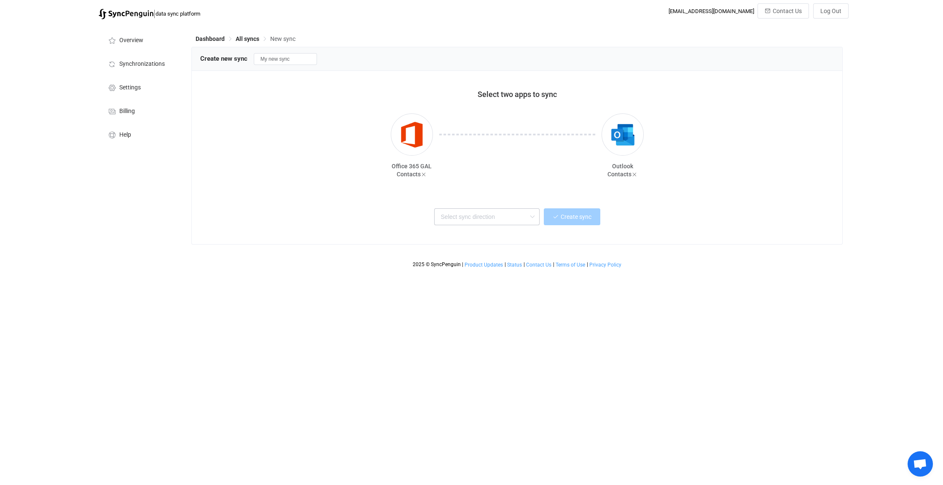
click at [530, 214] on icon at bounding box center [532, 216] width 11 height 17
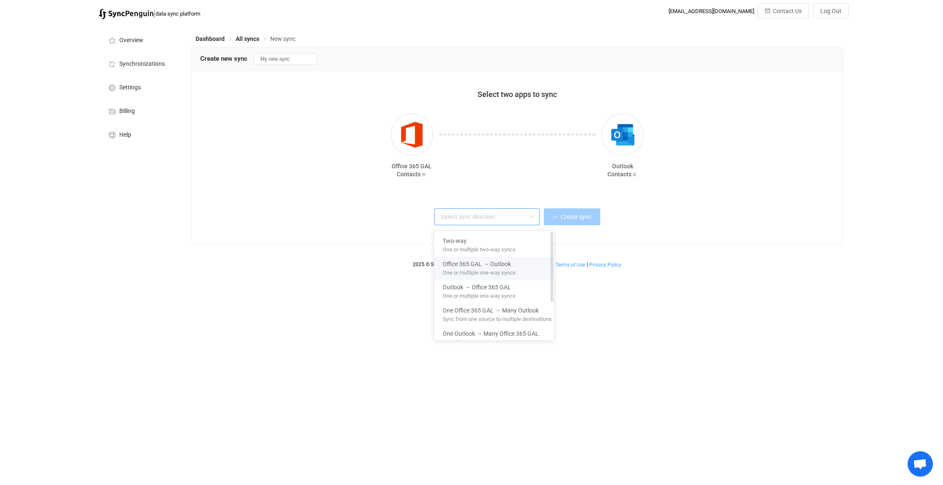
click at [451, 270] on span "One or multiple one-way syncs" at bounding box center [479, 270] width 73 height 9
type input "Office 365 GAL → Outlook"
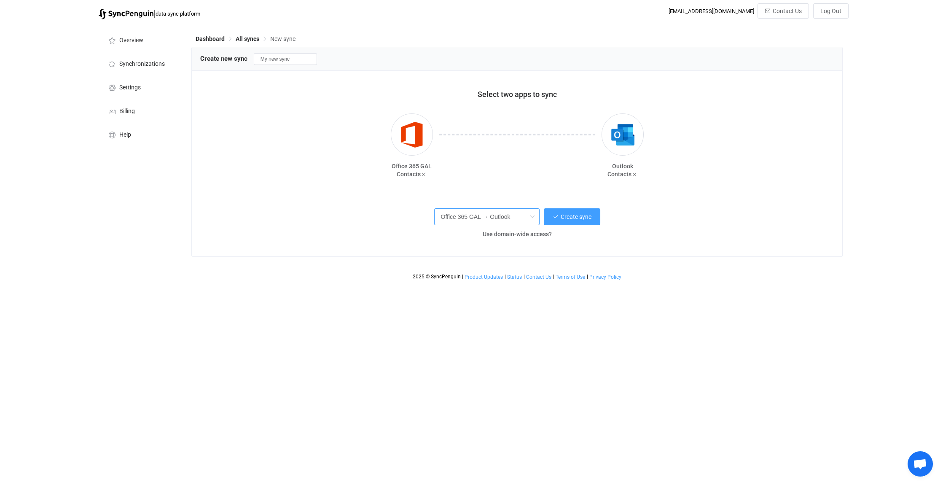
click at [525, 211] on input "Office 365 GAL → Outlook" at bounding box center [486, 216] width 105 height 17
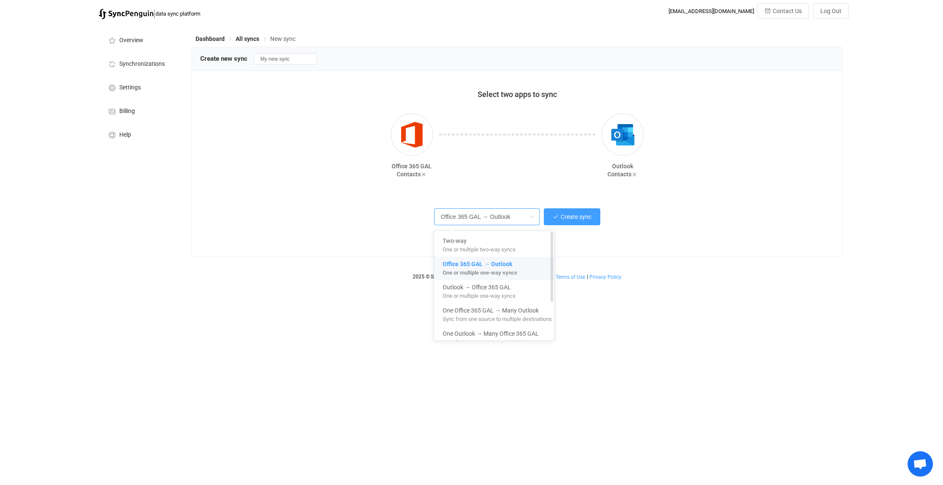
click at [524, 267] on div "Office 365 GAL → Outlook" at bounding box center [497, 262] width 109 height 11
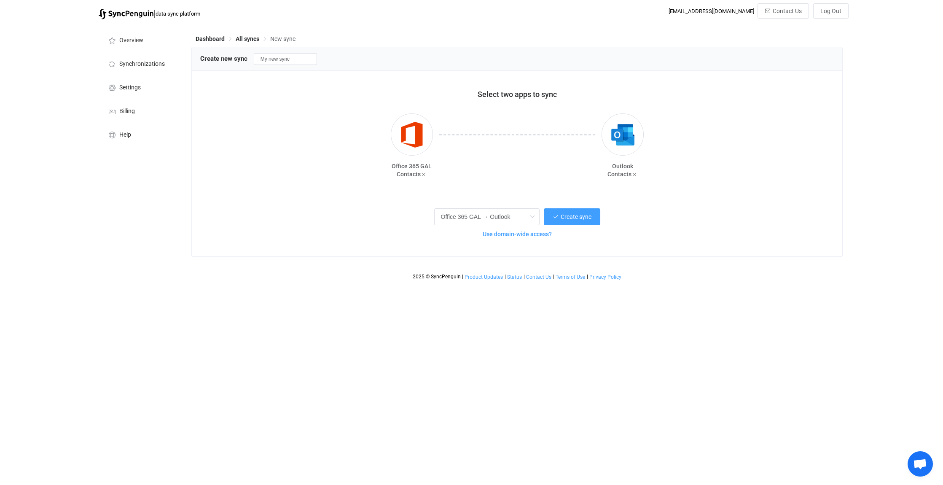
click at [535, 237] on span "Use domain-wide access?" at bounding box center [517, 234] width 69 height 7
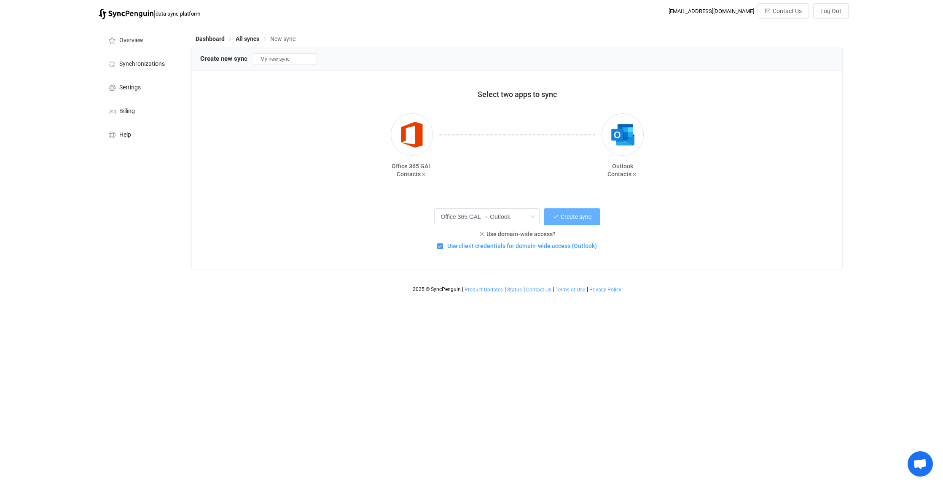
click at [580, 213] on button "Create sync" at bounding box center [572, 216] width 57 height 17
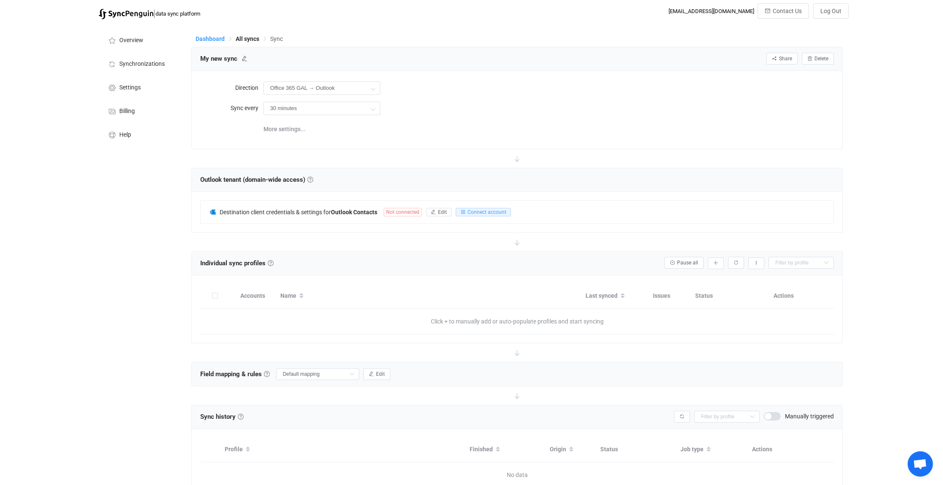
click at [214, 37] on span "Dashboard" at bounding box center [210, 38] width 29 height 7
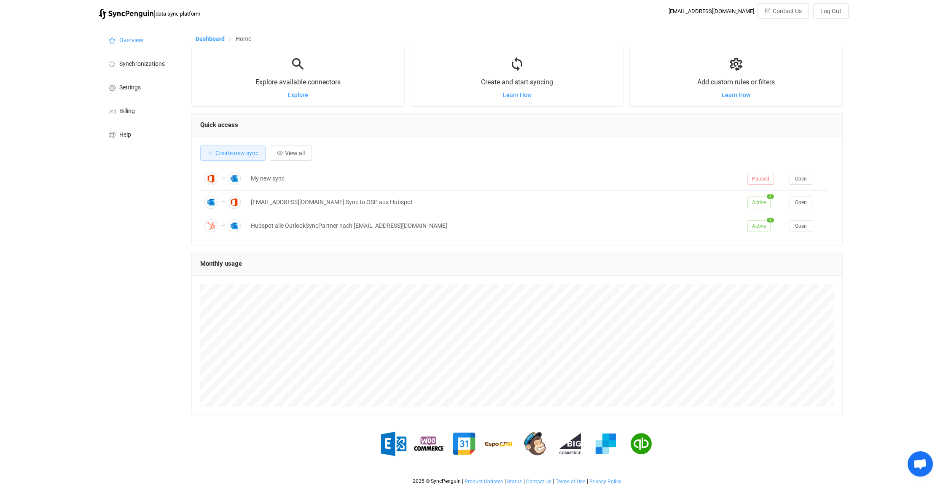
scroll to position [164, 651]
click at [148, 63] on span "Synchronizations" at bounding box center [142, 64] width 46 height 7
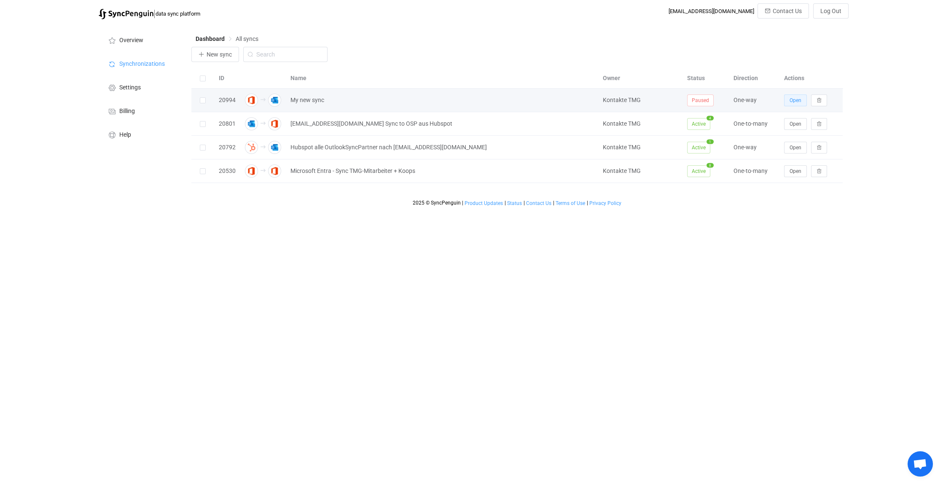
click at [795, 99] on span "Open" at bounding box center [796, 100] width 12 height 6
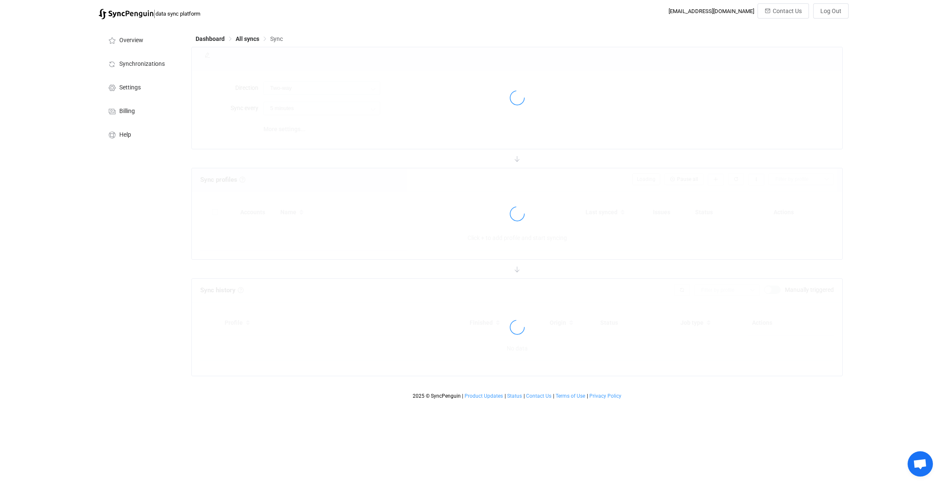
type input "Office 365 GAL → Outlook"
type input "30 minutes"
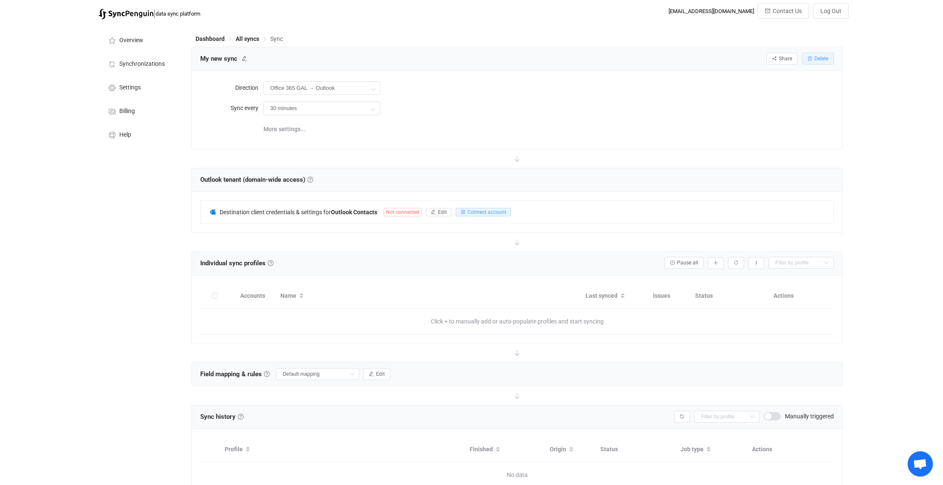
click at [828, 55] on button "Delete" at bounding box center [818, 59] width 32 height 12
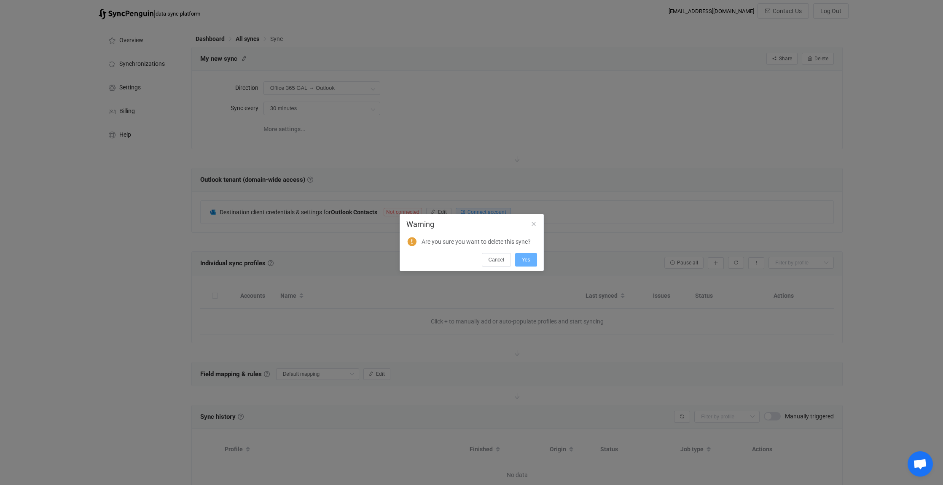
click at [531, 258] on button "Yes" at bounding box center [526, 259] width 22 height 13
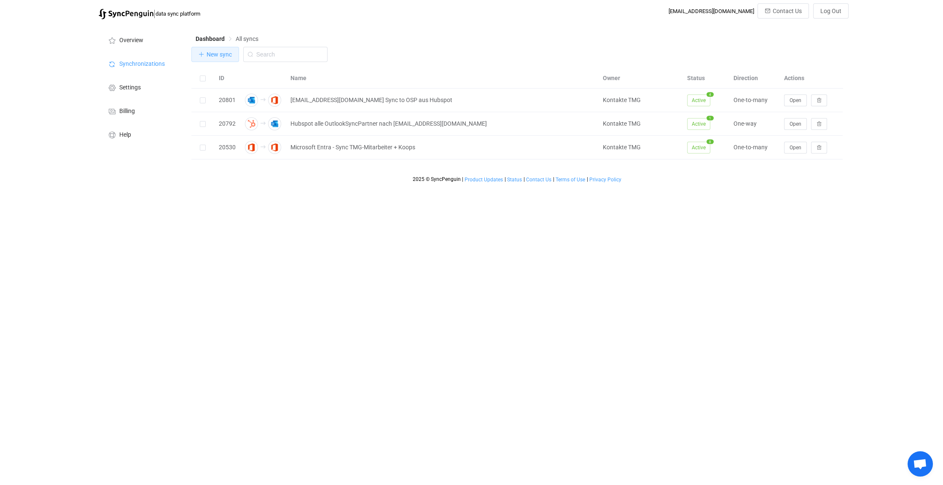
click at [214, 55] on span "New sync" at bounding box center [219, 54] width 25 height 7
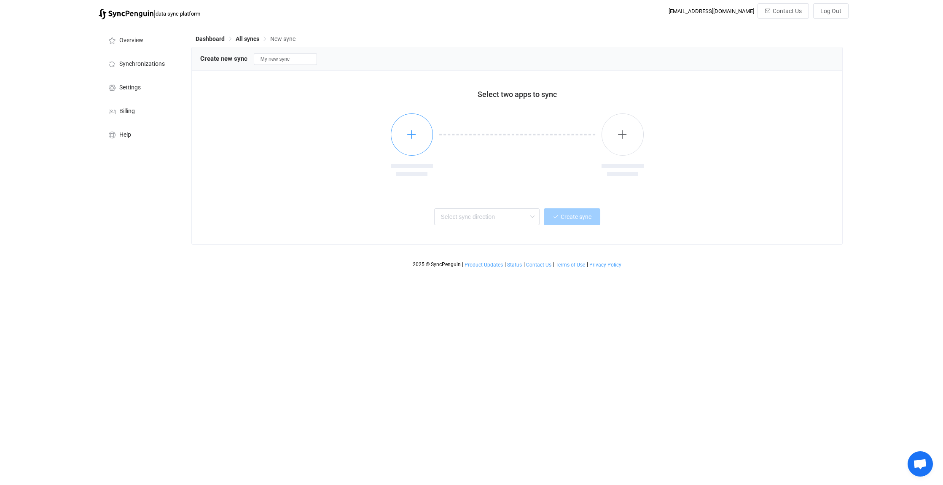
click at [406, 136] on button "button" at bounding box center [412, 134] width 42 height 42
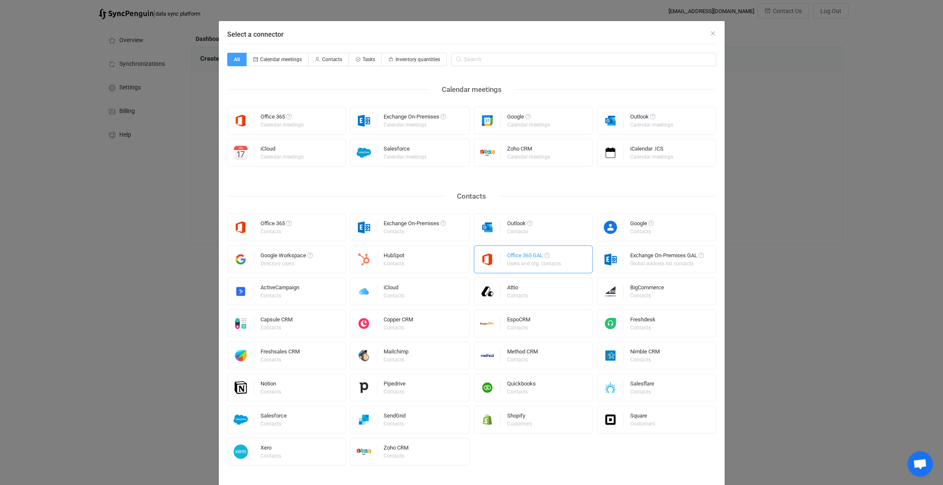
click at [522, 261] on div "Users and org. contacts" at bounding box center [534, 263] width 54 height 5
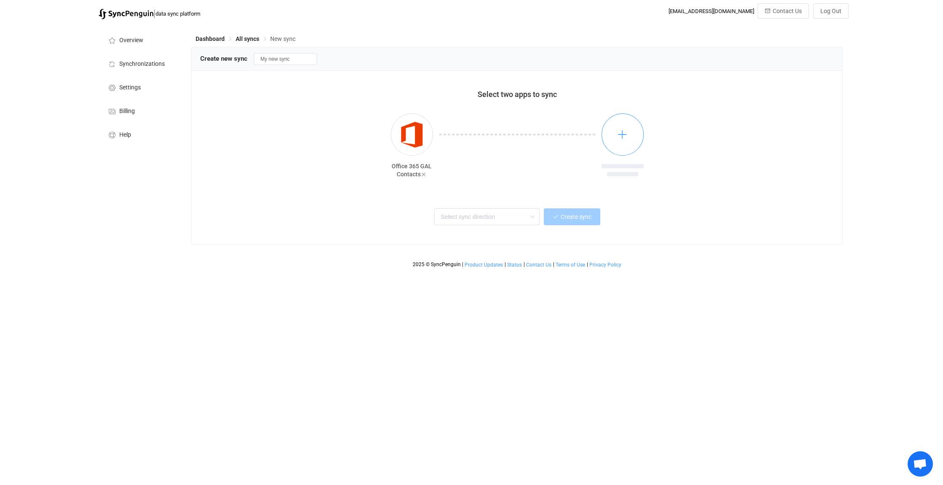
click at [626, 133] on icon "button" at bounding box center [622, 134] width 11 height 11
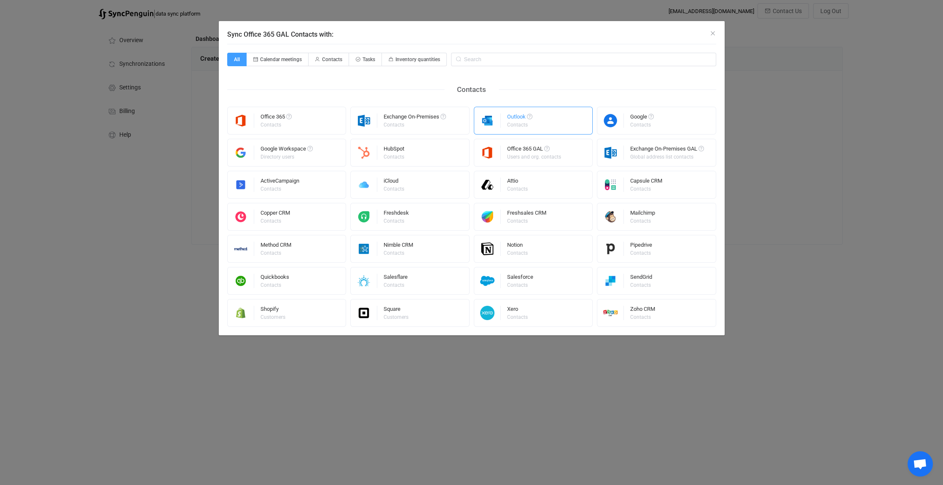
click at [553, 124] on div "Outlook Contacts" at bounding box center [533, 121] width 119 height 28
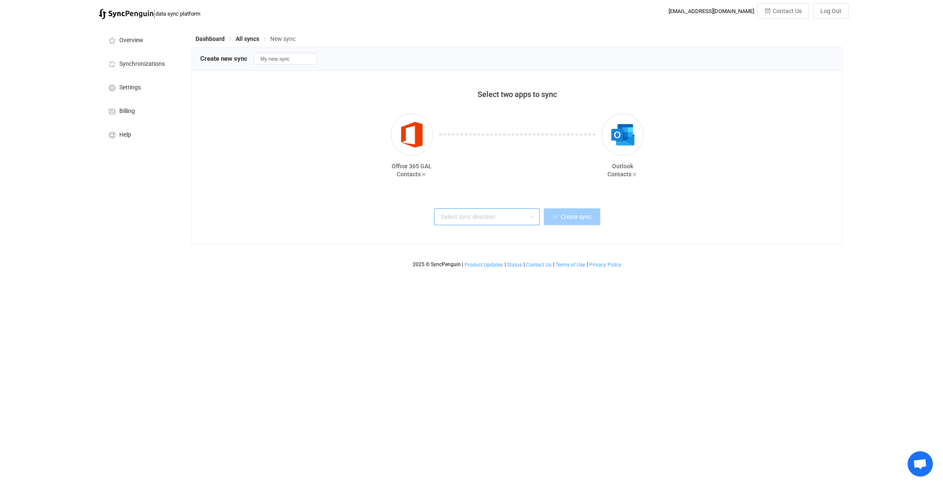
click at [513, 218] on input "text" at bounding box center [486, 216] width 105 height 17
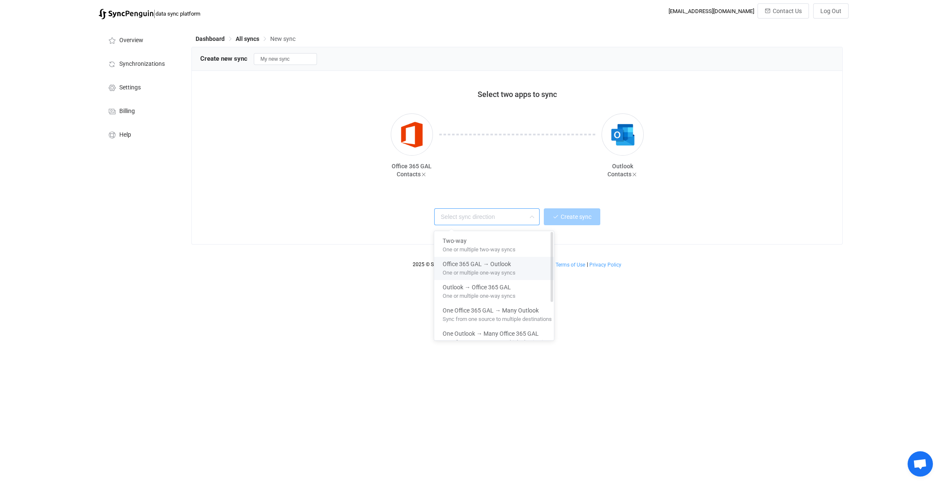
click at [486, 268] on span "One or multiple one-way syncs" at bounding box center [479, 270] width 73 height 9
type input "Office 365 GAL → Outlook"
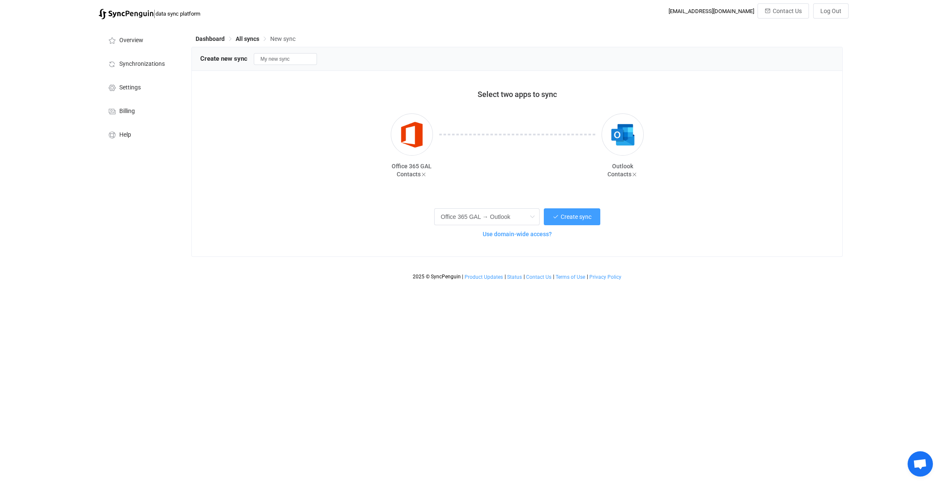
click at [536, 234] on span "Use domain-wide access?" at bounding box center [517, 234] width 69 height 7
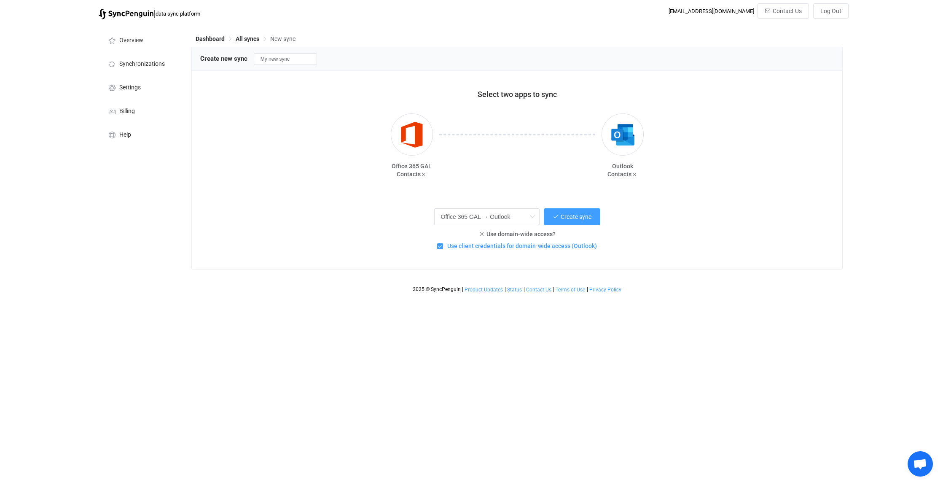
click at [448, 246] on span "Use client credentials for domain-wide access (Outlook)" at bounding box center [520, 246] width 154 height 8
click at [443, 243] on input "Use client credentials for domain-wide access (Outlook)" at bounding box center [443, 243] width 0 height 0
click at [585, 218] on span "Create sync" at bounding box center [576, 216] width 31 height 7
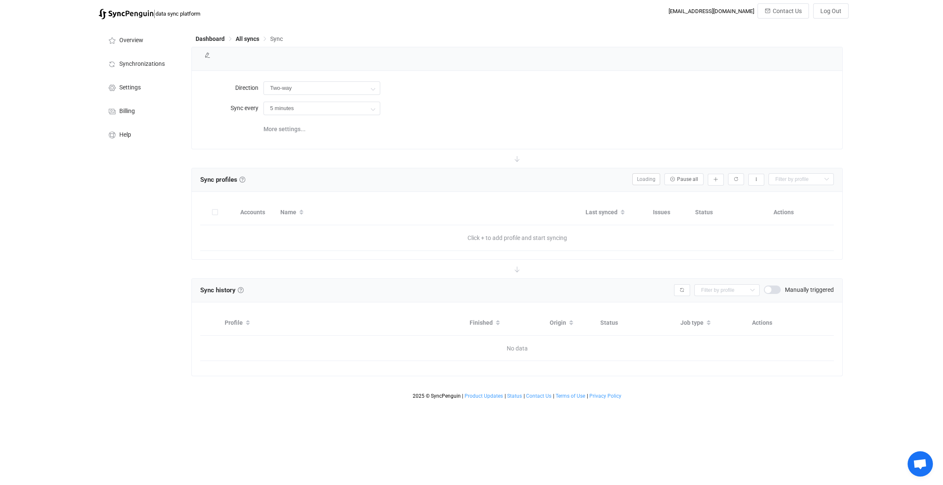
type input "Office 365 GAL → Outlook"
type input "30 minutes"
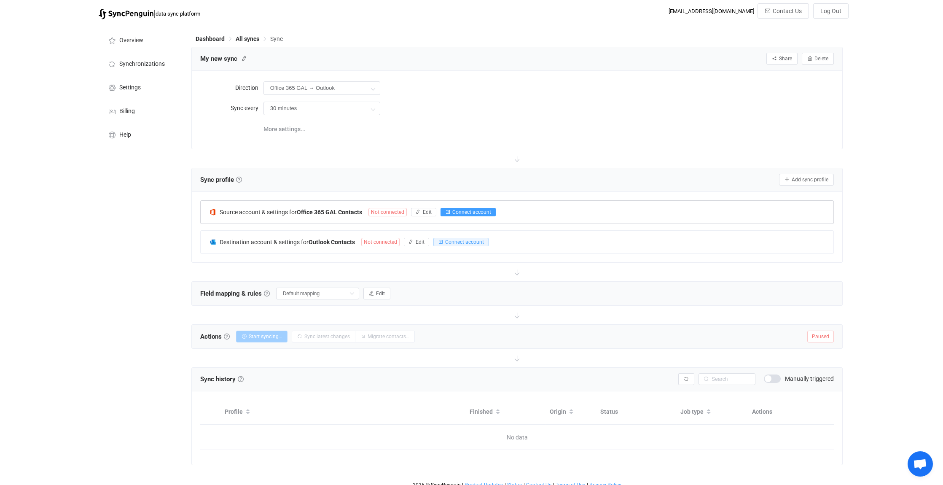
click at [474, 210] on span "Connect account" at bounding box center [471, 212] width 39 height 6
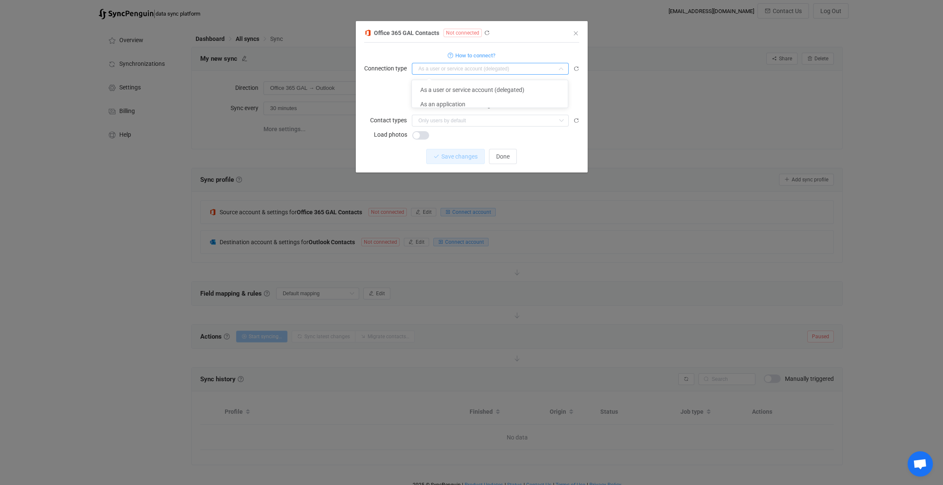
click at [527, 71] on input "dialog" at bounding box center [490, 69] width 157 height 12
click at [401, 87] on div "CONNECT" at bounding box center [471, 87] width 215 height 15
click at [549, 67] on input "dialog" at bounding box center [490, 69] width 157 height 12
click at [425, 103] on span "As an application" at bounding box center [442, 104] width 45 height 7
type input "As an application"
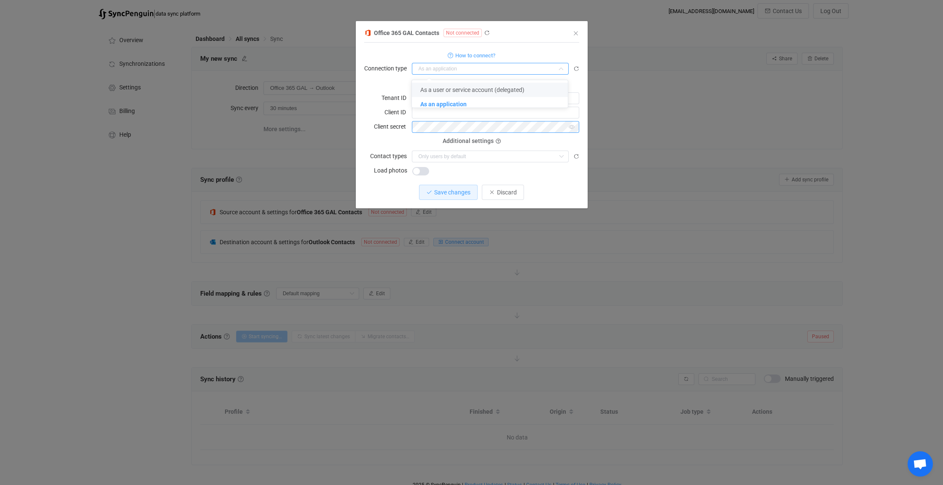
type input "As an application"
click at [423, 100] on input "dialog" at bounding box center [495, 98] width 167 height 12
paste input "a05ce401-e178-4e26-a515-05404b3502bd"
type input "a05ce401-e178-4e26-a515-05404b3502bd"
click at [426, 114] on input "dialog" at bounding box center [495, 113] width 167 height 12
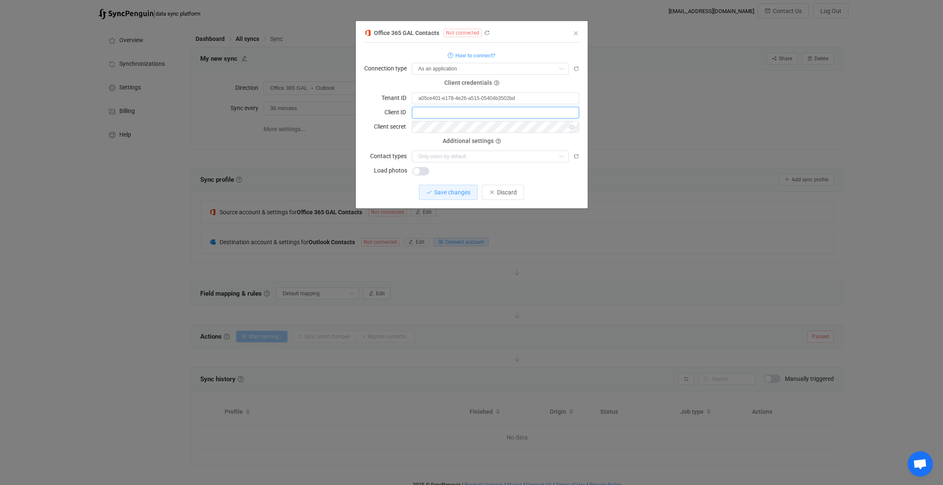
paste input "e1cd35e6-fce2-4981-bbae-37ae457d61cf"
type input "e1cd35e6-fce2-4981-bbae-37ae457d61cf"
click at [562, 154] on icon "dialog" at bounding box center [561, 157] width 11 height 12
click at [562, 156] on icon "dialog" at bounding box center [561, 157] width 11 height 12
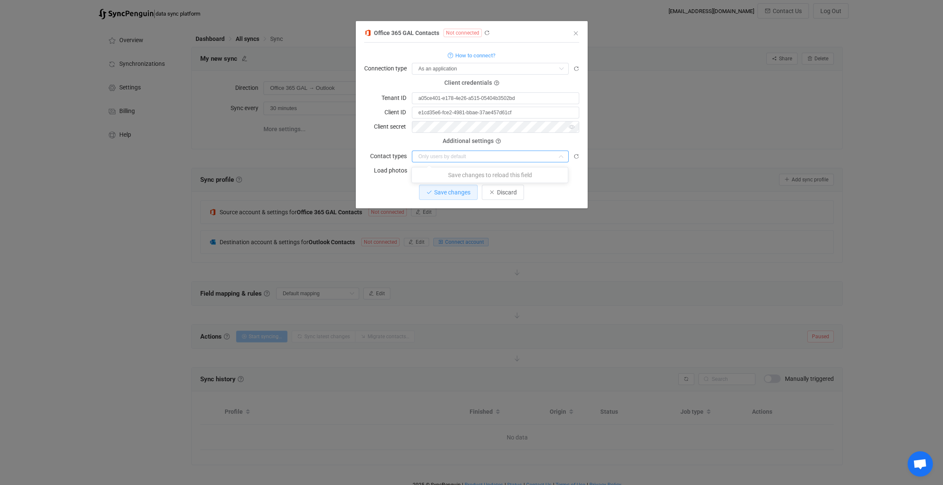
drag, startPoint x: 565, startPoint y: 191, endPoint x: 508, endPoint y: 206, distance: 58.4
click at [565, 191] on div "Save changes Discard" at bounding box center [471, 192] width 215 height 15
click at [450, 191] on span "Save changes" at bounding box center [452, 192] width 36 height 7
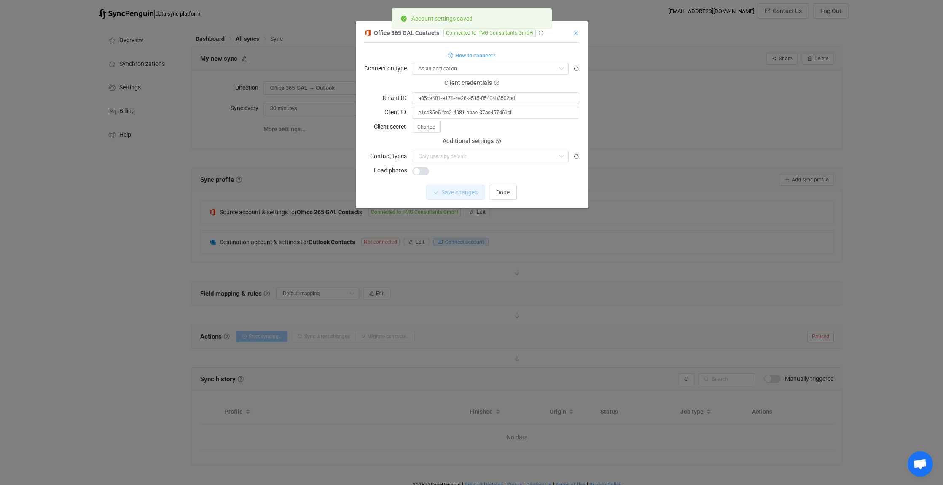
click at [576, 31] on icon "Close" at bounding box center [576, 33] width 7 height 7
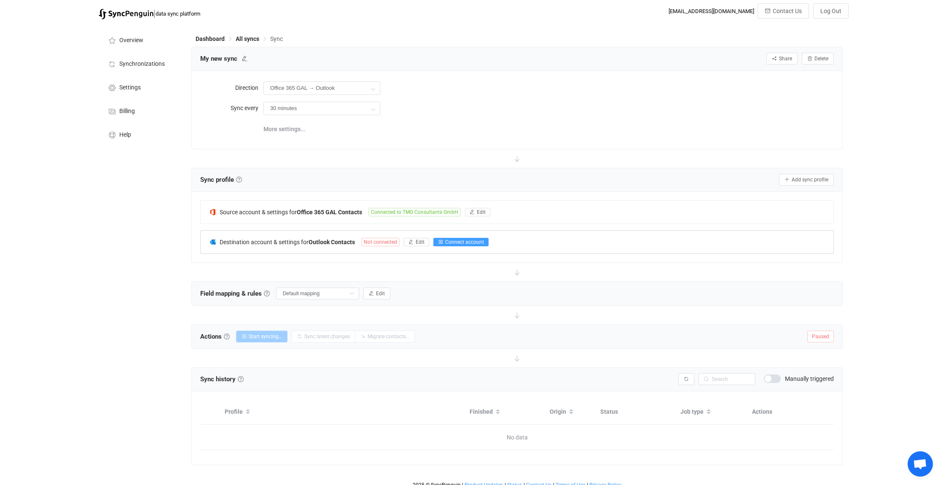
click at [466, 239] on span "Connect account" at bounding box center [464, 242] width 39 height 6
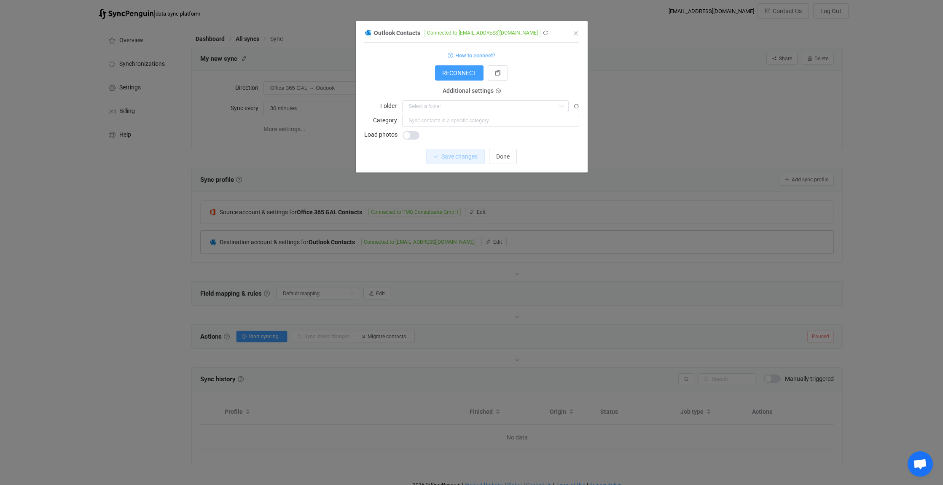
click at [538, 137] on div "dialog" at bounding box center [490, 135] width 177 height 12
click at [576, 33] on icon "Close" at bounding box center [576, 33] width 7 height 7
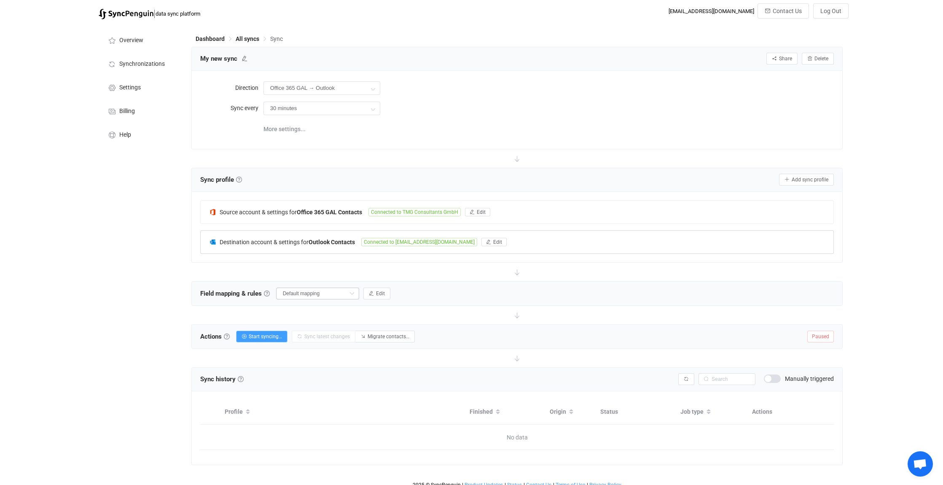
click at [352, 291] on icon at bounding box center [352, 294] width 11 height 12
click at [381, 293] on span "Edit" at bounding box center [380, 294] width 9 height 6
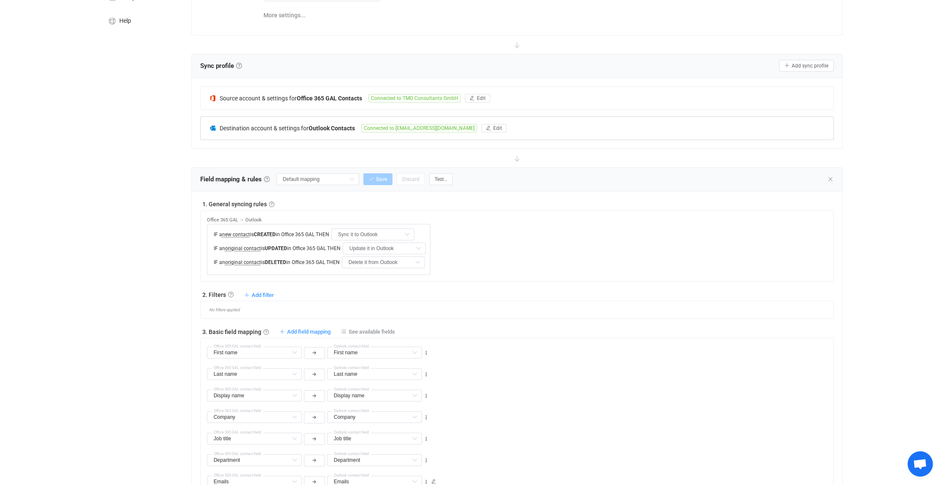
scroll to position [126, 0]
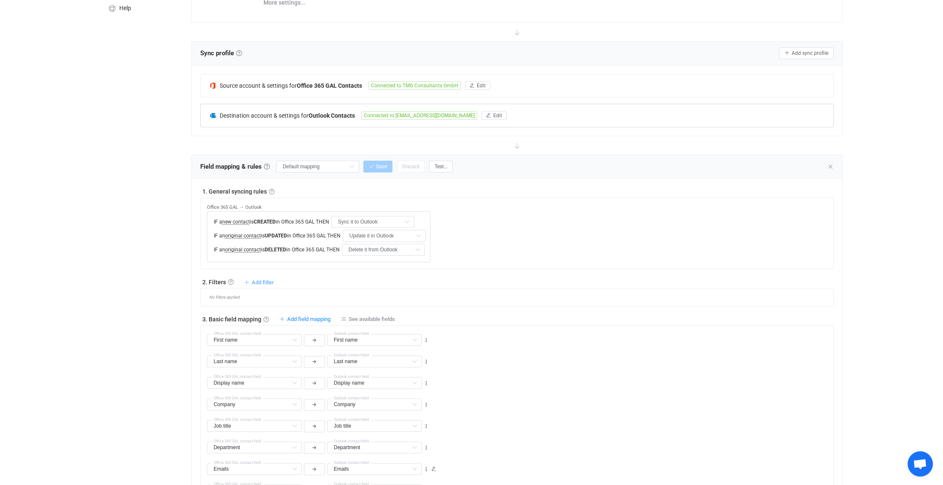
click at [265, 280] on span "Add filter" at bounding box center [263, 282] width 22 height 6
click at [182, 302] on li "Sync contact to Outlook if …" at bounding box center [211, 301] width 122 height 15
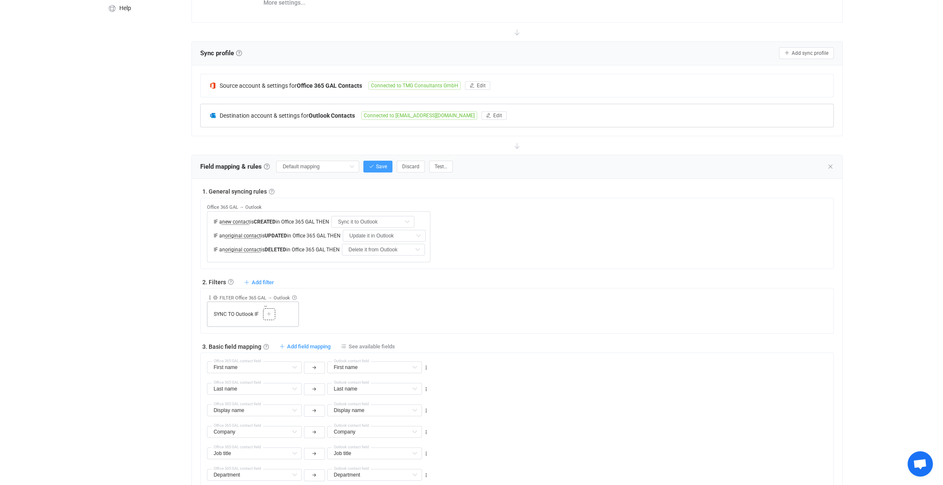
click at [272, 312] on div at bounding box center [269, 314] width 8 height 8
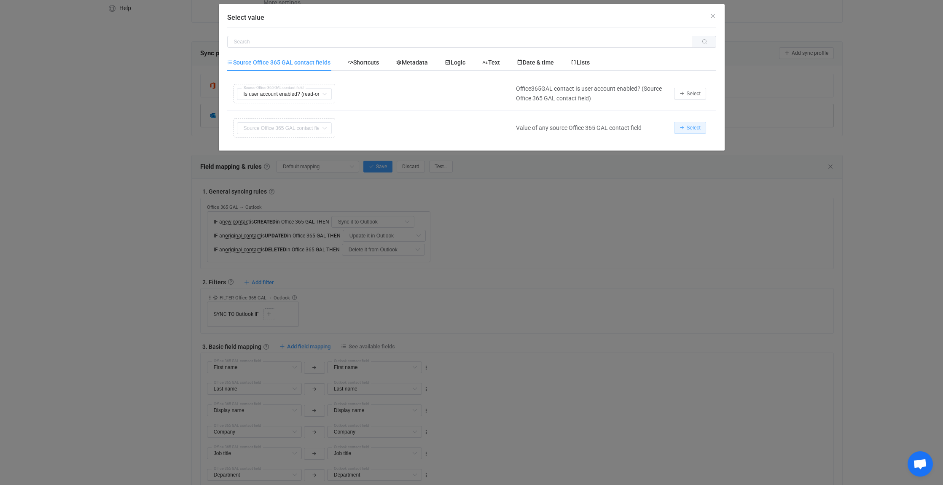
click at [696, 126] on span "Select" at bounding box center [694, 128] width 14 height 6
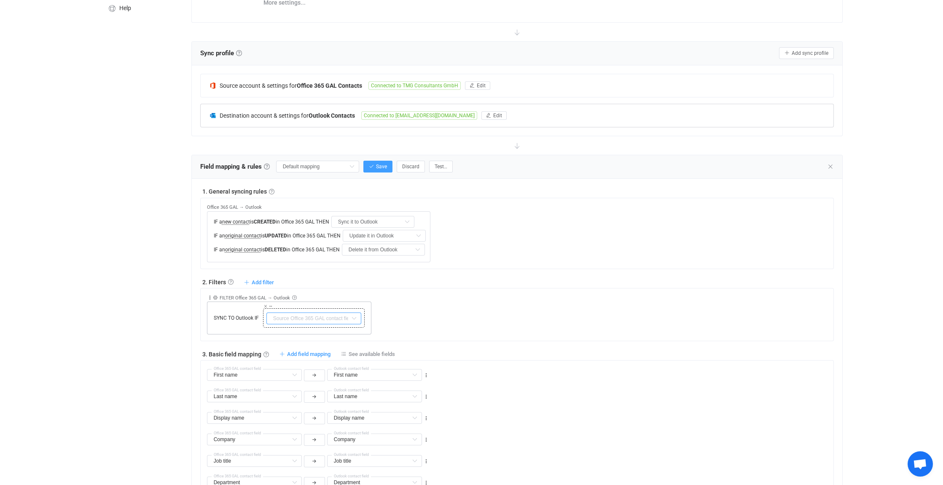
click at [289, 318] on input "text" at bounding box center [313, 318] width 95 height 12
click at [311, 401] on span "Company → Name" at bounding box center [307, 401] width 49 height 7
type input "Company → Name"
click at [264, 304] on icon at bounding box center [266, 306] width 4 height 4
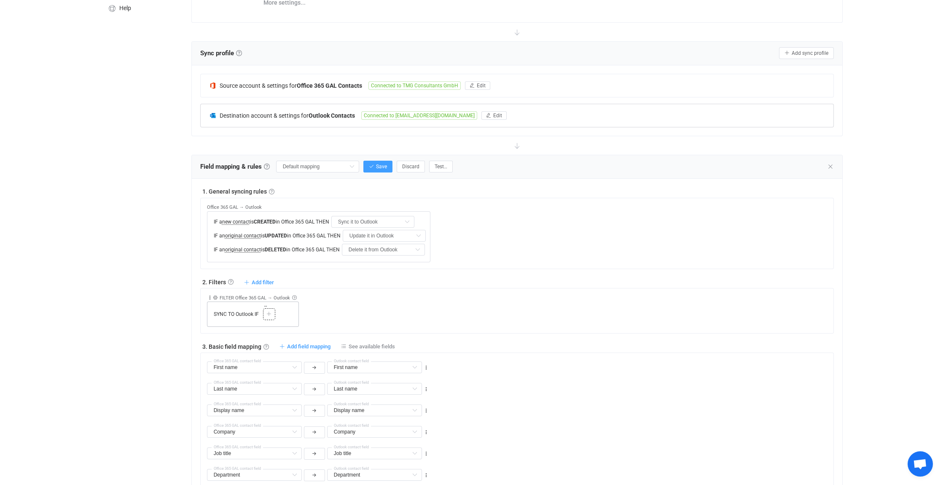
click at [272, 312] on div at bounding box center [269, 314] width 8 height 8
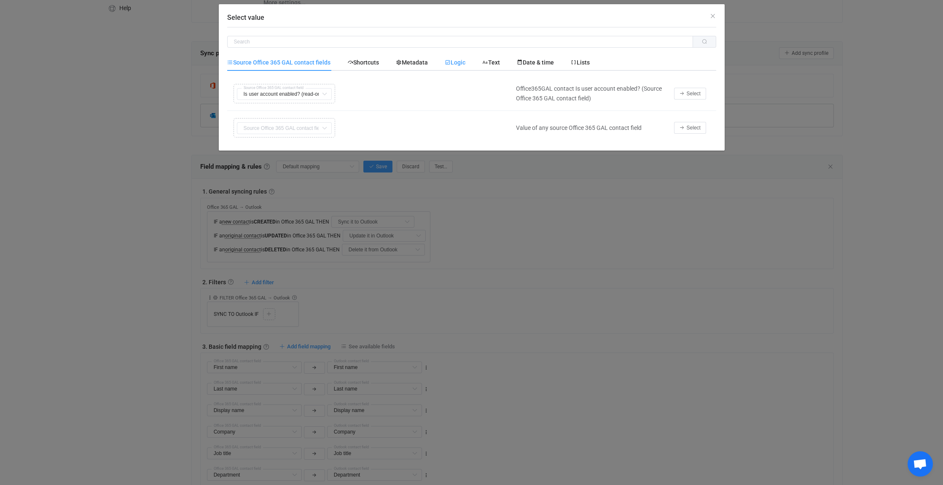
click at [463, 64] on span "Logic" at bounding box center [455, 62] width 21 height 7
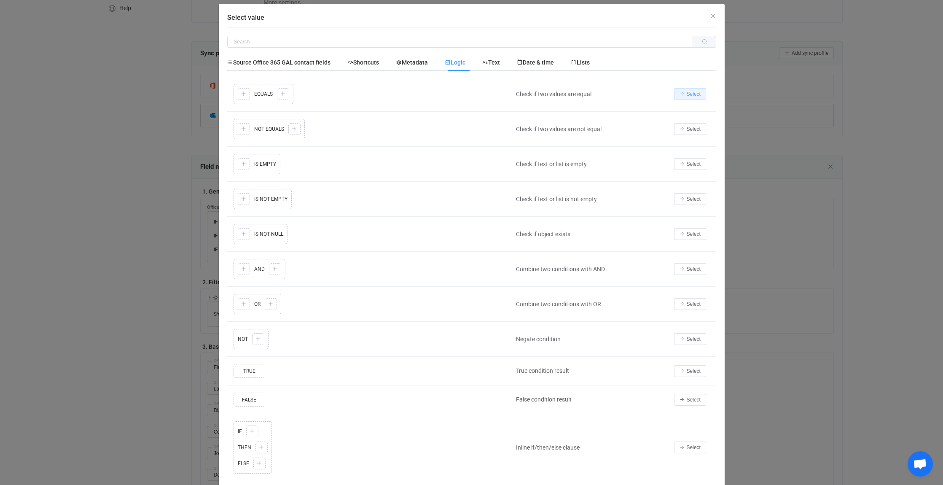
click at [687, 91] on span "Select" at bounding box center [694, 94] width 14 height 6
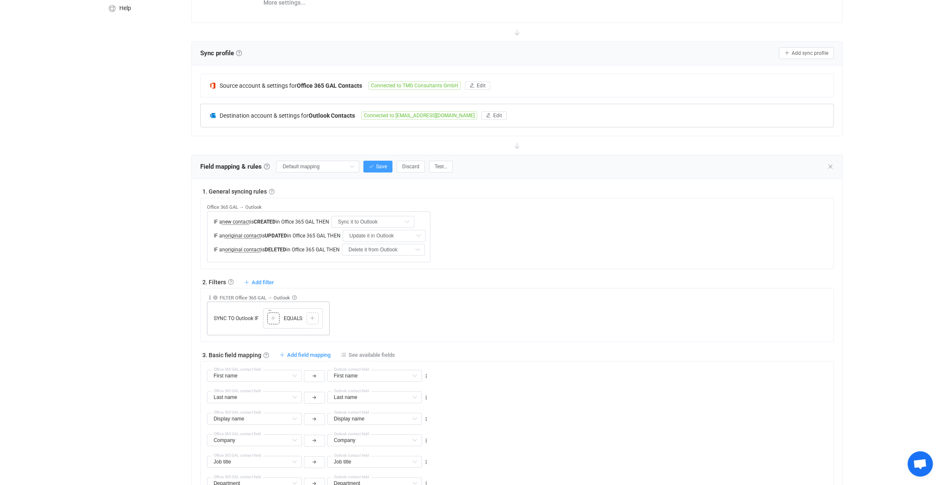
click at [271, 317] on icon at bounding box center [273, 318] width 5 height 5
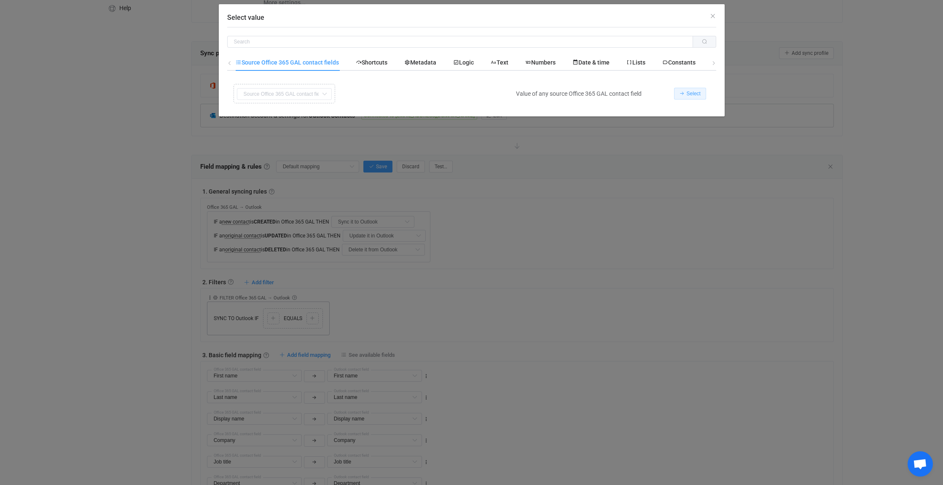
click at [682, 95] on icon "Select value" at bounding box center [682, 93] width 5 height 5
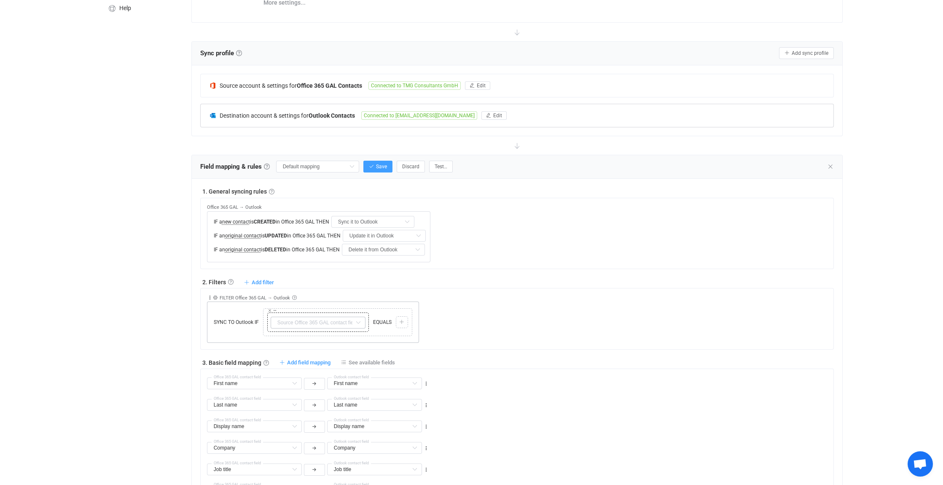
click at [354, 319] on icon at bounding box center [358, 323] width 11 height 12
click at [326, 404] on span "Company → Name" at bounding box center [311, 405] width 49 height 7
type input "Company → Name"
click at [403, 320] on icon at bounding box center [401, 322] width 5 height 5
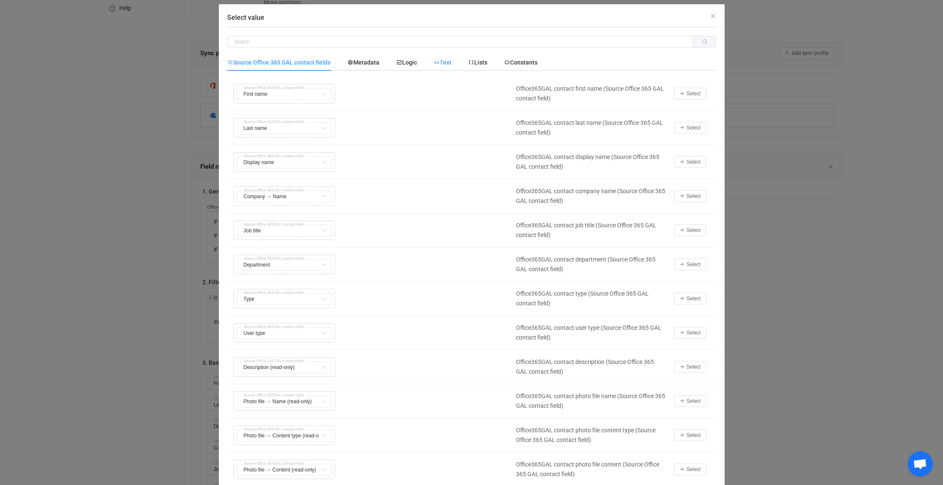
click at [453, 60] on div "Text" at bounding box center [442, 62] width 35 height 17
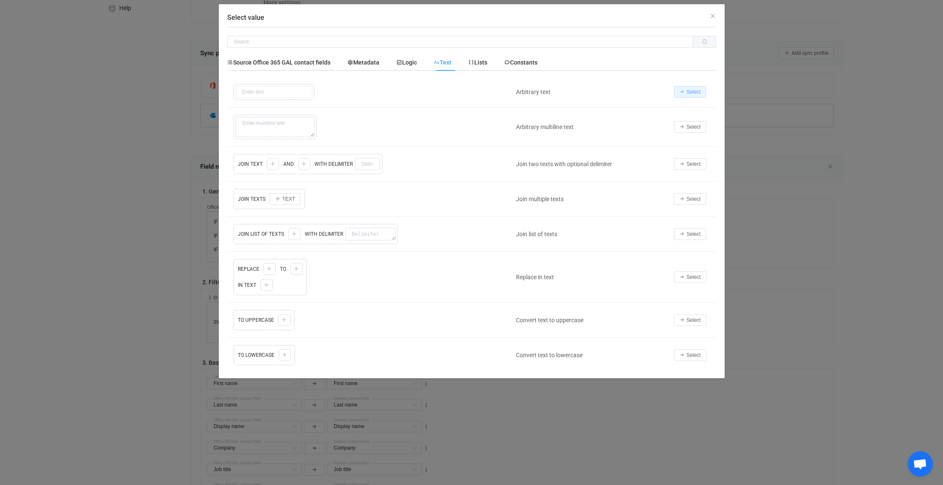
click at [693, 88] on button "Select" at bounding box center [690, 92] width 32 height 12
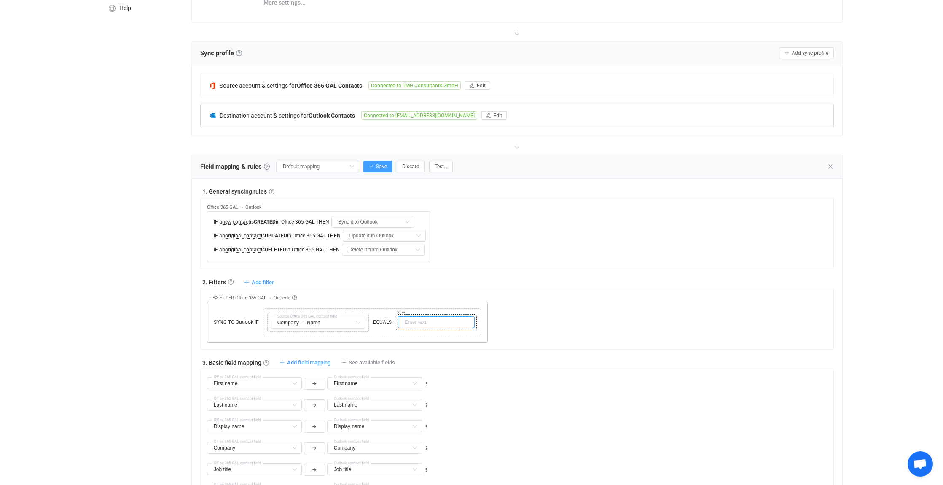
click at [421, 321] on input "text" at bounding box center [436, 322] width 77 height 12
click at [419, 322] on input "text" at bounding box center [436, 322] width 77 height 12
paste input "TMG Consultants GmbH"
type input "TMG Consultants GmbH"
click at [266, 279] on span "Add filter" at bounding box center [263, 282] width 22 height 6
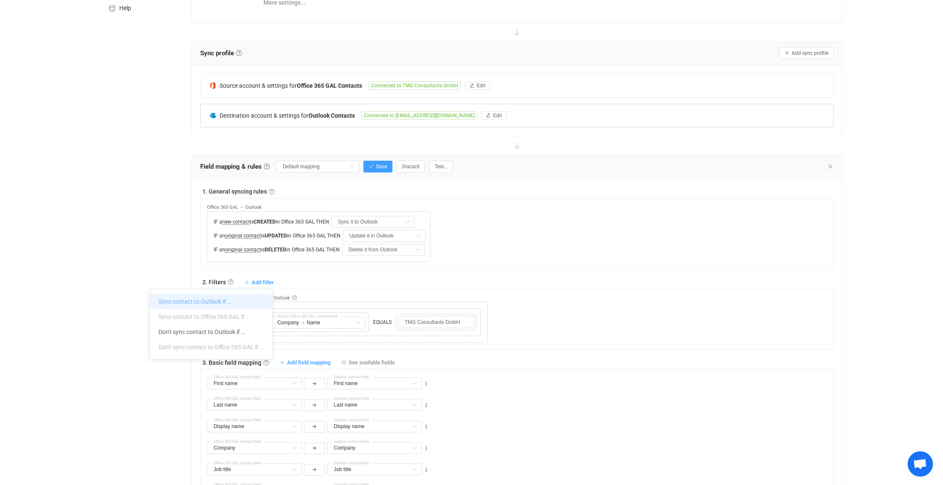
click at [213, 299] on li "Sync contact to Outlook if …" at bounding box center [211, 301] width 122 height 15
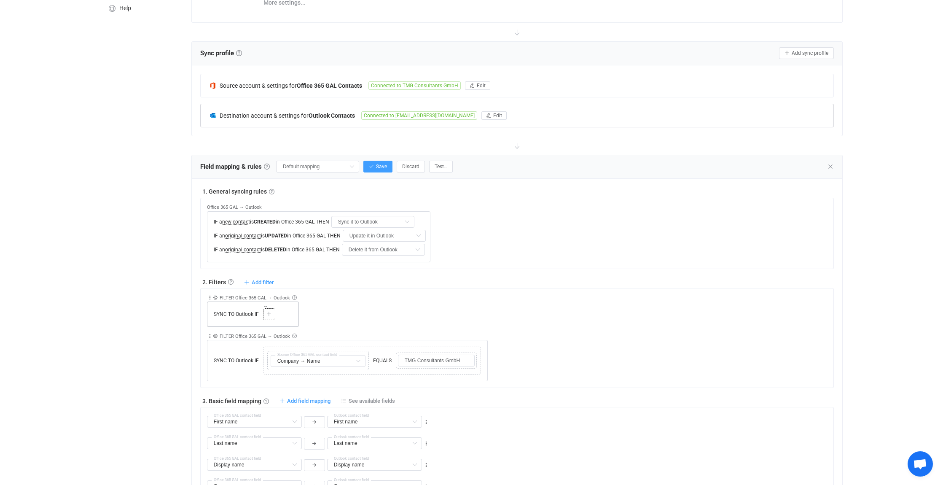
click at [270, 312] on icon at bounding box center [268, 314] width 5 height 5
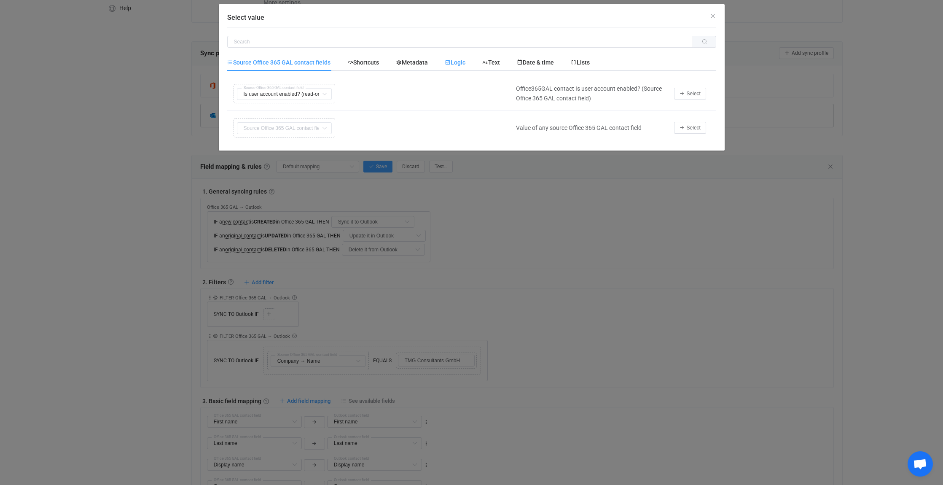
click at [462, 63] on span "Logic" at bounding box center [455, 62] width 21 height 7
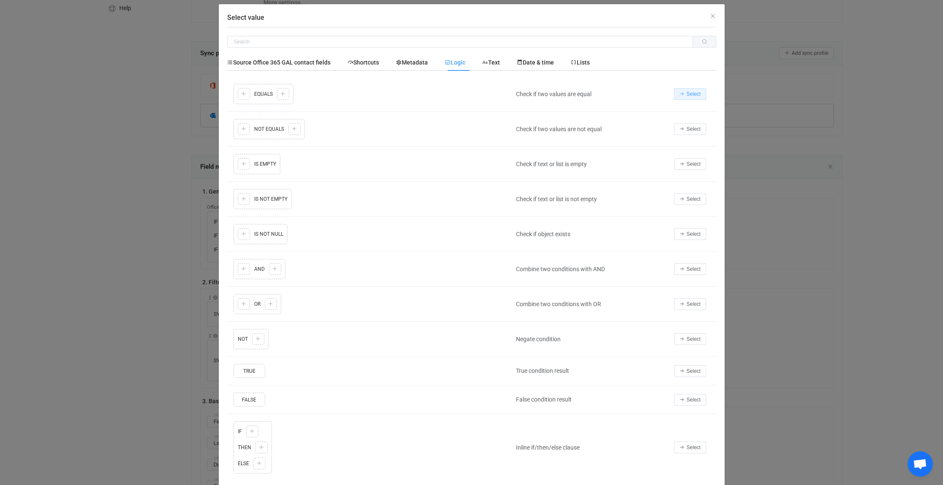
click at [682, 95] on button "Select" at bounding box center [690, 94] width 32 height 12
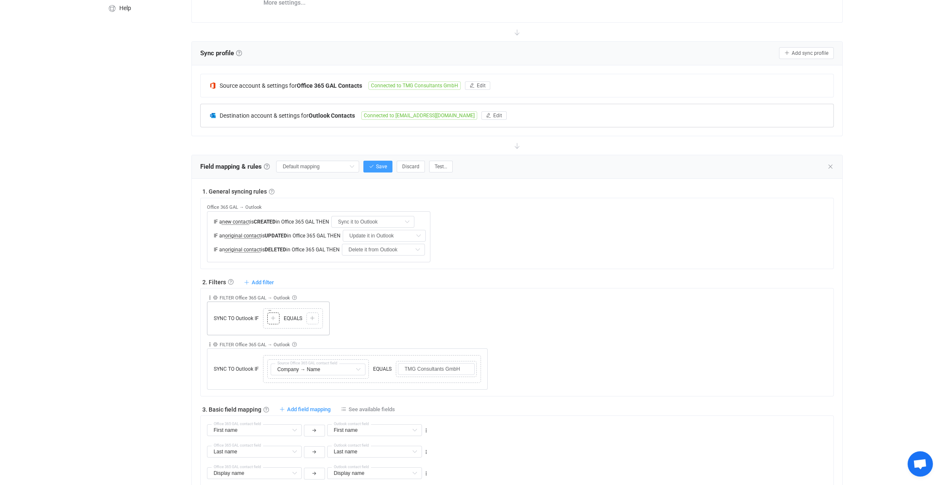
click at [274, 316] on icon at bounding box center [273, 318] width 5 height 5
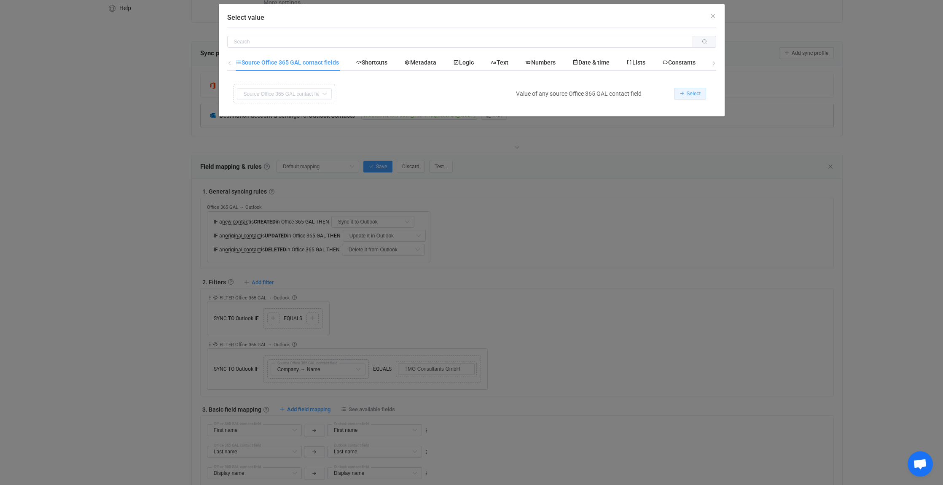
click at [703, 92] on button "Select" at bounding box center [690, 94] width 32 height 12
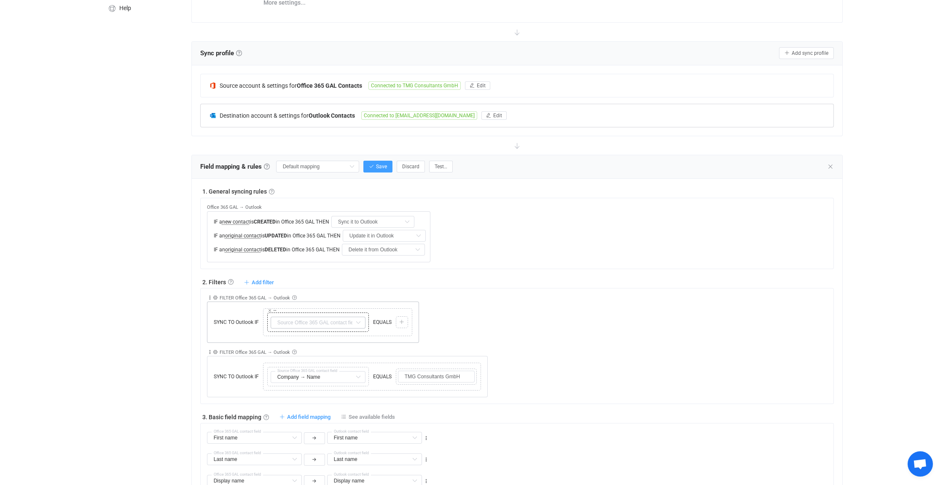
click at [355, 319] on icon at bounding box center [358, 323] width 11 height 12
click at [327, 402] on span "Company → Name" at bounding box center [311, 405] width 49 height 7
type input "Company → Name"
click at [401, 320] on icon at bounding box center [401, 322] width 5 height 5
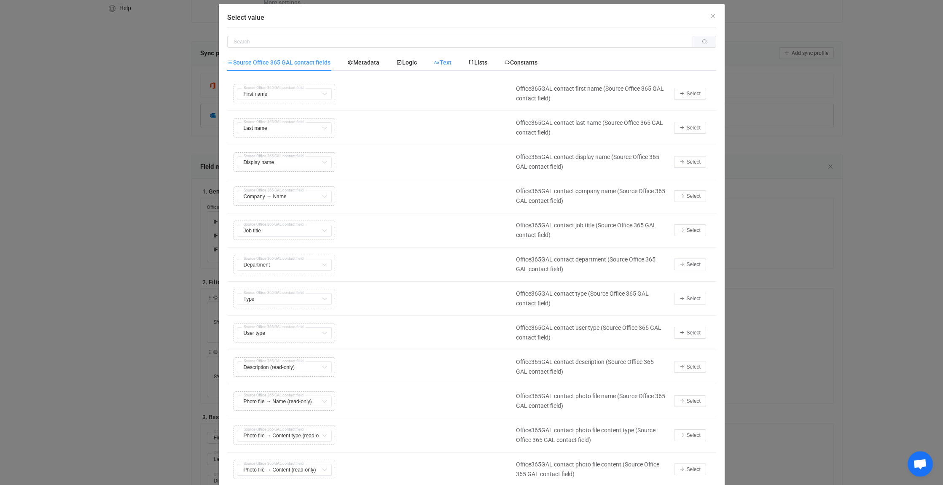
click at [0, 0] on span "Text" at bounding box center [0, 0] width 0 height 0
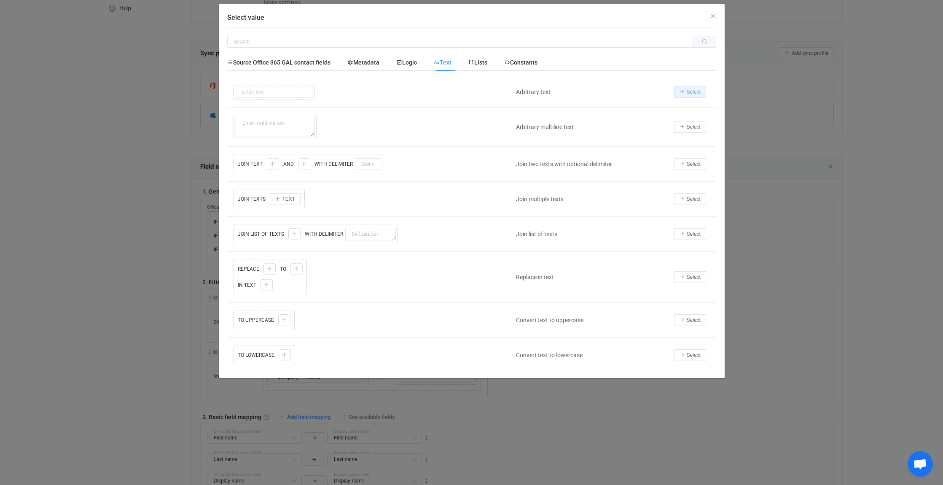
click at [699, 89] on span "Select" at bounding box center [694, 92] width 14 height 6
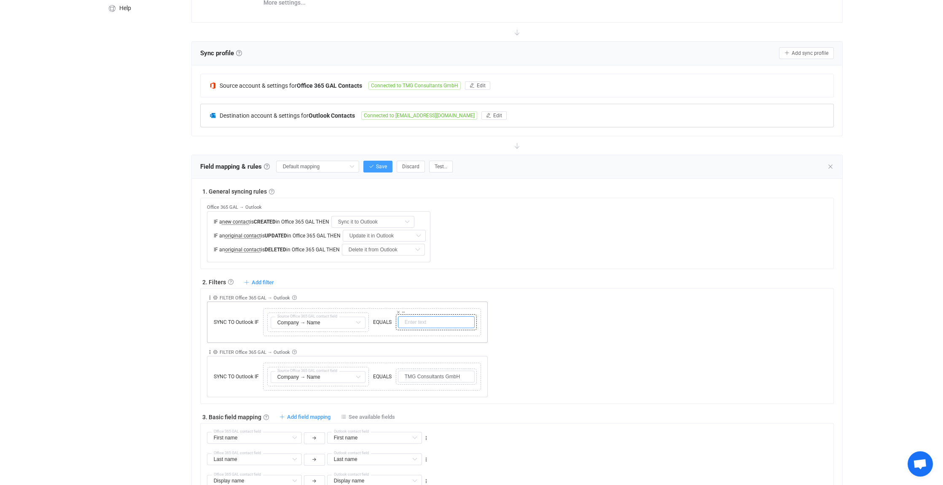
click at [413, 316] on input "text" at bounding box center [436, 322] width 77 height 12
paste input "TMG Consultants [GEOGRAPHIC_DATA] SRL"
type input "TMG Consultants [GEOGRAPHIC_DATA] SRL"
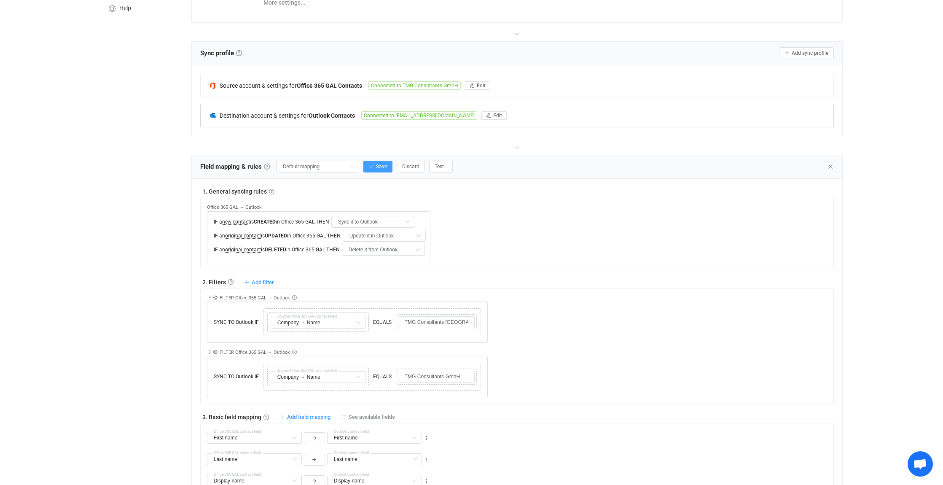
click at [524, 320] on div "Collapse Move up Move down Delete Rule description FILTER Office 365 GAL → Outl…" at bounding box center [520, 315] width 627 height 54
click at [263, 279] on span "Add filter" at bounding box center [263, 282] width 22 height 6
click at [193, 299] on li "Sync contact to Outlook if …" at bounding box center [211, 301] width 122 height 15
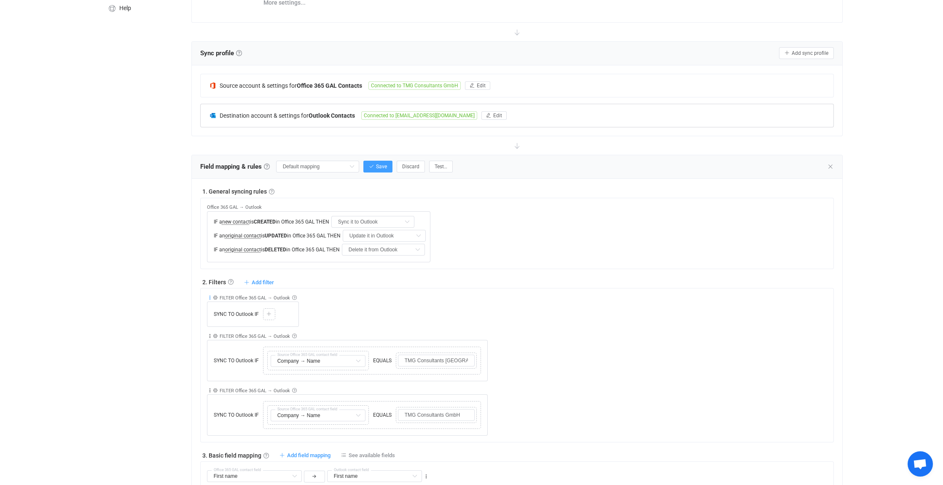
click at [208, 297] on icon at bounding box center [210, 298] width 6 height 6
click at [189, 358] on li "Delete" at bounding box center [183, 362] width 55 height 15
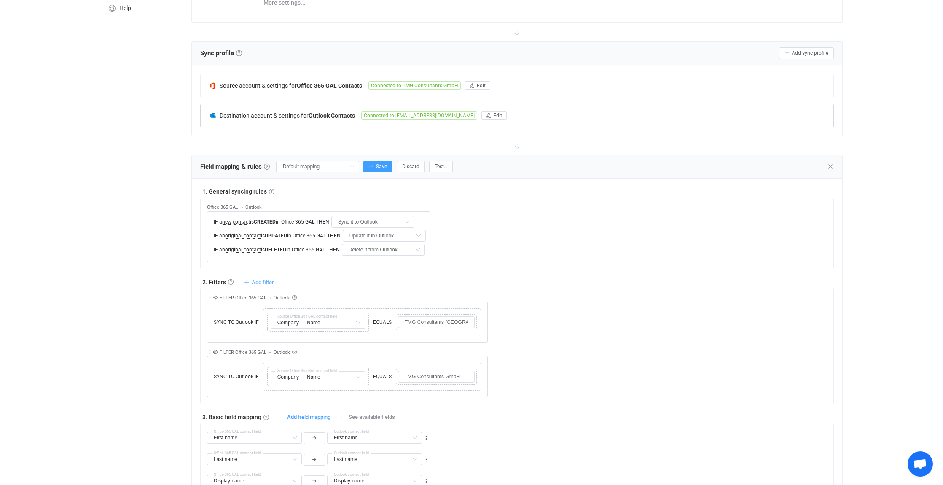
click at [256, 282] on span "Add filter" at bounding box center [263, 282] width 22 height 6
click at [199, 336] on li "Don't sync contact to Outlook if …" at bounding box center [211, 331] width 122 height 15
type input "TMG Consultants [GEOGRAPHIC_DATA] SRL"
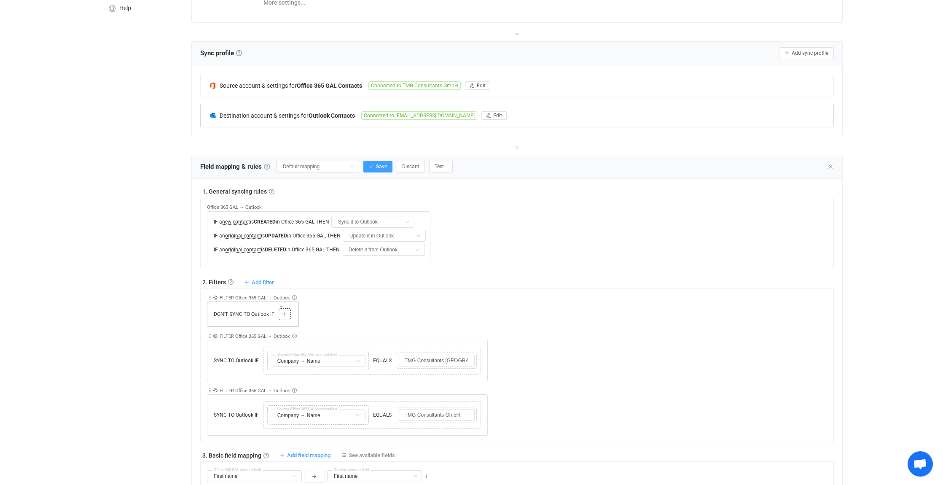
click at [281, 315] on div at bounding box center [285, 314] width 8 height 8
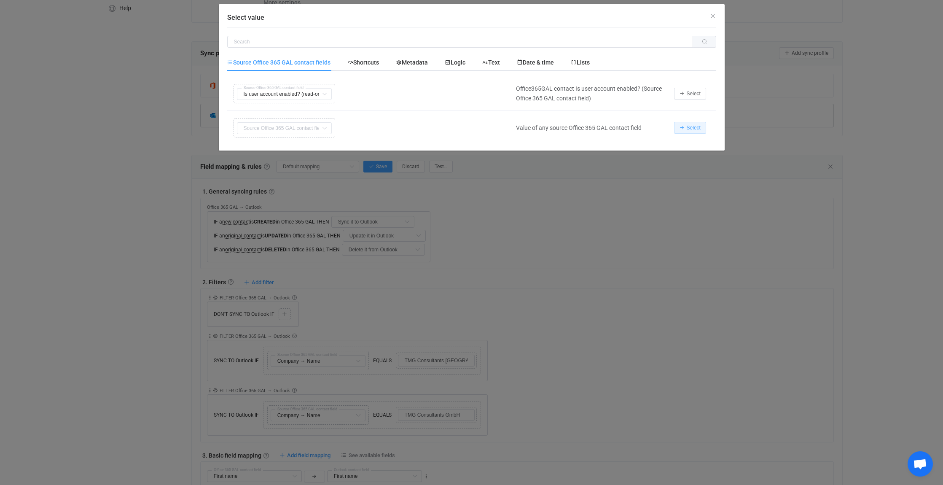
click at [689, 128] on span "Select" at bounding box center [694, 128] width 14 height 6
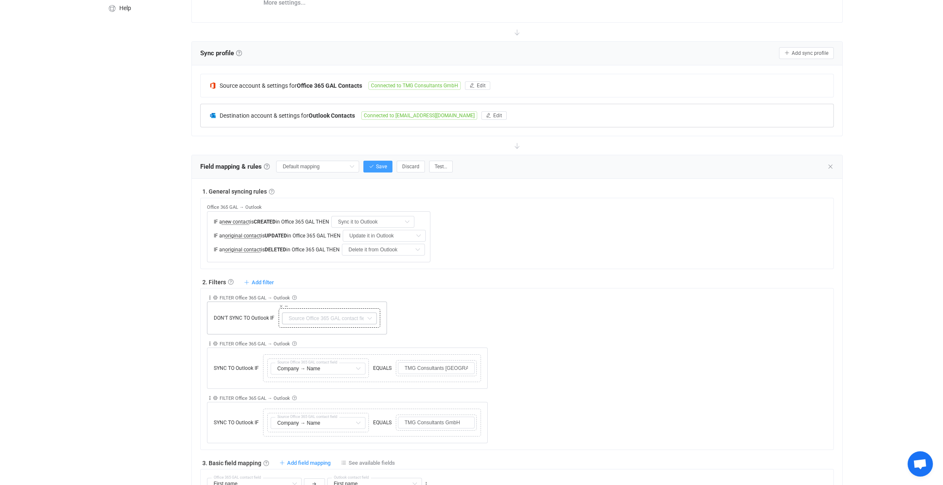
click at [369, 317] on icon at bounding box center [369, 318] width 11 height 12
click at [281, 304] on icon at bounding box center [281, 306] width 4 height 4
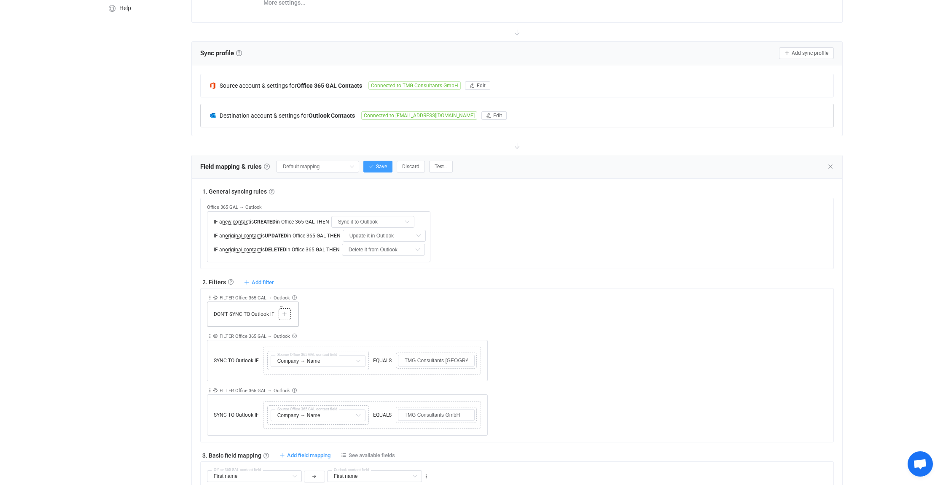
click at [284, 312] on icon at bounding box center [284, 314] width 5 height 5
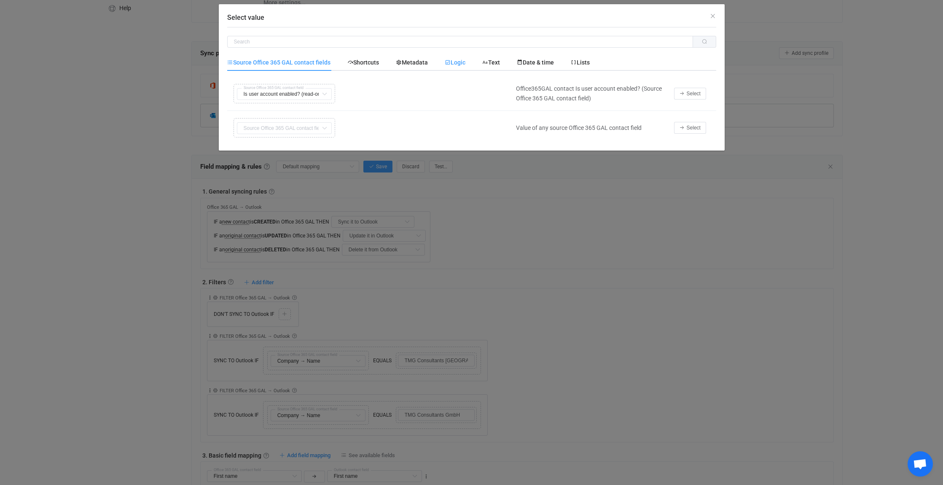
click at [463, 57] on div "Logic" at bounding box center [455, 62] width 38 height 17
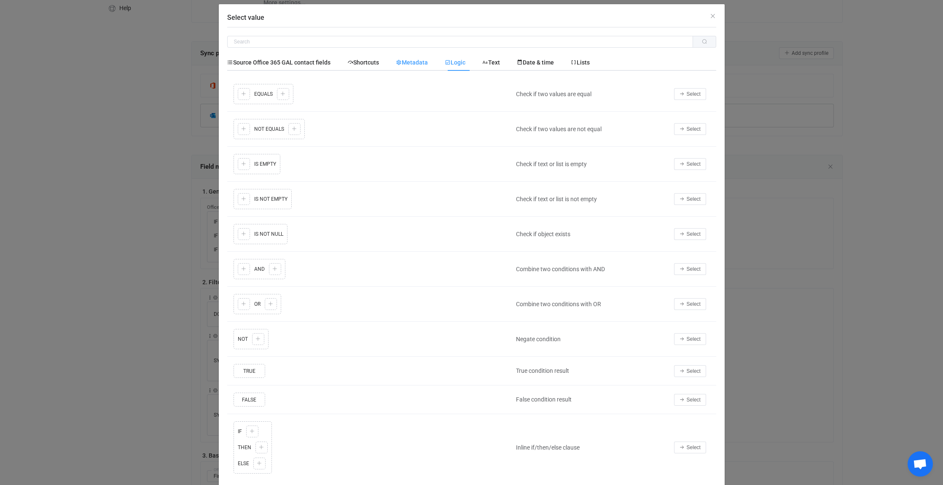
click at [417, 62] on span "Metadata" at bounding box center [412, 62] width 32 height 7
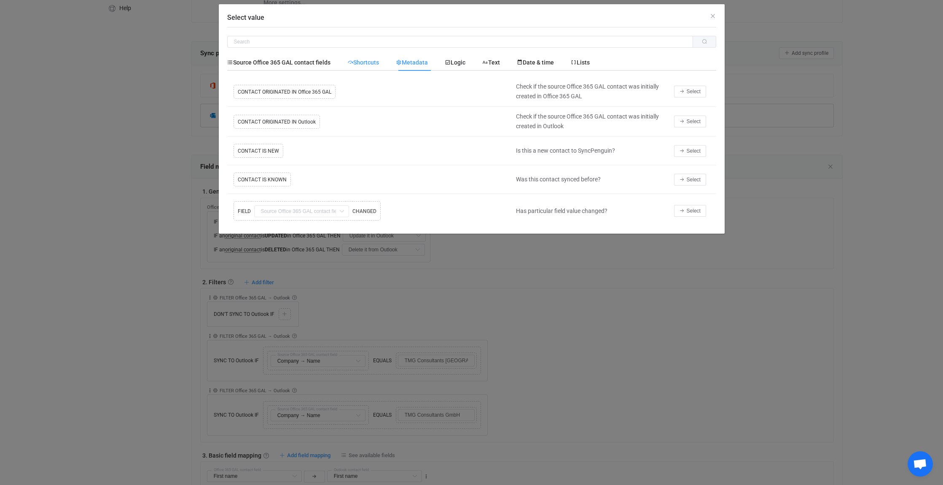
click at [379, 59] on span "Shortcuts" at bounding box center [363, 62] width 32 height 7
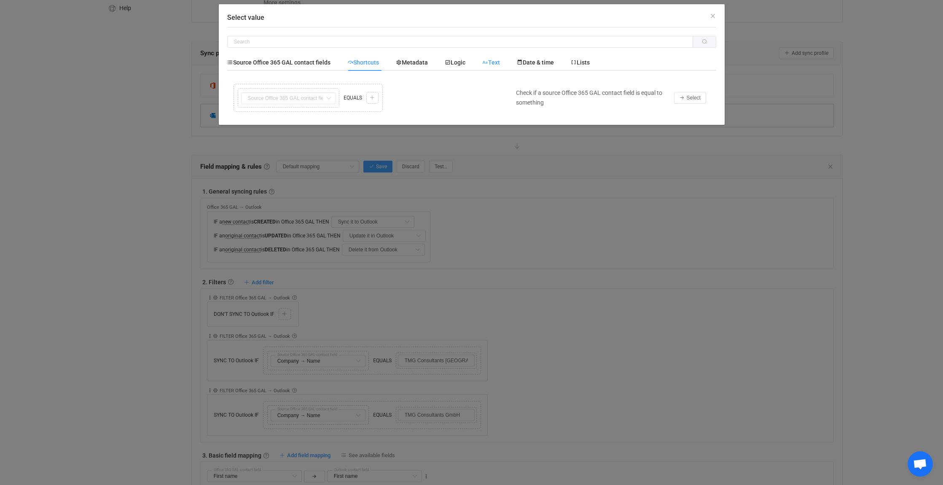
click at [495, 61] on span "Text" at bounding box center [491, 62] width 18 height 7
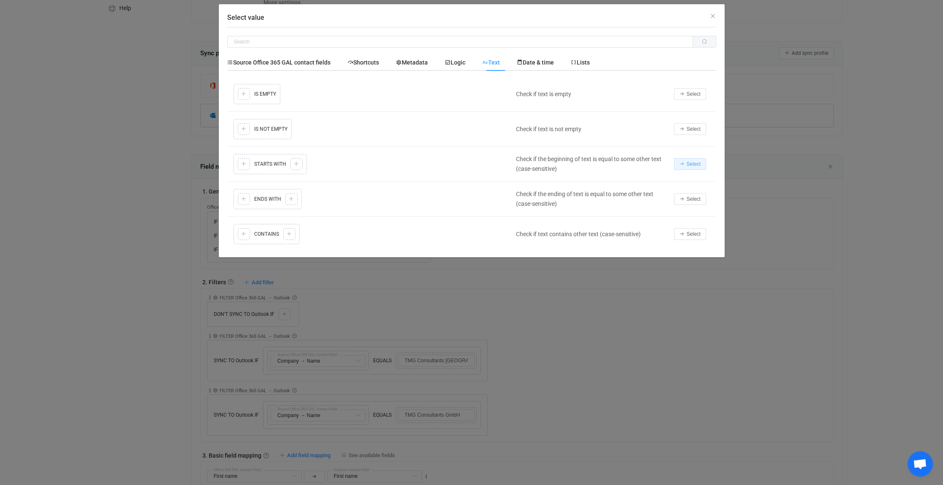
click at [695, 164] on span "Select" at bounding box center [694, 164] width 14 height 6
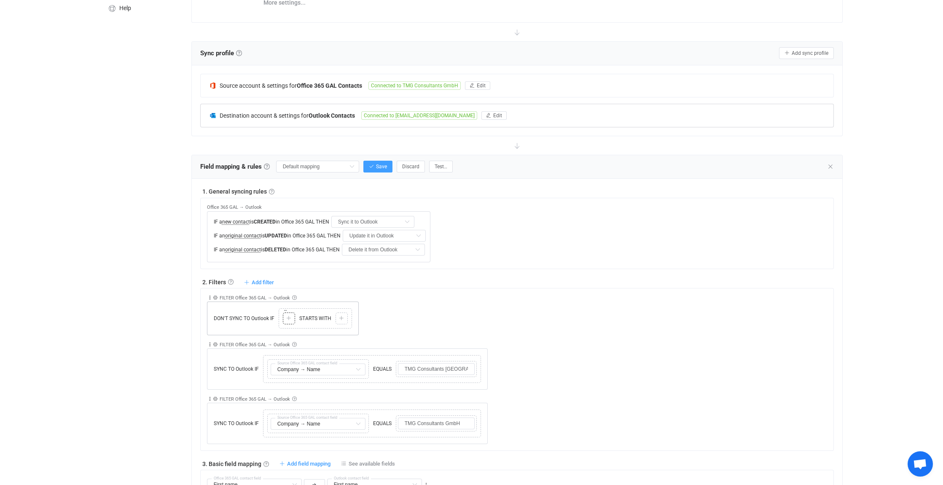
click at [287, 316] on icon at bounding box center [288, 318] width 5 height 5
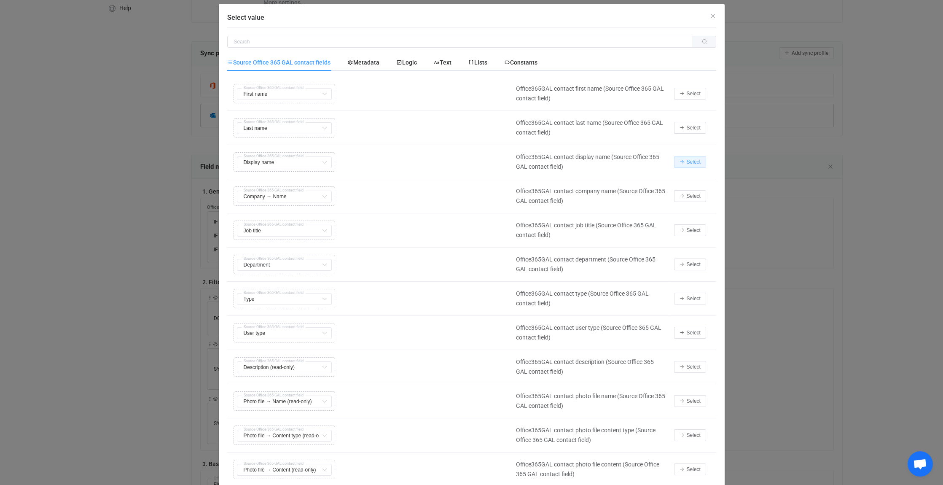
click at [691, 162] on span "Select" at bounding box center [694, 162] width 14 height 6
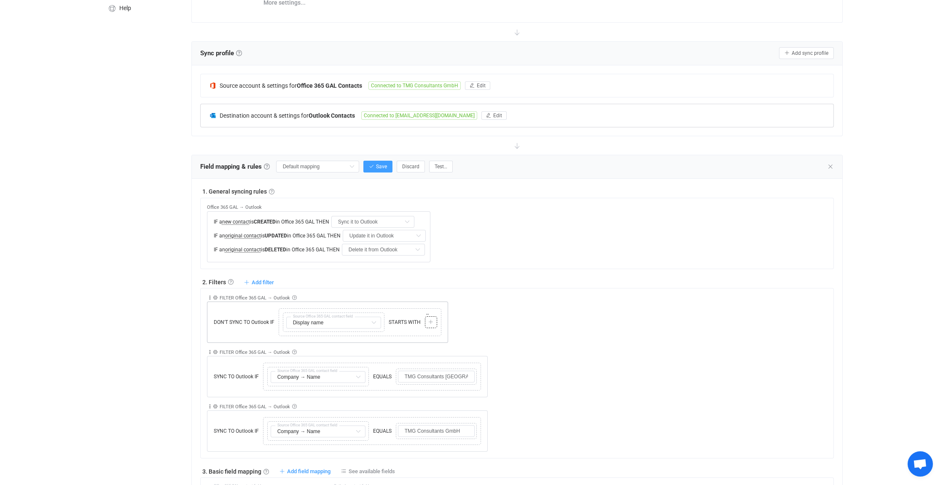
click at [434, 321] on div "Copy Cut Paste TYPE MISMATCH Select value" at bounding box center [431, 322] width 12 height 12
click at [429, 320] on icon at bounding box center [430, 322] width 5 height 5
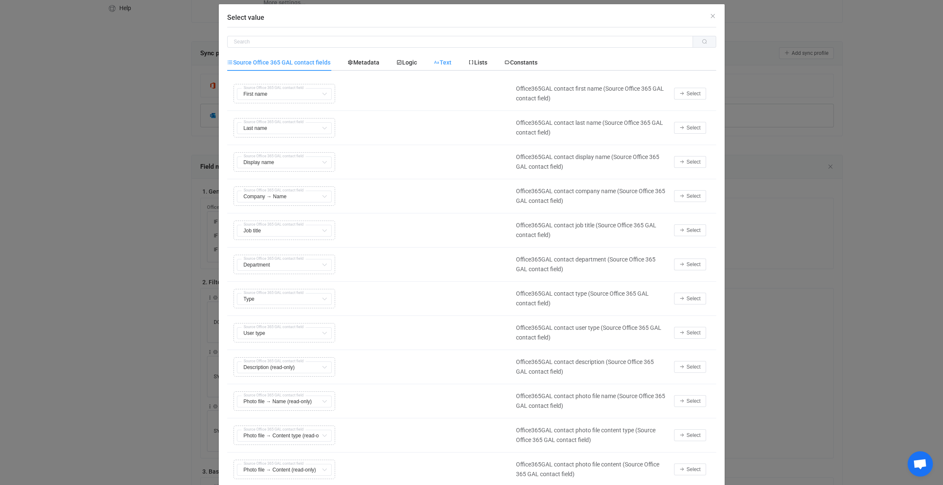
click at [447, 59] on span "Text" at bounding box center [443, 62] width 18 height 7
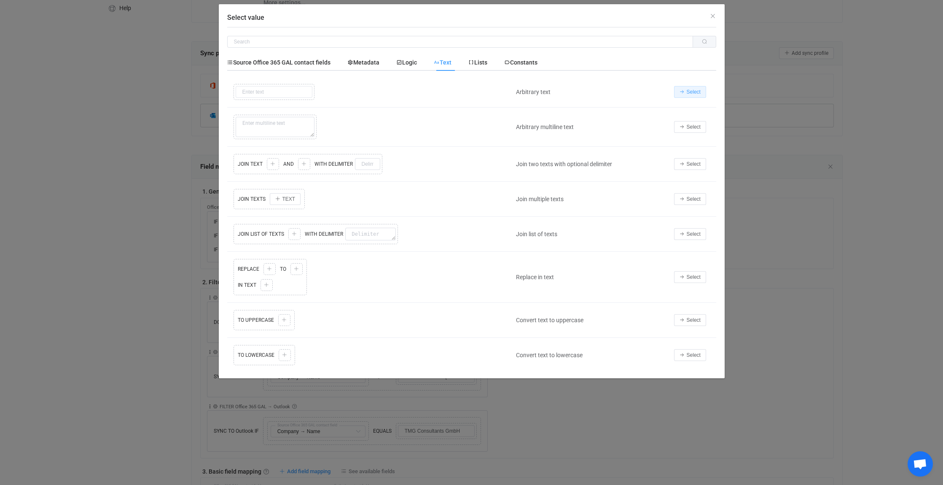
click at [698, 88] on button "Select" at bounding box center [690, 92] width 32 height 12
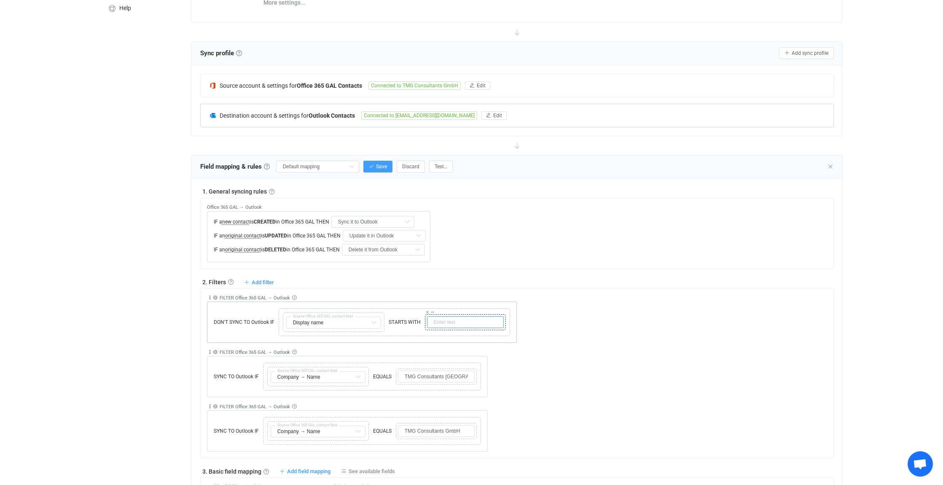
click at [441, 320] on input "text" at bounding box center [465, 322] width 77 height 12
paste input "Bespr.-Zi."
type input "Bespr.-Zi."
click at [543, 323] on div "Collapse Move up Move down Delete Rule description FILTER Office 365 GAL → Outl…" at bounding box center [520, 315] width 627 height 54
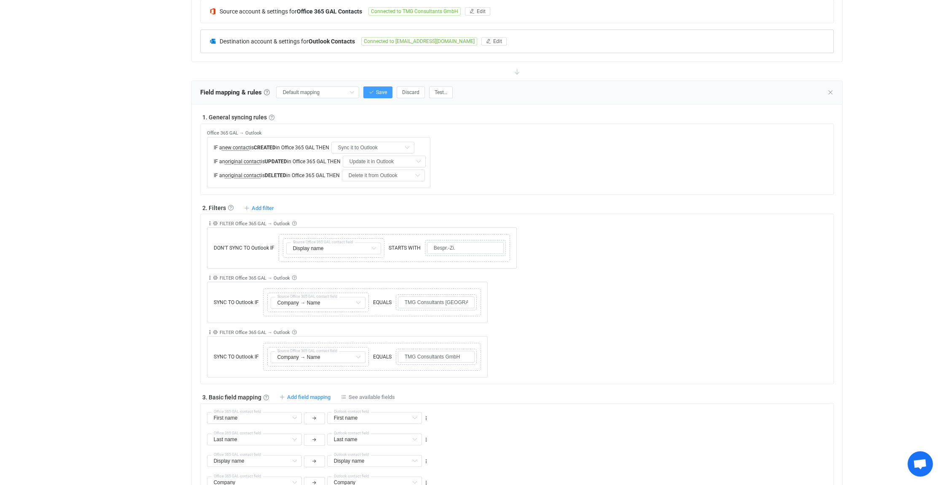
scroll to position [211, 0]
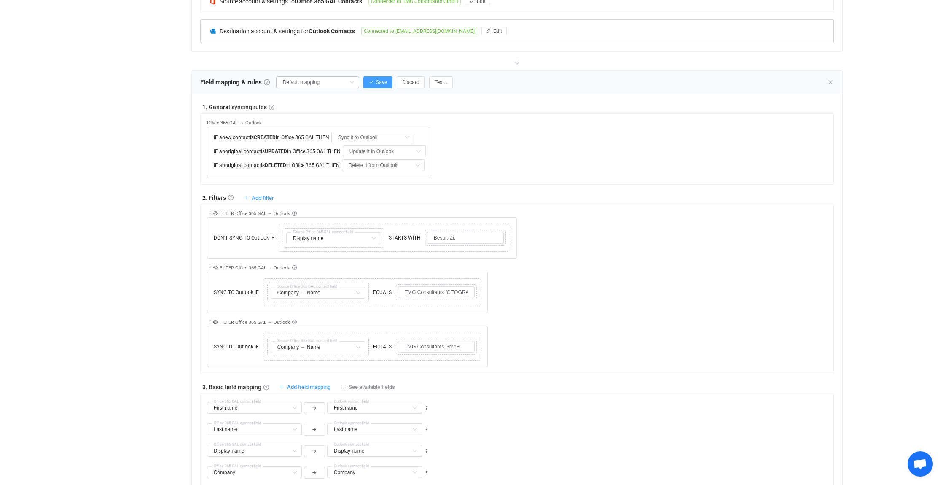
click at [353, 78] on icon at bounding box center [352, 82] width 11 height 12
click at [385, 79] on span "Save" at bounding box center [381, 82] width 11 height 6
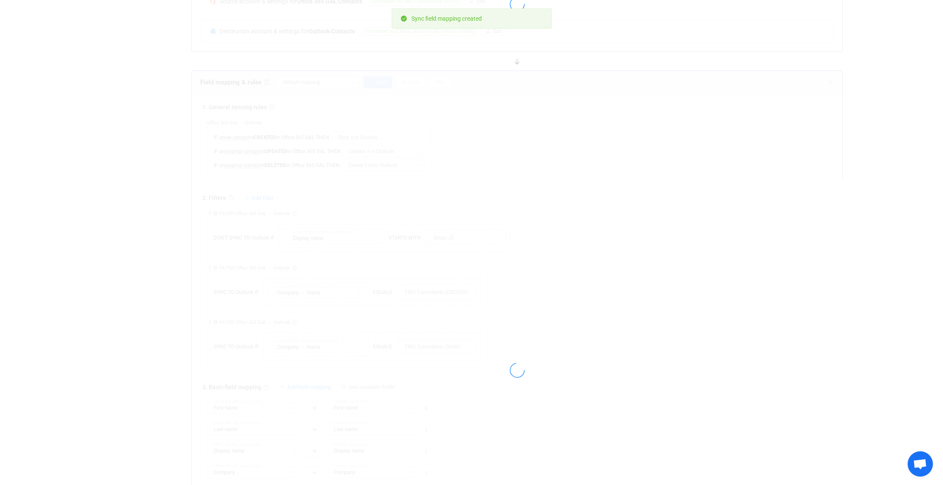
type input "My custom field mapping"
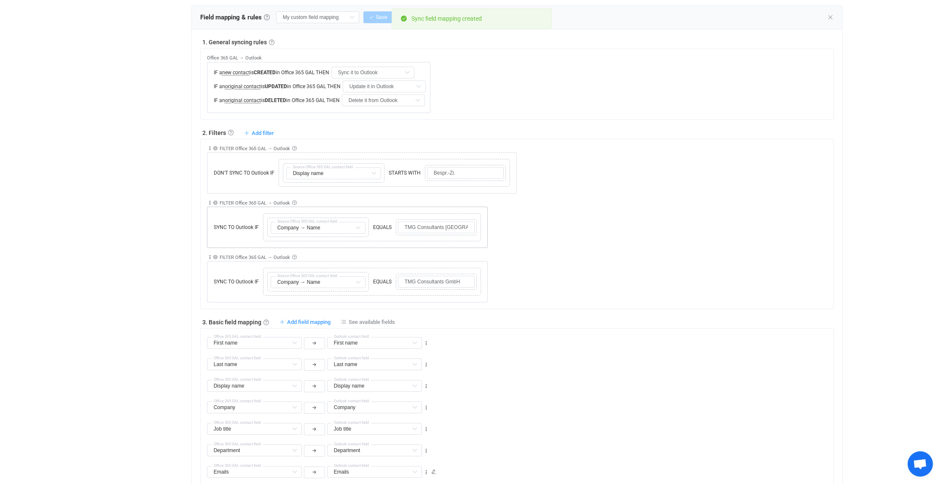
scroll to position [295, 0]
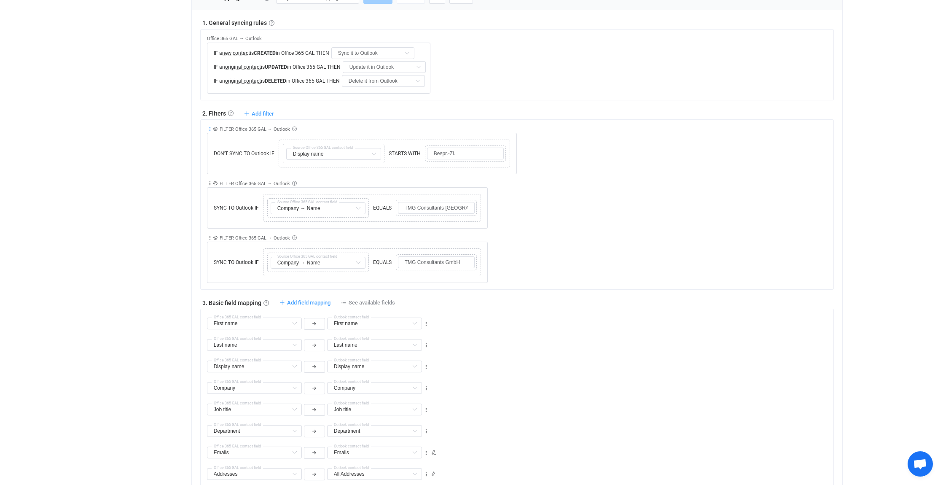
click at [210, 126] on icon at bounding box center [210, 129] width 6 height 6
click at [179, 175] on li "Move down" at bounding box center [183, 178] width 55 height 15
click at [209, 182] on icon at bounding box center [210, 183] width 6 height 6
click at [197, 230] on li "Move down" at bounding box center [183, 232] width 55 height 15
click at [209, 181] on icon at bounding box center [210, 183] width 6 height 6
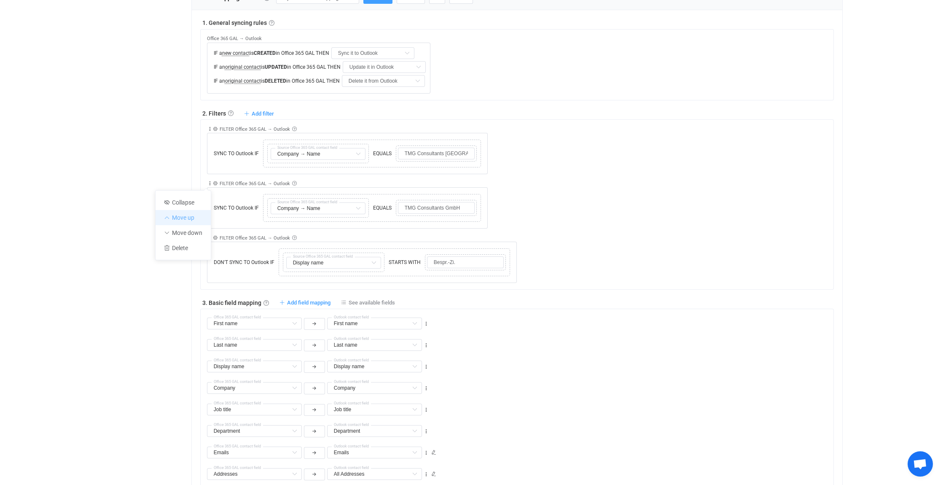
click at [196, 214] on li "Move up" at bounding box center [183, 217] width 55 height 15
type input "TMG Consultants GmbH"
type input "TMG Consultants [GEOGRAPHIC_DATA] SRL"
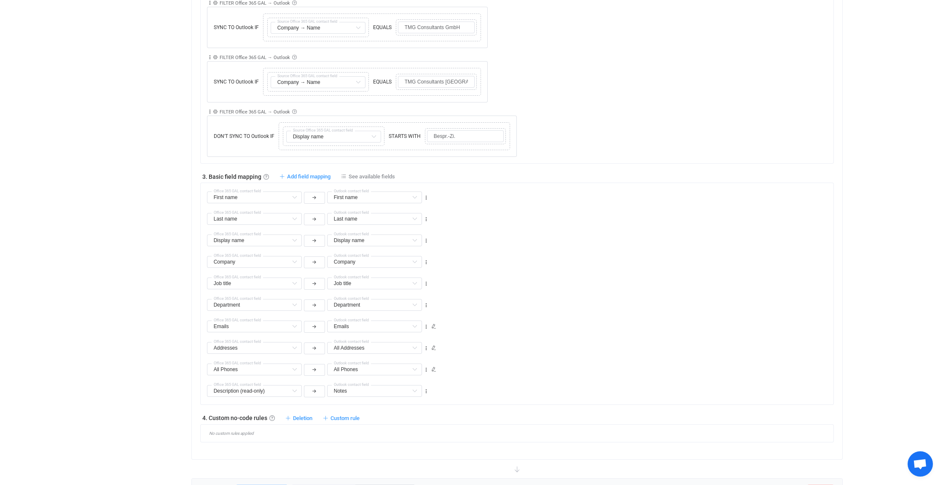
scroll to position [422, 0]
click at [426, 388] on icon at bounding box center [426, 391] width 6 height 6
click at [409, 436] on li "Delete" at bounding box center [399, 438] width 55 height 15
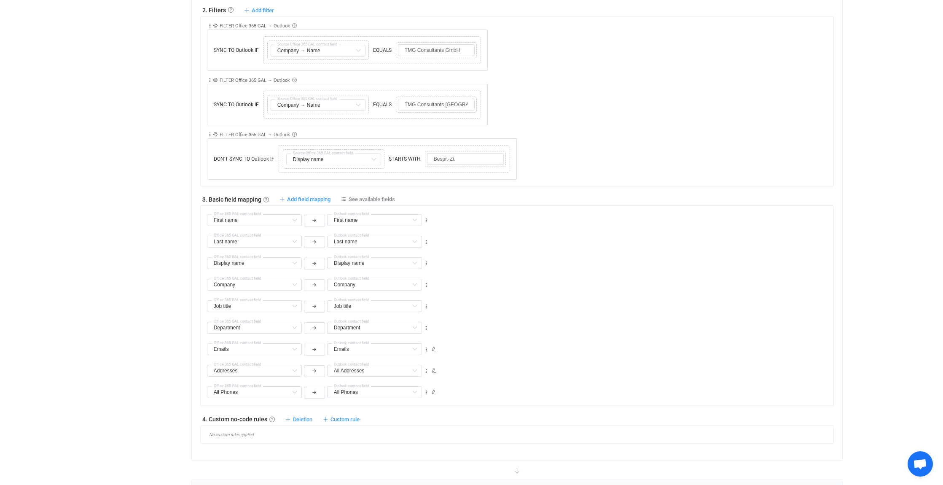
scroll to position [379, 0]
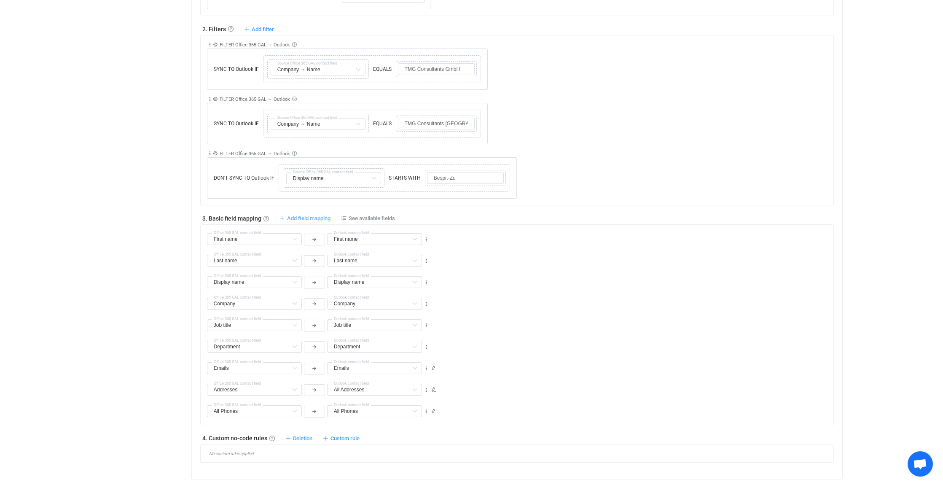
click at [296, 216] on span "Add field mapping" at bounding box center [308, 218] width 43 height 6
type input "First name"
type input "Last name"
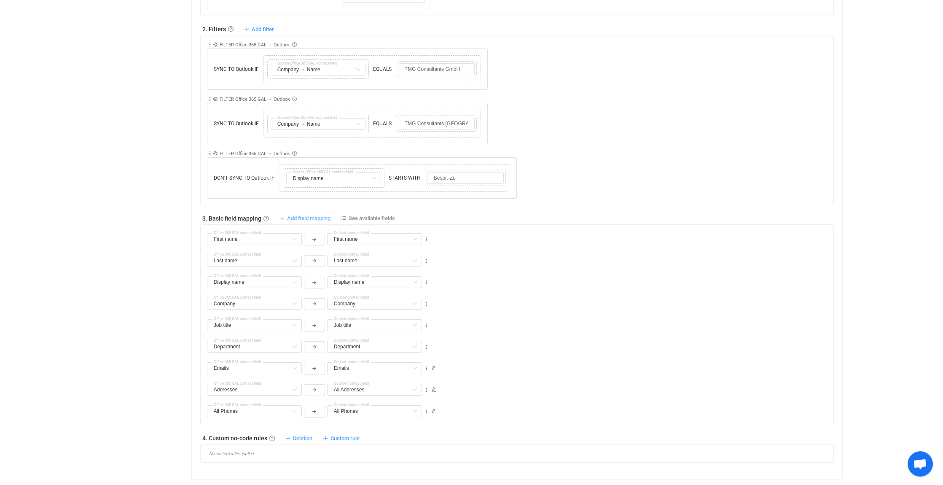
type input "Display name"
type input "Company"
type input "Job title"
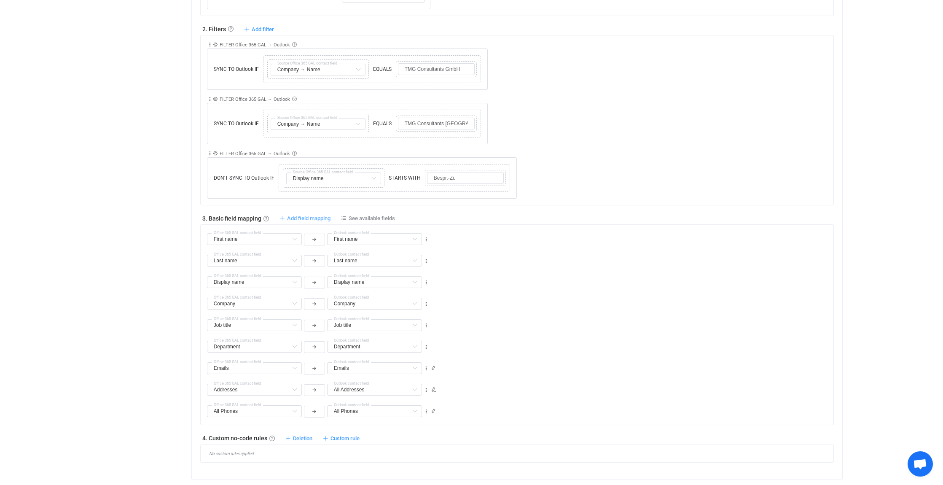
type input "Job title"
type input "Department"
type input "Emails"
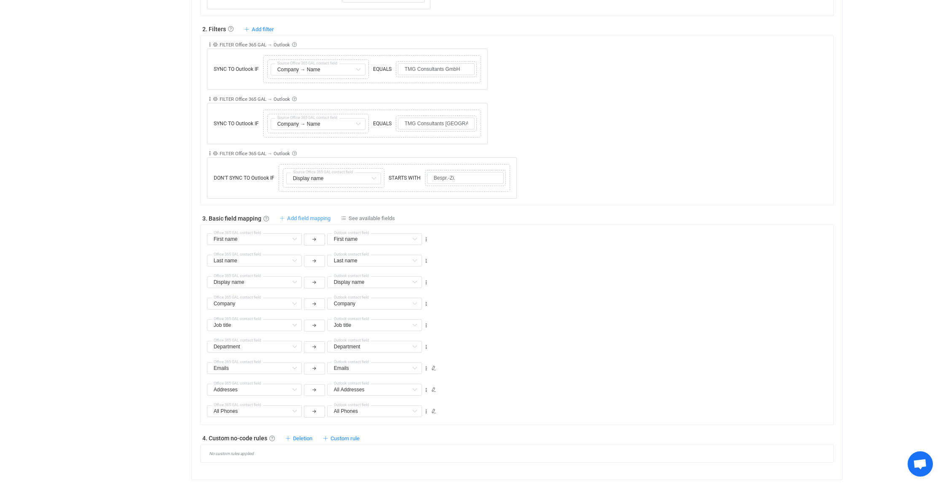
type input "Addresses"
type input "All Addresses"
click at [293, 236] on icon at bounding box center [294, 239] width 11 height 12
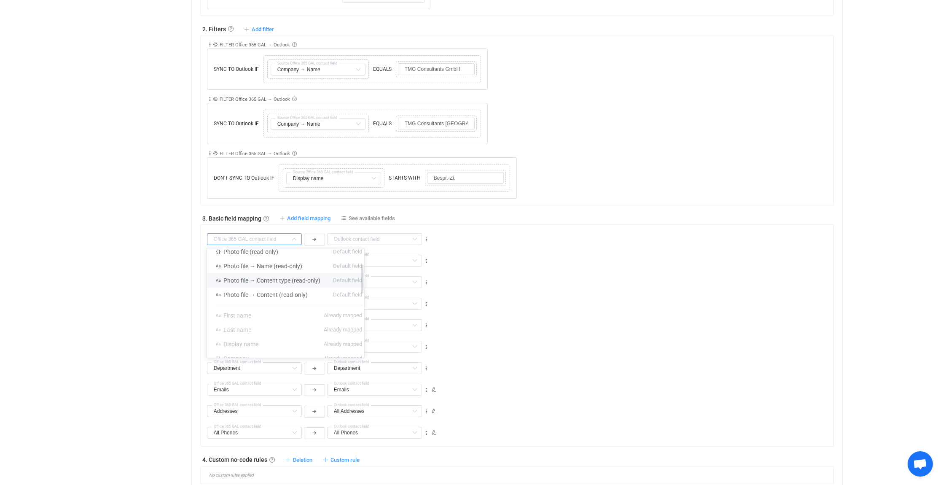
scroll to position [42, 0]
click at [142, 250] on div "Overview Synchronizations Settings Billing Help" at bounding box center [140, 166] width 93 height 1044
click at [427, 235] on div "Move up Move down [GEOGRAPHIC_DATA]" at bounding box center [426, 238] width 6 height 7
click at [426, 237] on icon at bounding box center [426, 240] width 6 height 6
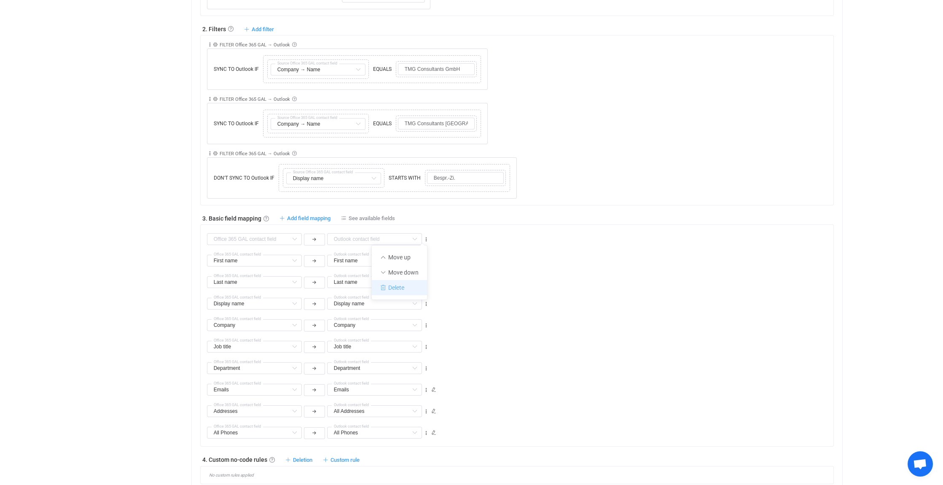
click at [406, 286] on li "Delete" at bounding box center [399, 287] width 55 height 15
type input "First name"
type input "Last name"
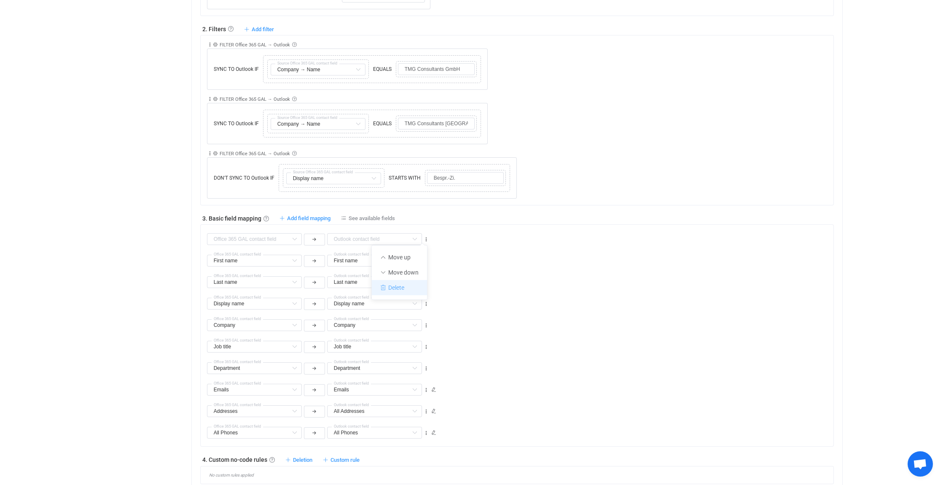
type input "Display name"
type input "Company"
type input "Job title"
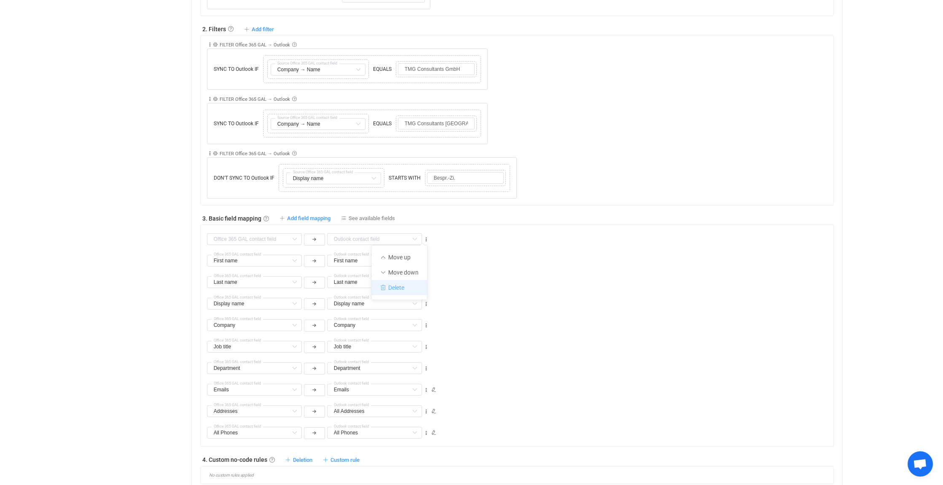
type input "Job title"
type input "Department"
type input "Emails"
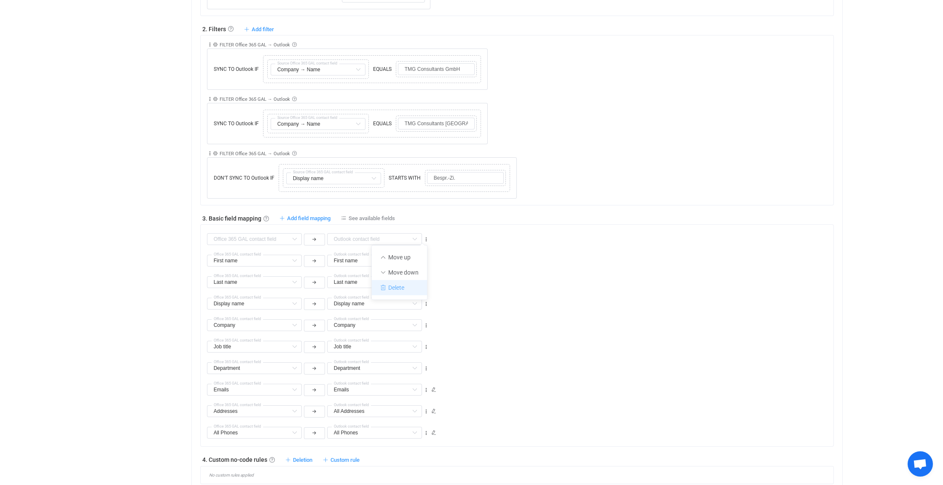
type input "Addresses"
type input "All Addresses"
type input "All Phones"
click at [302, 215] on span "Add field mapping" at bounding box center [308, 218] width 43 height 6
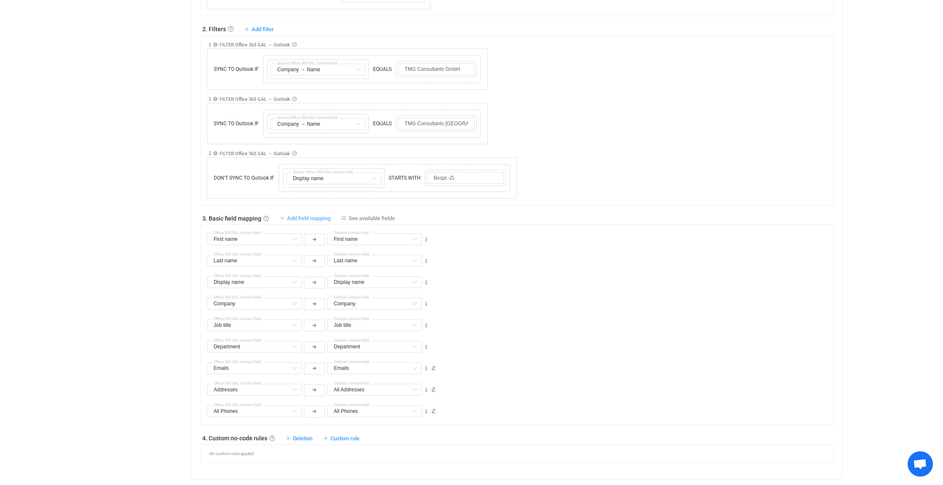
type input "First name"
type input "Last name"
type input "Display name"
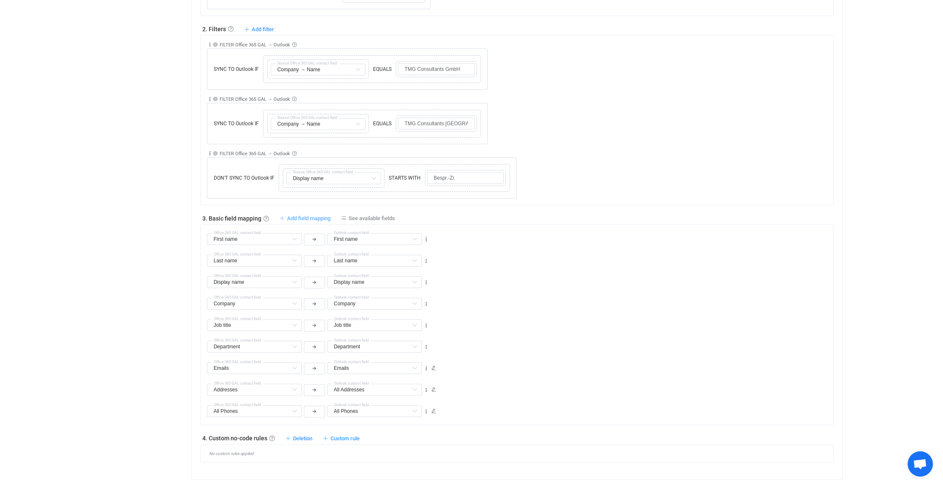
type input "Display name"
type input "Company"
type input "Job title"
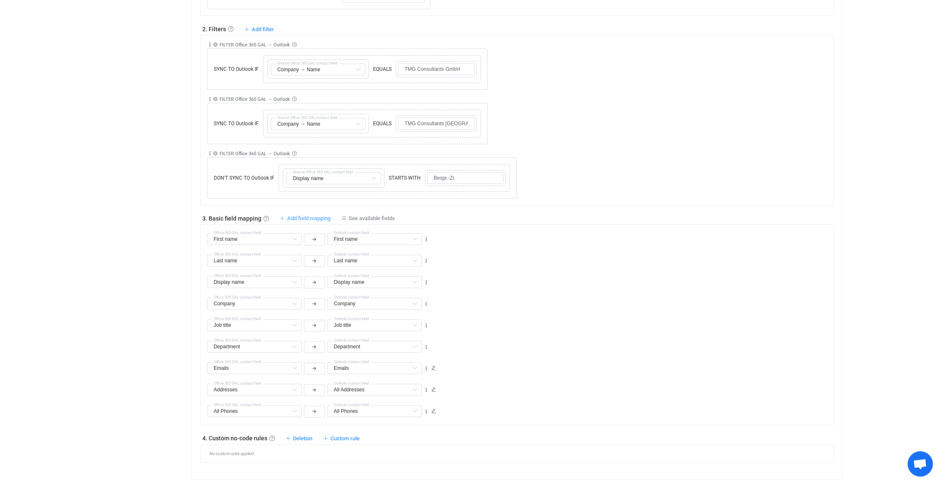
type input "Department"
type input "Emails"
type input "Addresses"
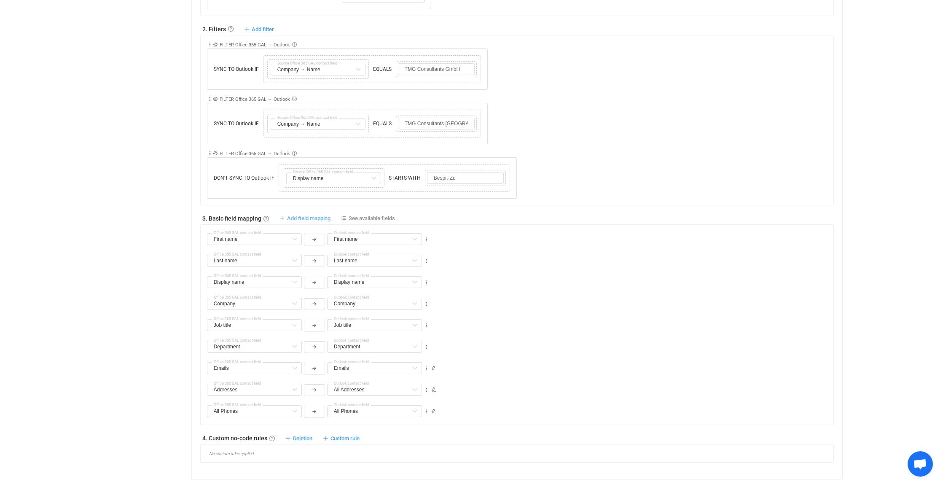
type input "All Addresses"
click at [294, 237] on icon at bounding box center [294, 239] width 11 height 12
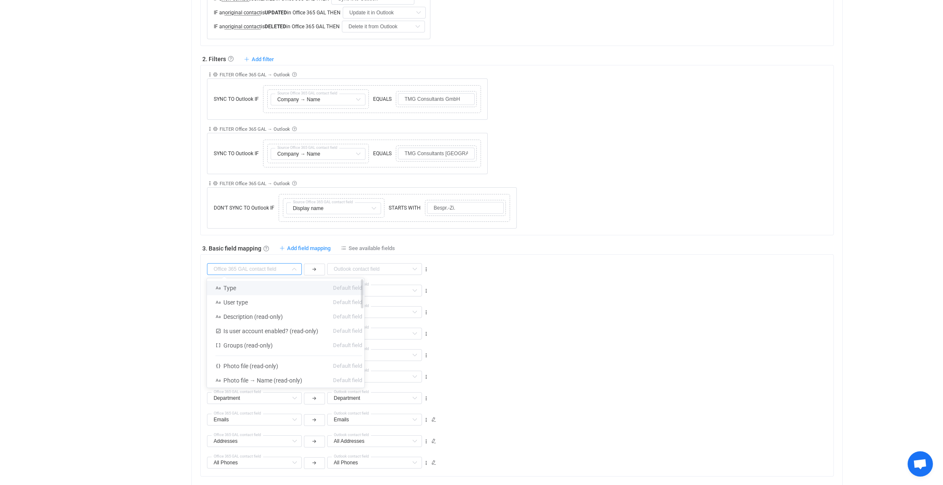
scroll to position [337, 0]
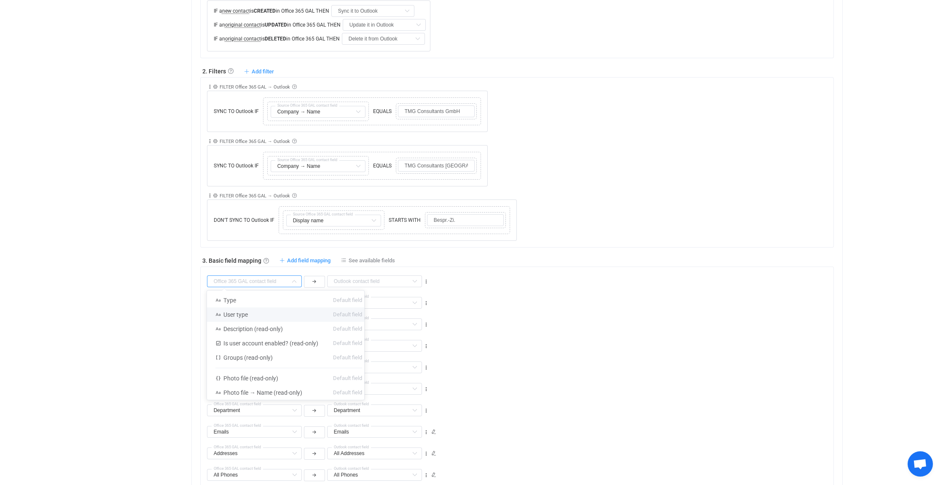
click at [134, 369] on div "Overview Synchronizations Settings Billing Help" at bounding box center [140, 208] width 93 height 1044
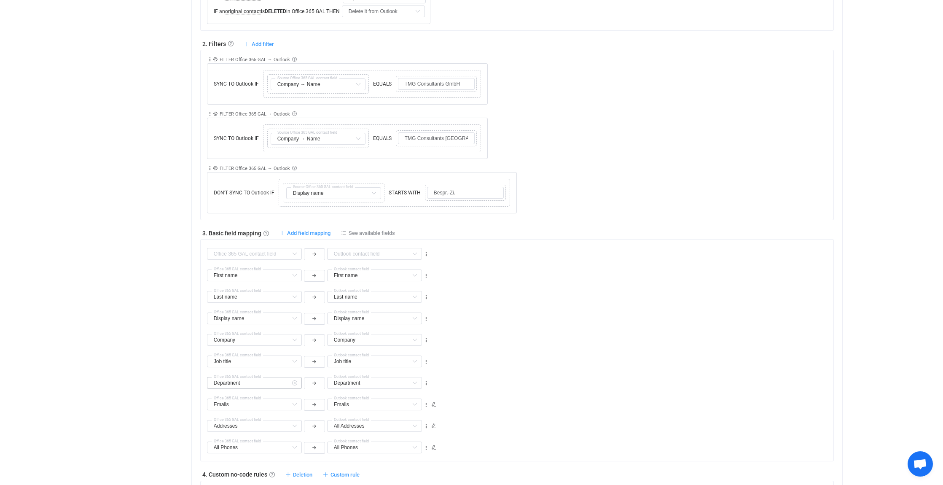
scroll to position [379, 0]
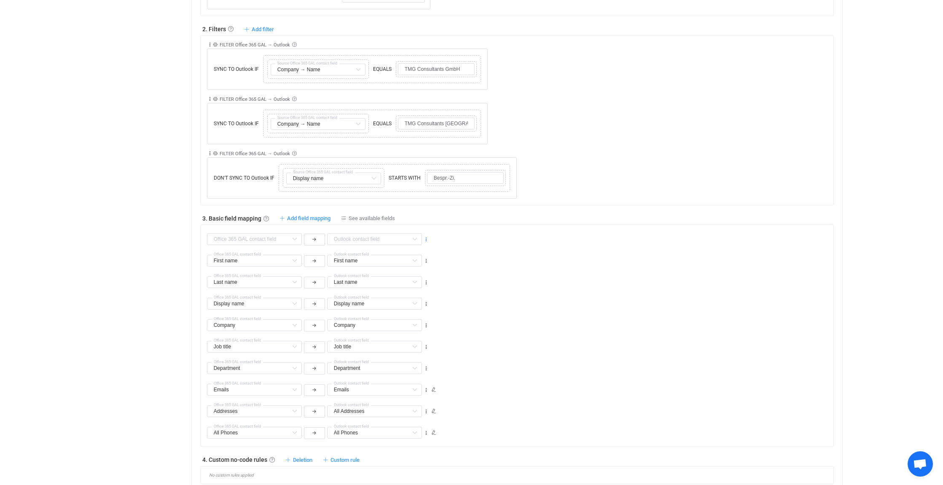
click at [427, 237] on icon at bounding box center [426, 240] width 6 height 6
click at [409, 283] on li "Delete" at bounding box center [399, 287] width 55 height 15
type input "First name"
type input "Last name"
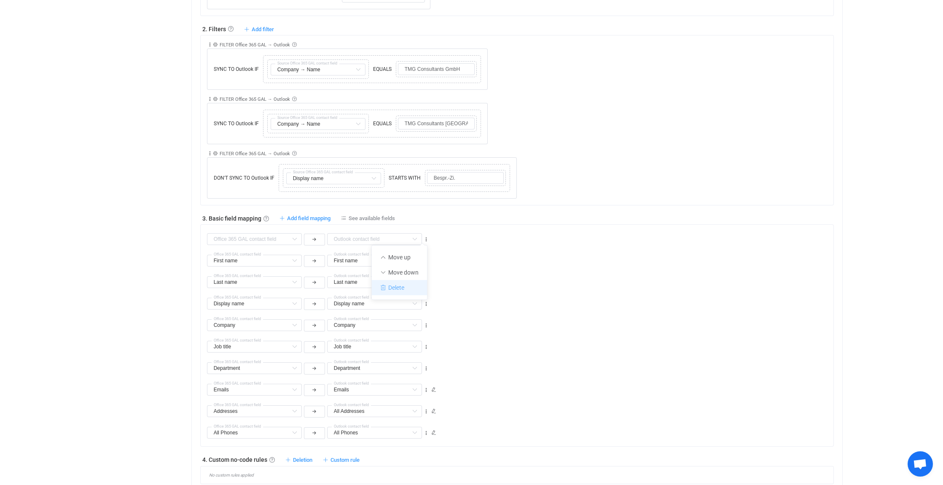
type input "Last name"
type input "Display name"
type input "Company"
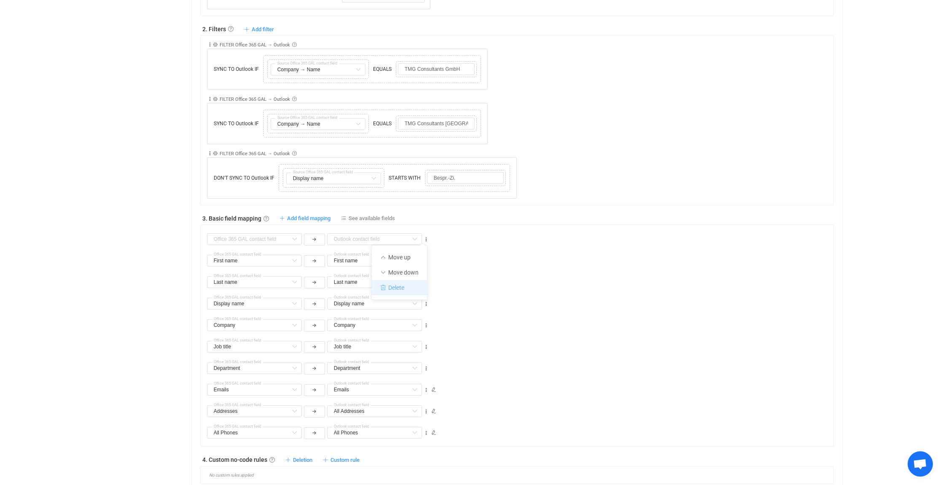
type input "Job title"
type input "Department"
type input "Emails"
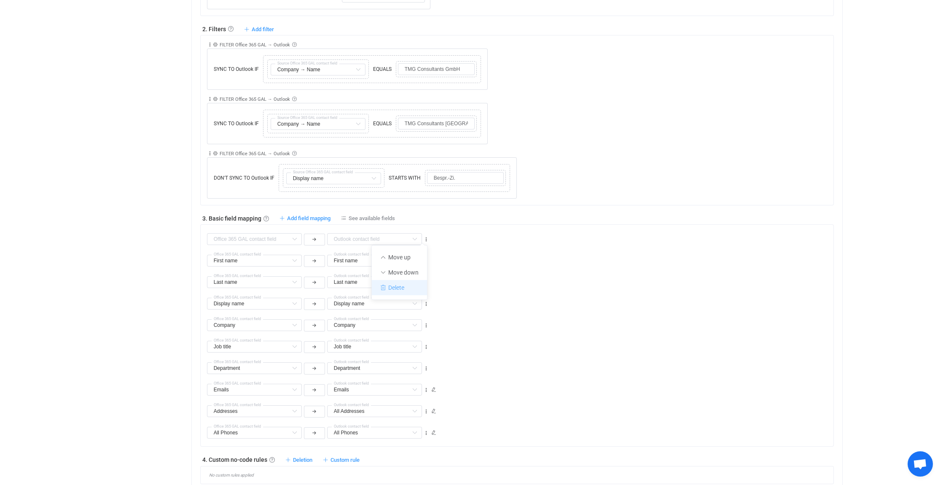
type input "Emails"
type input "Addresses"
type input "All Addresses"
type input "All Phones"
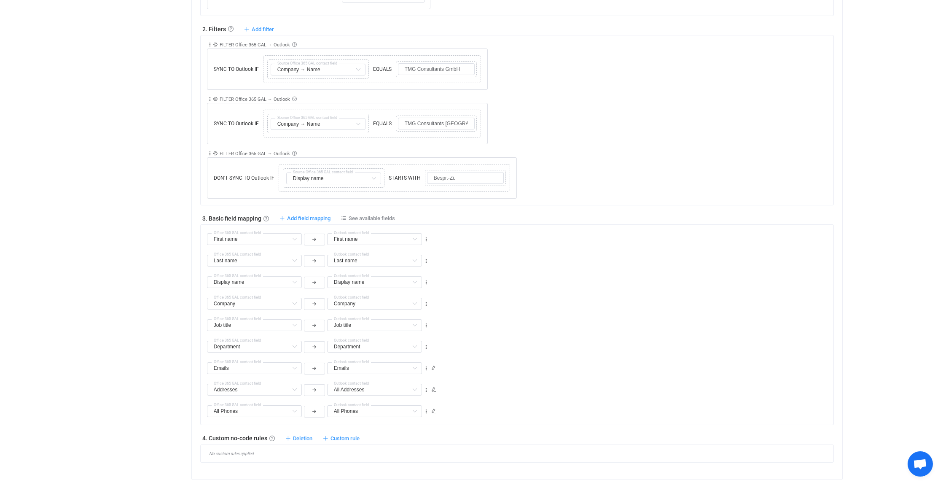
click at [108, 268] on div "Overview Synchronizations Settings Billing Help" at bounding box center [140, 155] width 93 height 1022
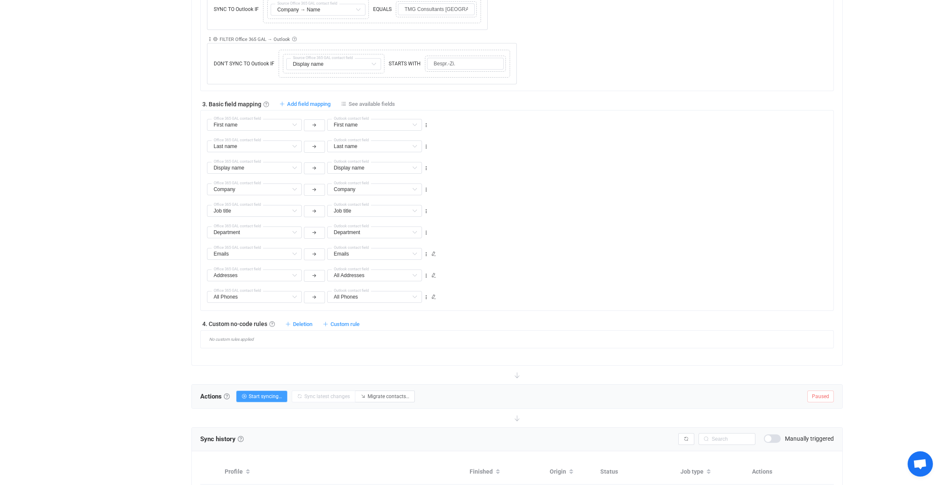
scroll to position [517, 0]
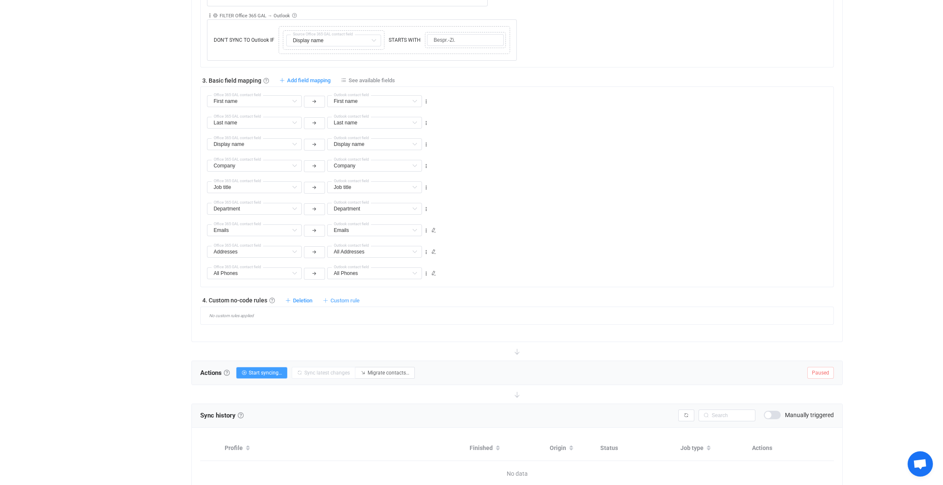
click at [350, 298] on span "Custom rule" at bounding box center [345, 300] width 29 height 6
click at [250, 314] on li "Custom rule when syncing contact Office 365 GAL → Outlook …" at bounding box center [269, 318] width 182 height 15
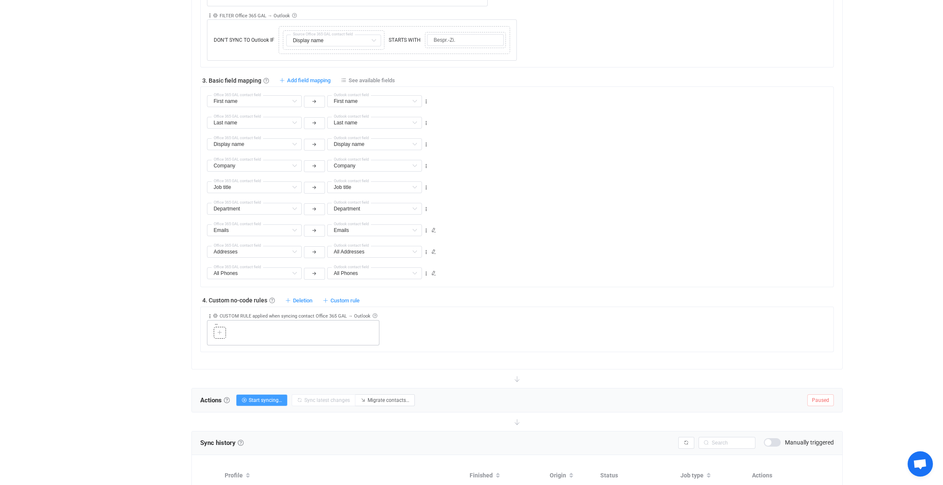
click at [218, 330] on icon at bounding box center [219, 332] width 5 height 5
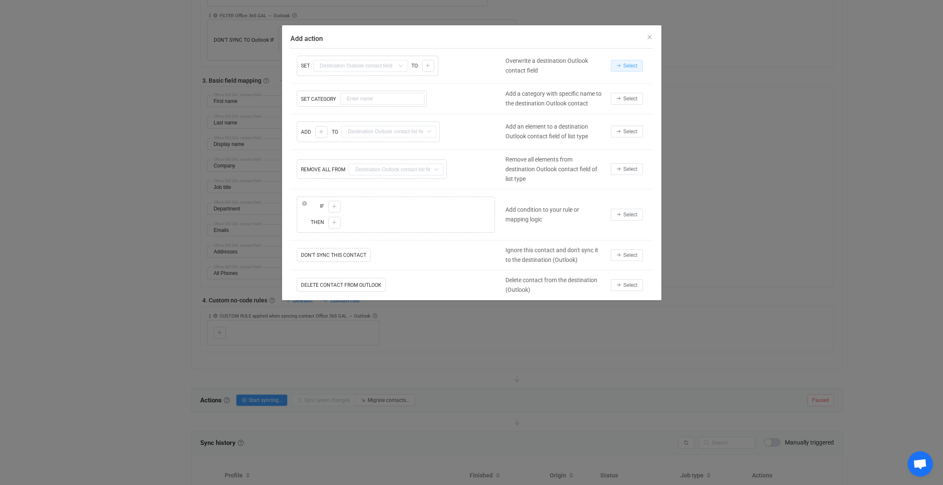
click at [629, 64] on span "Select" at bounding box center [631, 66] width 14 height 6
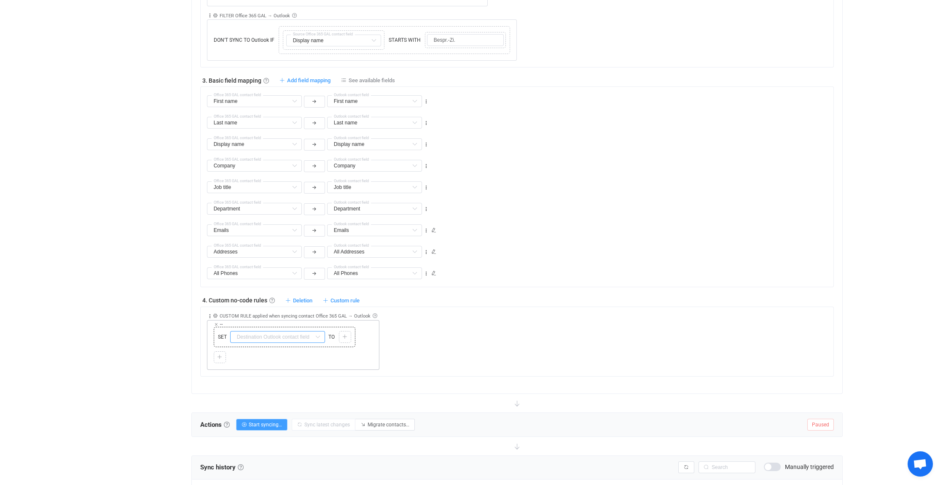
click at [285, 331] on input "text" at bounding box center [277, 337] width 95 height 12
click at [278, 356] on li "Categories Default field" at bounding box center [280, 355] width 100 height 14
type input "Categories"
click at [346, 335] on icon at bounding box center [344, 336] width 5 height 5
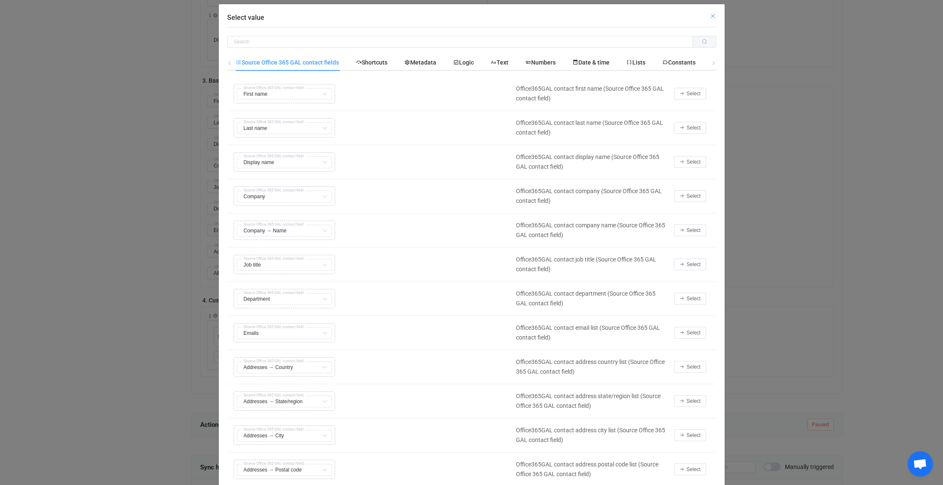
click at [711, 15] on icon "Close" at bounding box center [713, 16] width 7 height 7
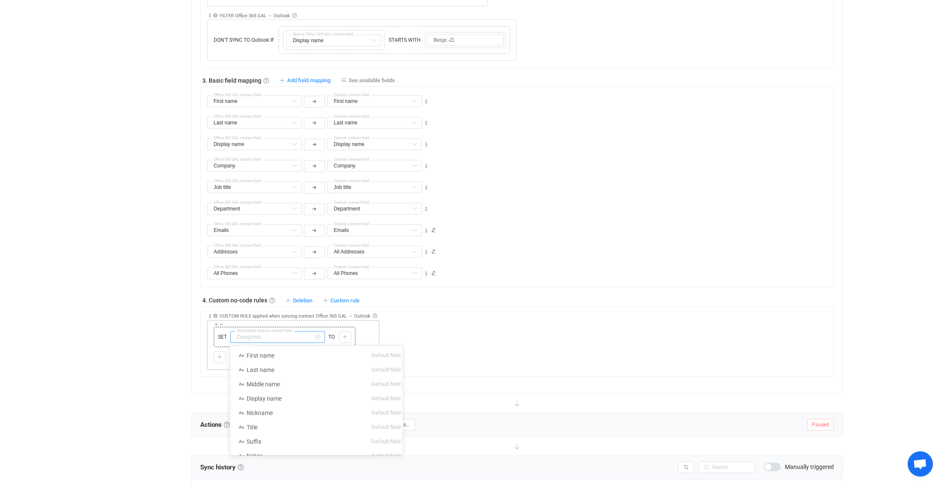
click at [295, 335] on input "text" at bounding box center [277, 337] width 95 height 12
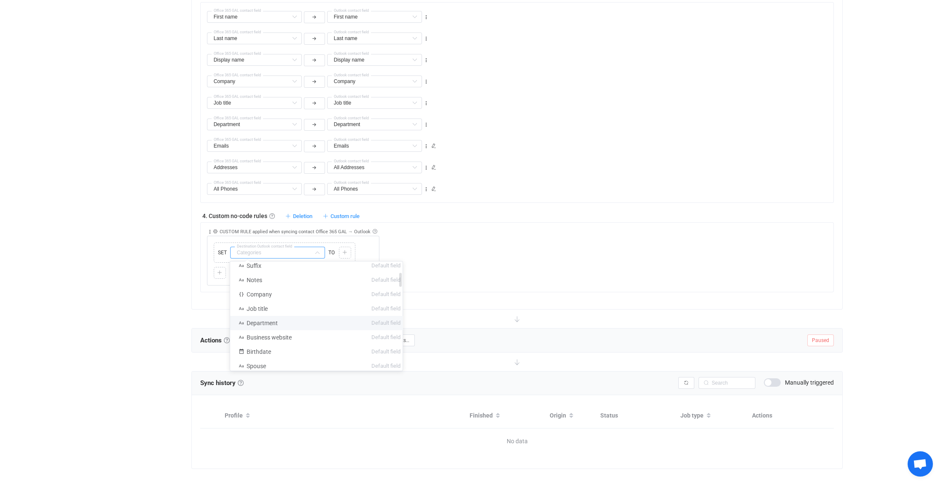
scroll to position [49, 0]
click at [254, 320] on span "Notes" at bounding box center [255, 322] width 16 height 7
type input "Notes"
click at [343, 250] on icon at bounding box center [344, 252] width 5 height 5
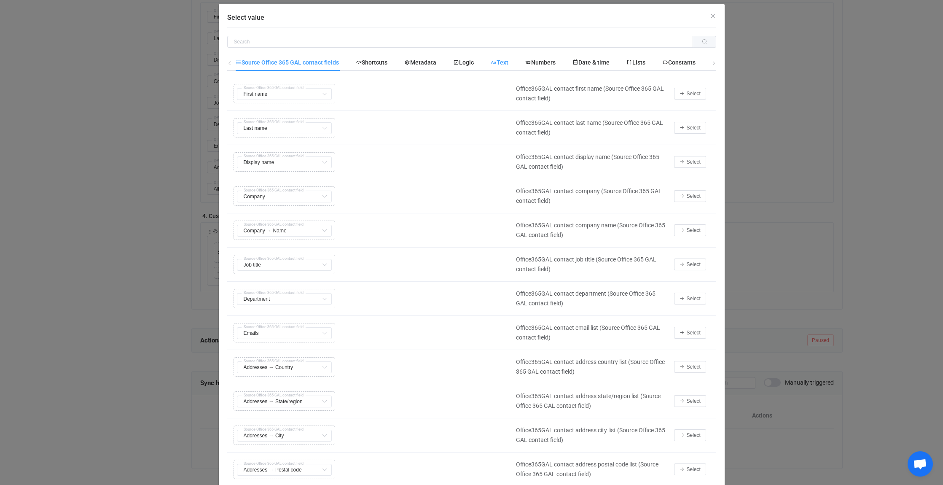
click at [503, 62] on span "Text" at bounding box center [500, 62] width 18 height 7
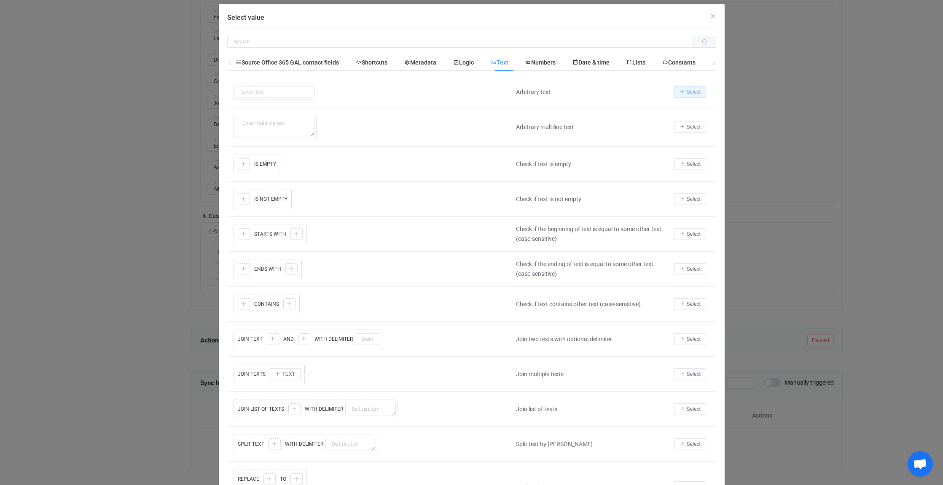
click at [687, 91] on span "Select" at bounding box center [694, 92] width 14 height 6
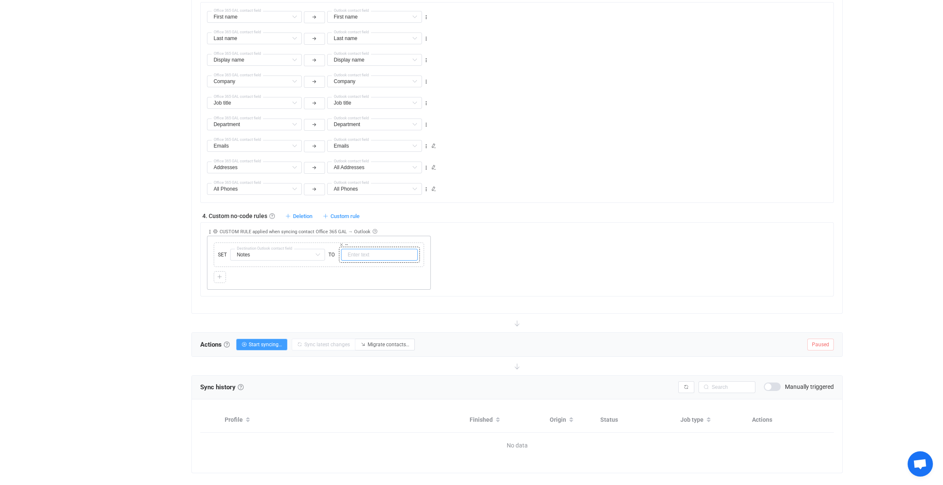
click at [366, 250] on input "text" at bounding box center [379, 255] width 77 height 12
click at [362, 253] on input "text" at bounding box center [379, 255] width 77 height 12
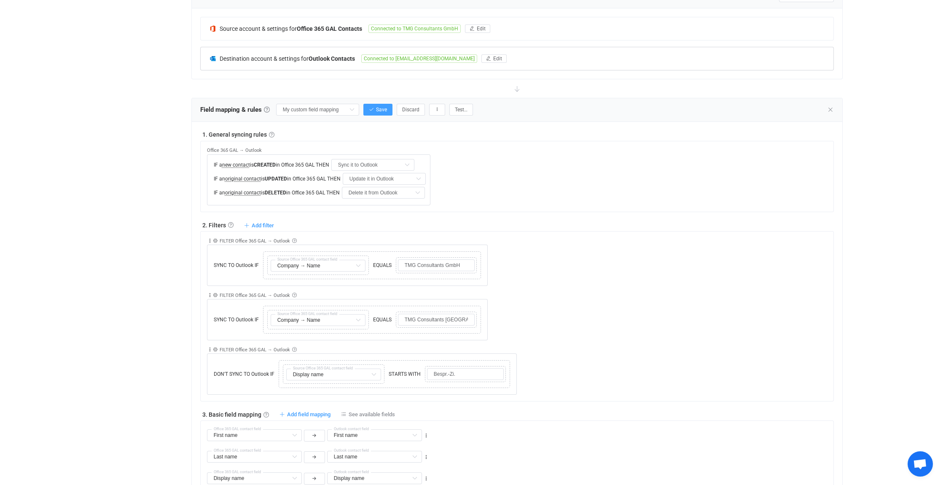
scroll to position [180, 0]
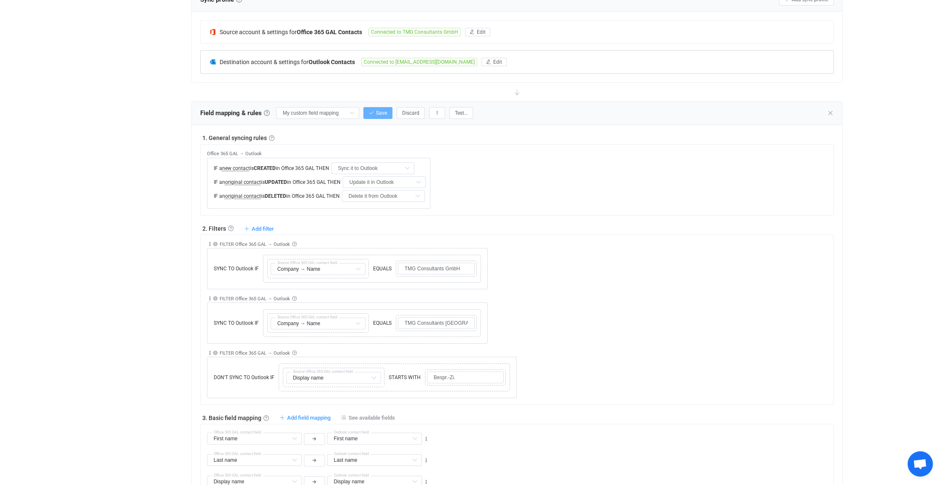
type input "TMG-MA"
click at [382, 112] on span "Save" at bounding box center [381, 113] width 11 height 6
